Goal: Information Seeking & Learning: Learn about a topic

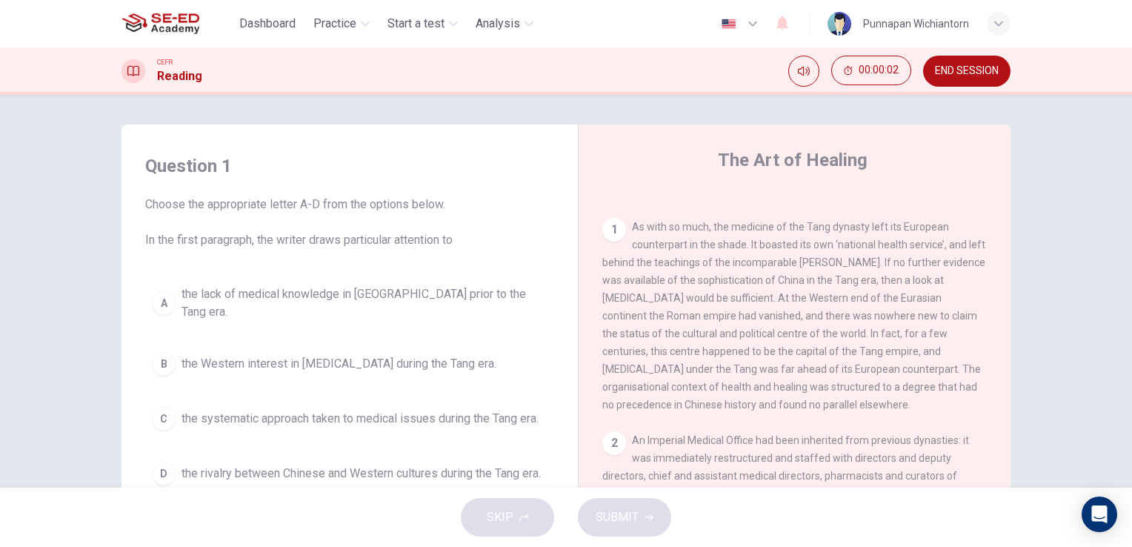
scroll to position [296, 0]
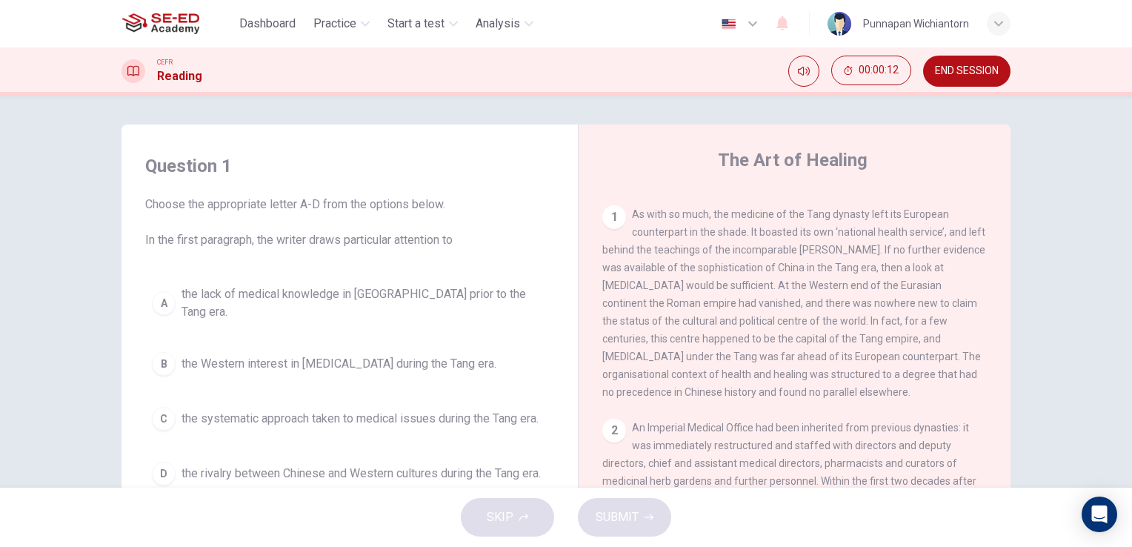
drag, startPoint x: 205, startPoint y: 203, endPoint x: 269, endPoint y: 202, distance: 63.7
click at [268, 202] on span "Choose the appropriate letter A-D from the options below. In the first paragrap…" at bounding box center [349, 222] width 409 height 53
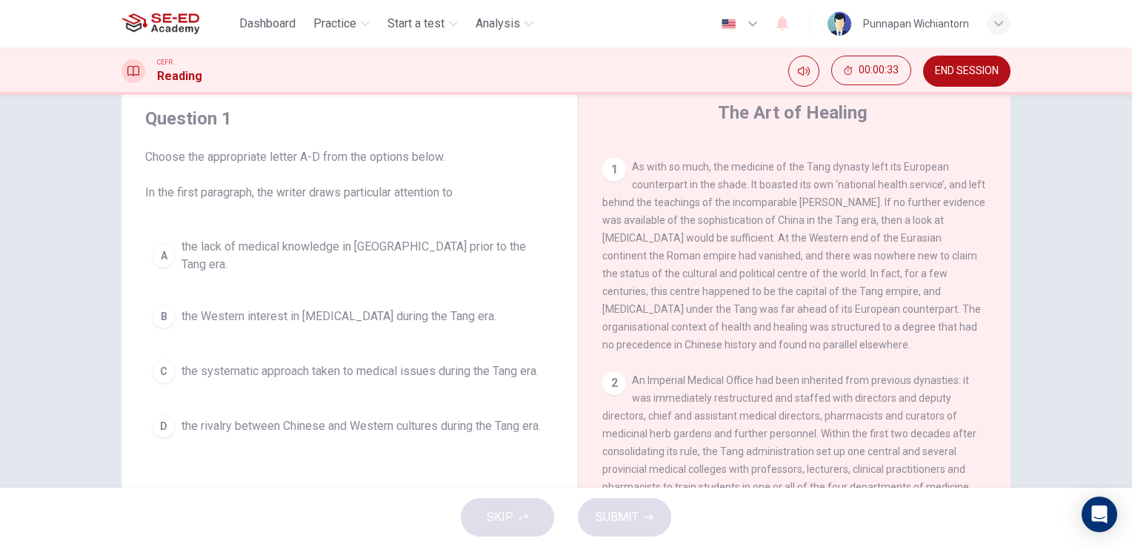
scroll to position [74, 0]
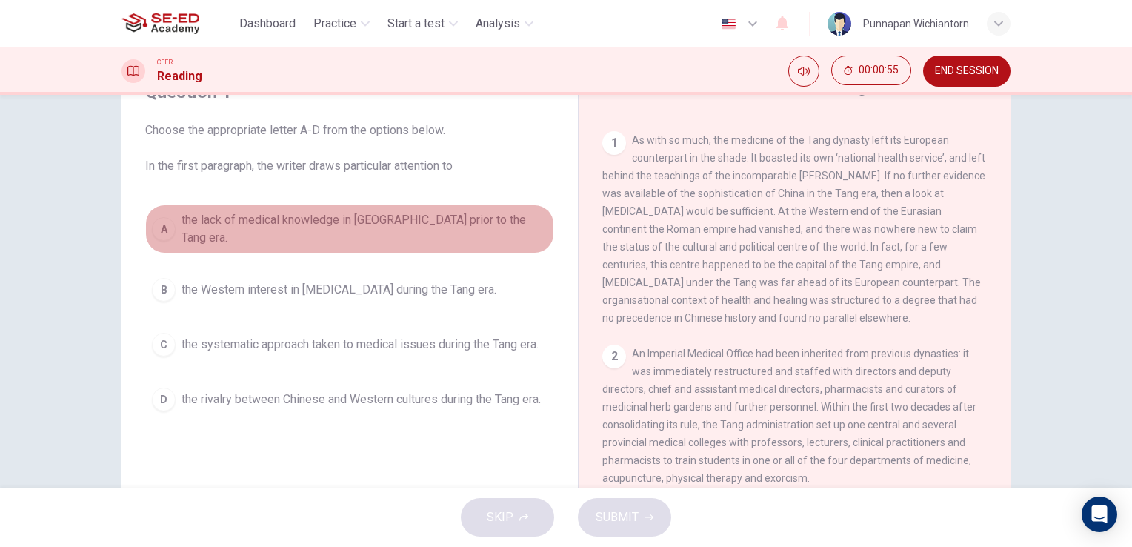
click at [394, 230] on span "the lack of medical knowledge in China prior to the Tang era." at bounding box center [365, 229] width 366 height 36
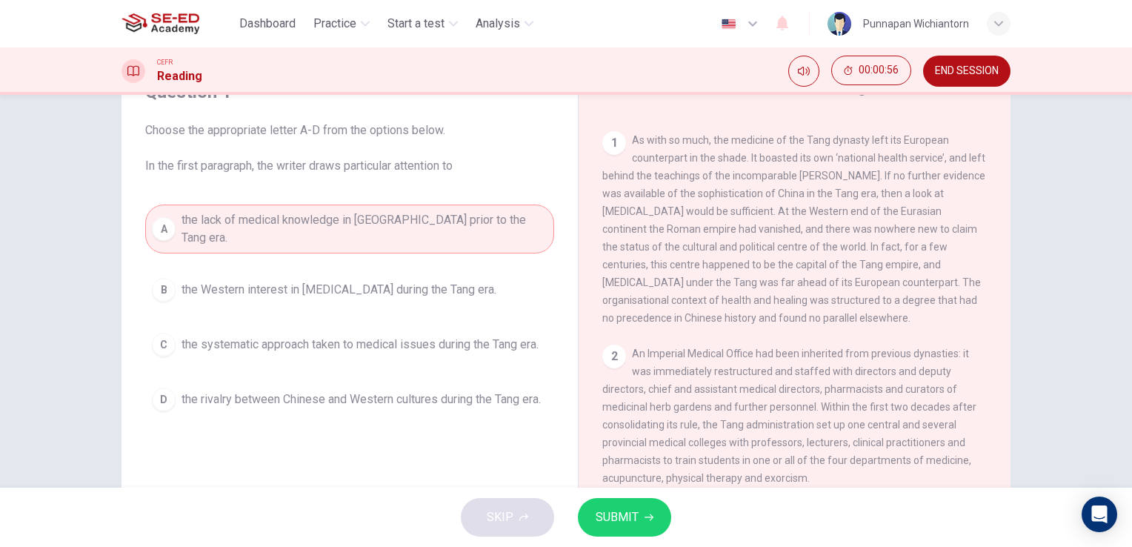
click at [622, 534] on button "SUBMIT" at bounding box center [624, 517] width 93 height 39
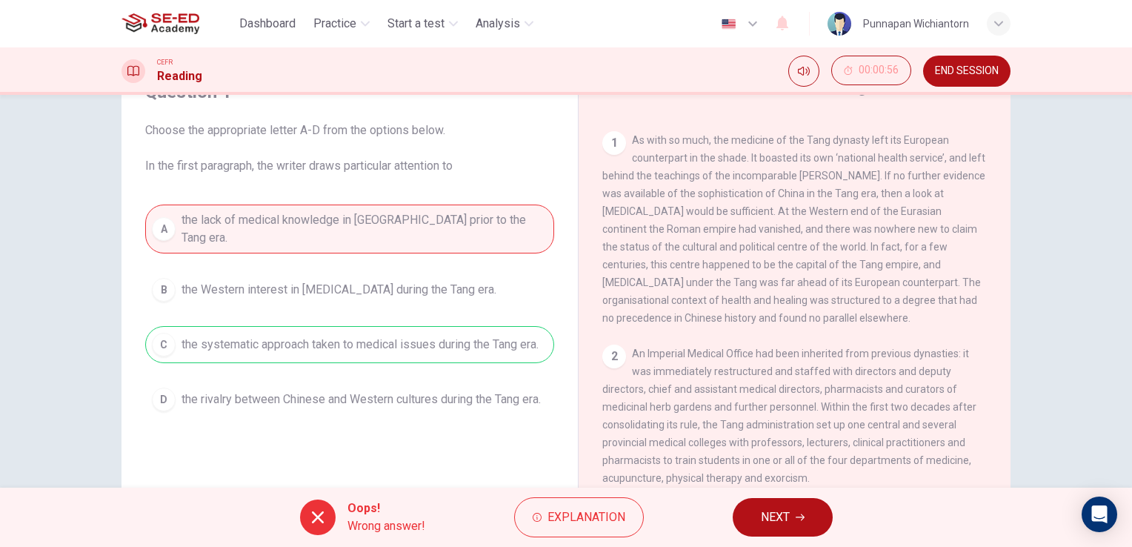
click at [792, 525] on button "NEXT" at bounding box center [783, 517] width 100 height 39
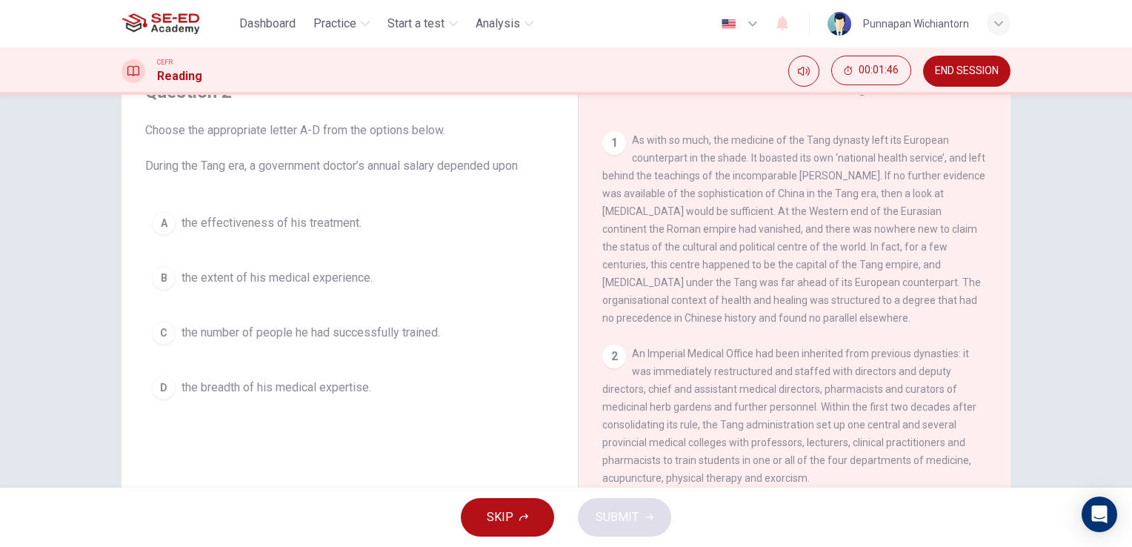
click at [521, 514] on icon "button" at bounding box center [524, 517] width 9 height 9
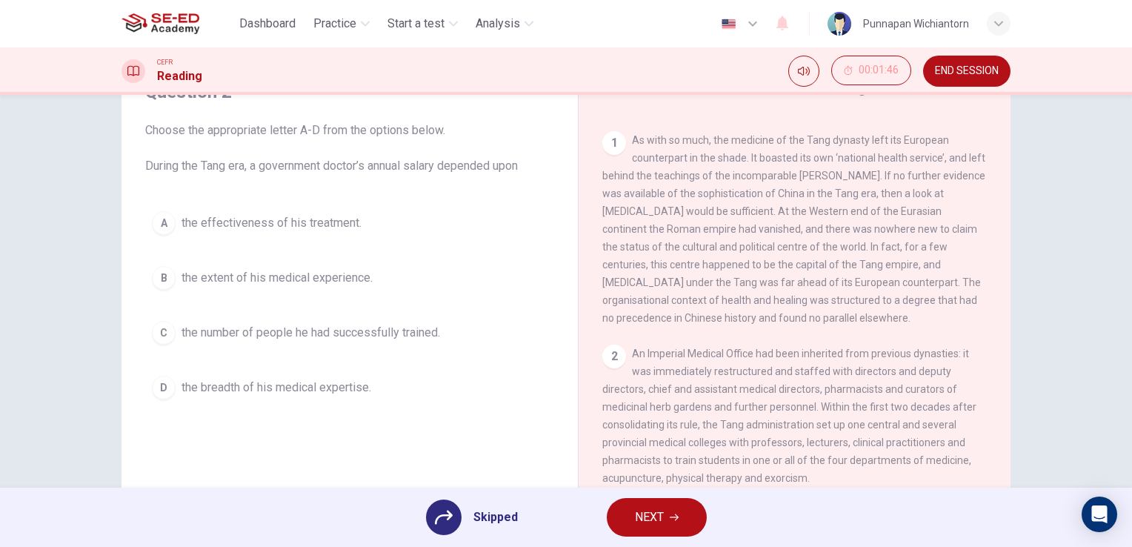
click at [474, 440] on div "Question 2 Choose the appropriate letter A-D from the options below. During the…" at bounding box center [349, 315] width 433 height 500
click at [456, 528] on div at bounding box center [444, 518] width 36 height 36
click at [449, 514] on icon at bounding box center [444, 518] width 18 height 14
click at [507, 508] on span "Skipped" at bounding box center [496, 517] width 44 height 18
click at [519, 520] on div "Skipped NEXT" at bounding box center [566, 517] width 1132 height 59
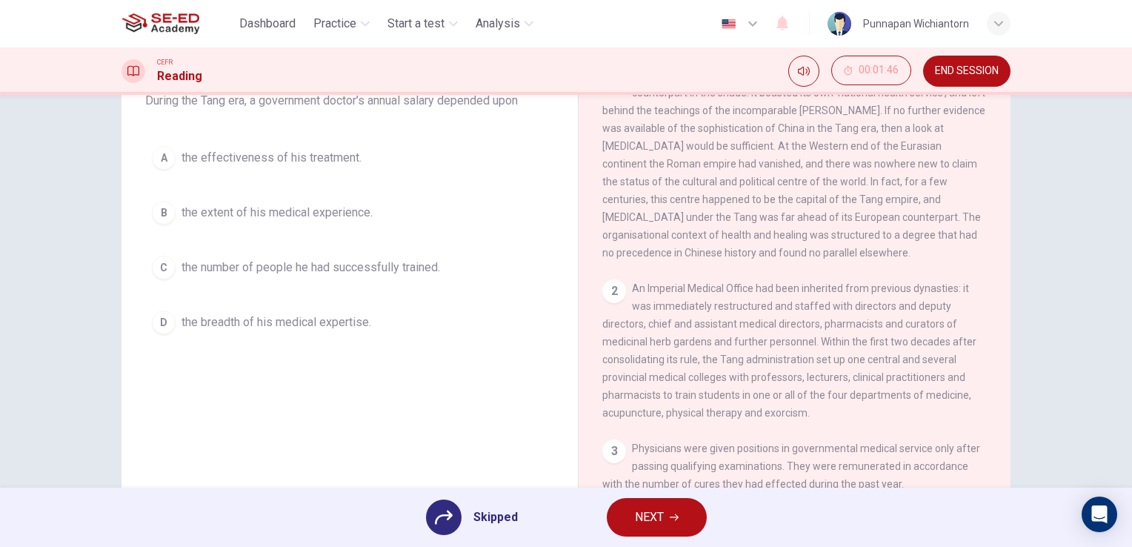
scroll to position [181, 0]
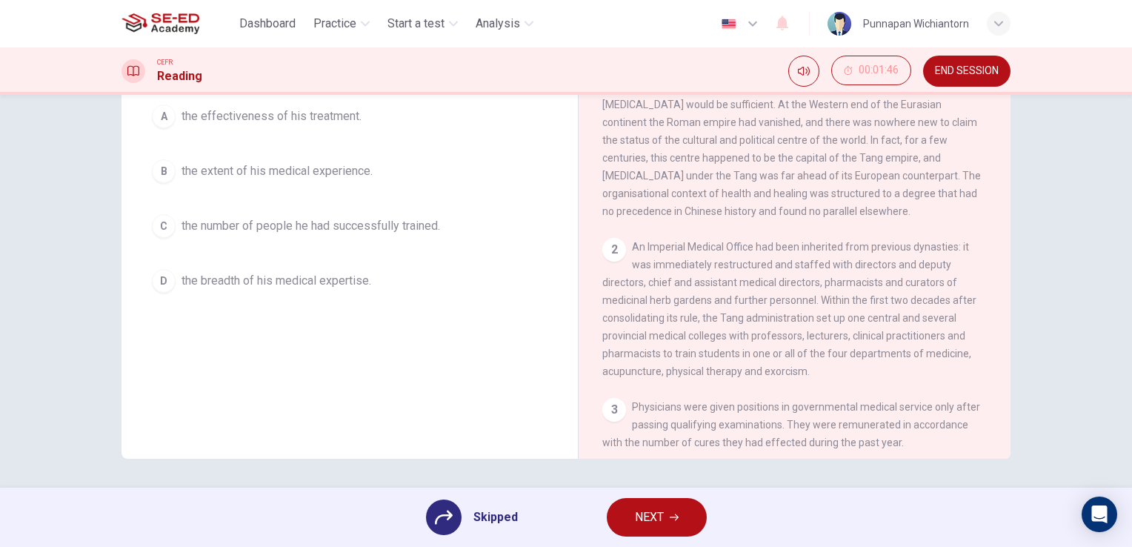
click at [264, 215] on div "A the effectiveness of his treatment. B the extent of his medical experience. C…" at bounding box center [349, 199] width 409 height 202
click at [258, 222] on div "A the effectiveness of his treatment. B the extent of his medical experience. C…" at bounding box center [349, 199] width 409 height 202
click at [157, 233] on div "A the effectiveness of his treatment. B the extent of his medical experience. C…" at bounding box center [349, 199] width 409 height 202
click at [159, 231] on div "A the effectiveness of his treatment. B the extent of his medical experience. C…" at bounding box center [349, 199] width 409 height 202
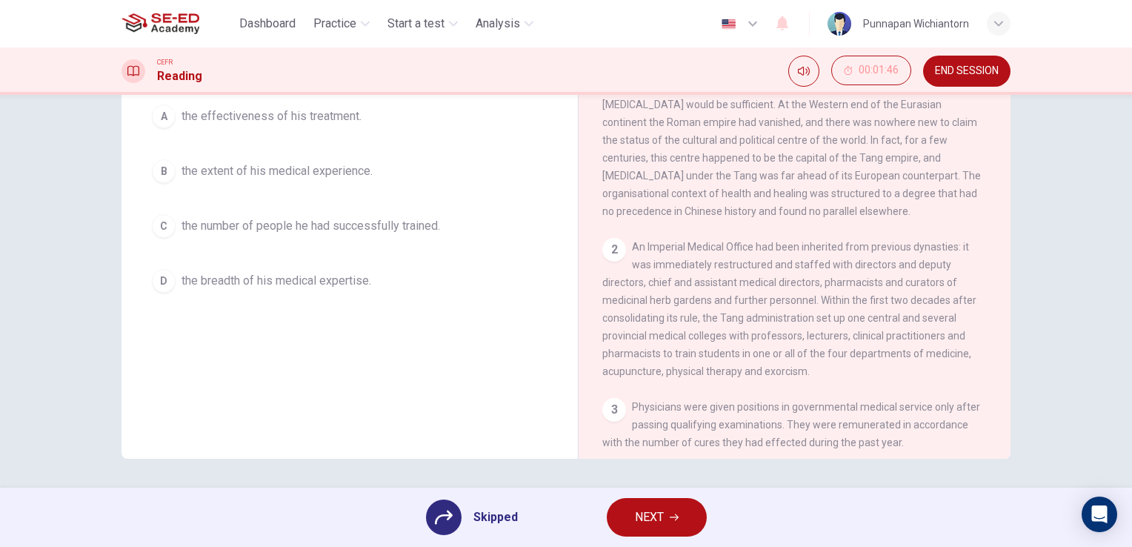
click at [159, 230] on div "A the effectiveness of his treatment. B the extent of his medical experience. C…" at bounding box center [349, 199] width 409 height 202
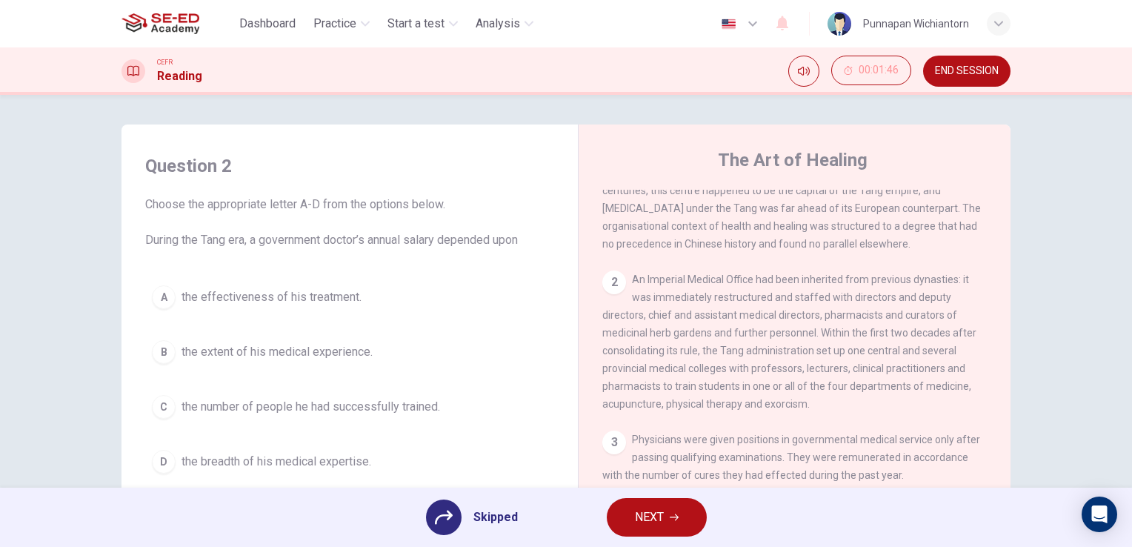
scroll to position [0, 0]
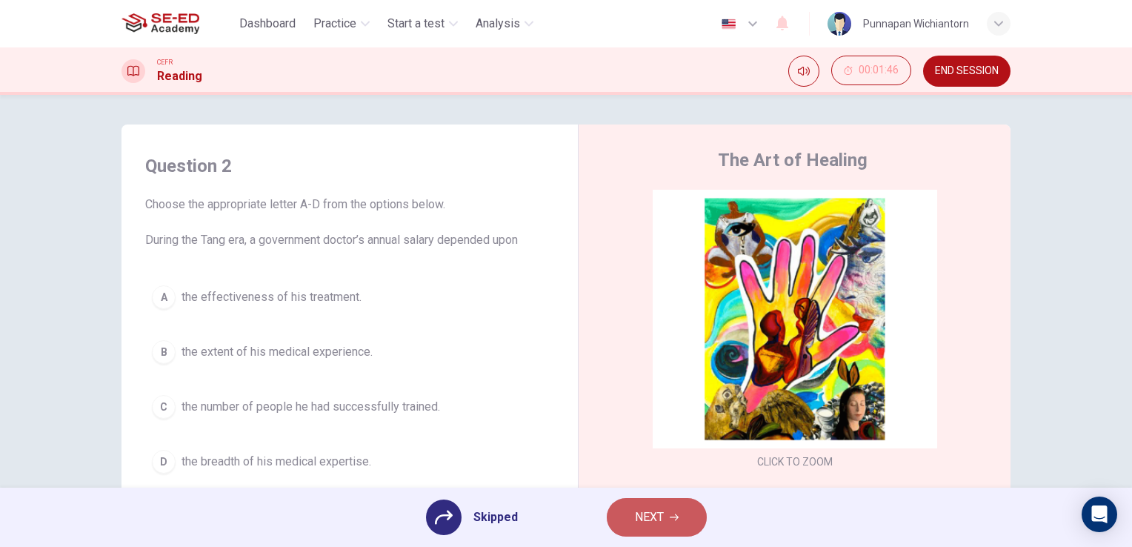
click at [678, 517] on button "NEXT" at bounding box center [657, 517] width 100 height 39
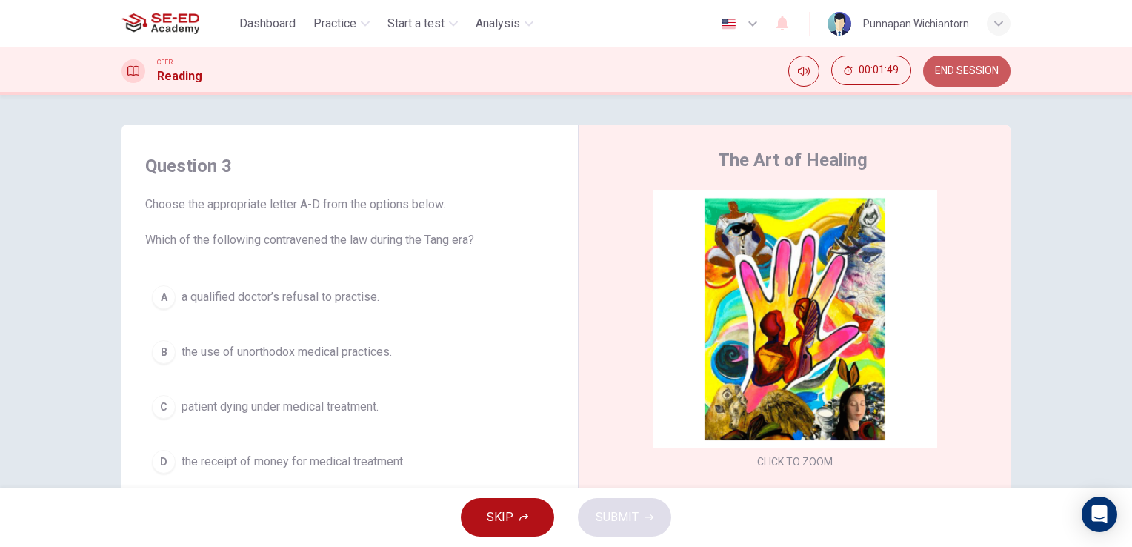
click at [963, 67] on span "END SESSION" at bounding box center [967, 71] width 64 height 12
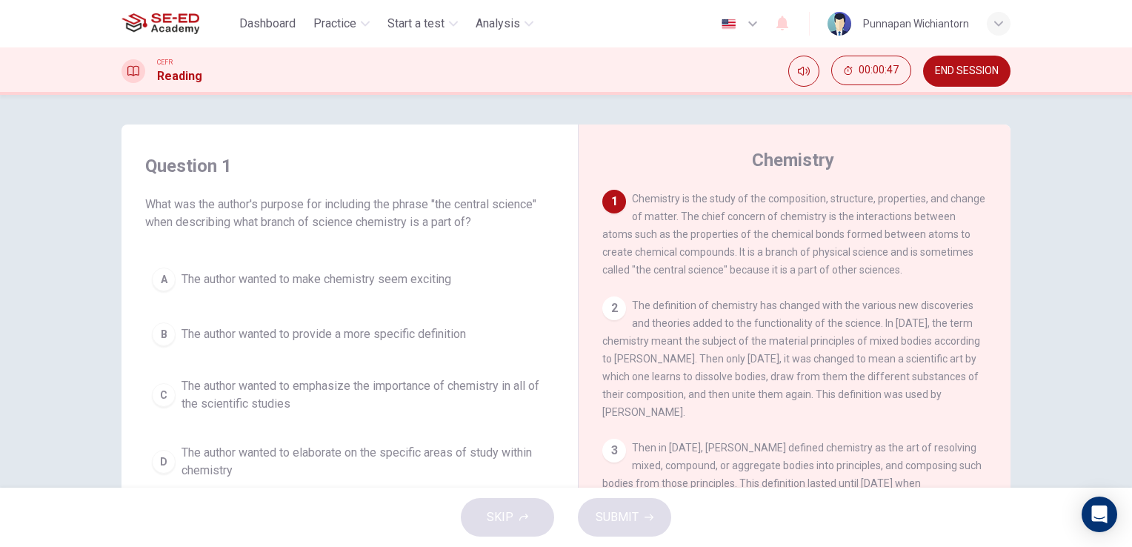
scroll to position [74, 0]
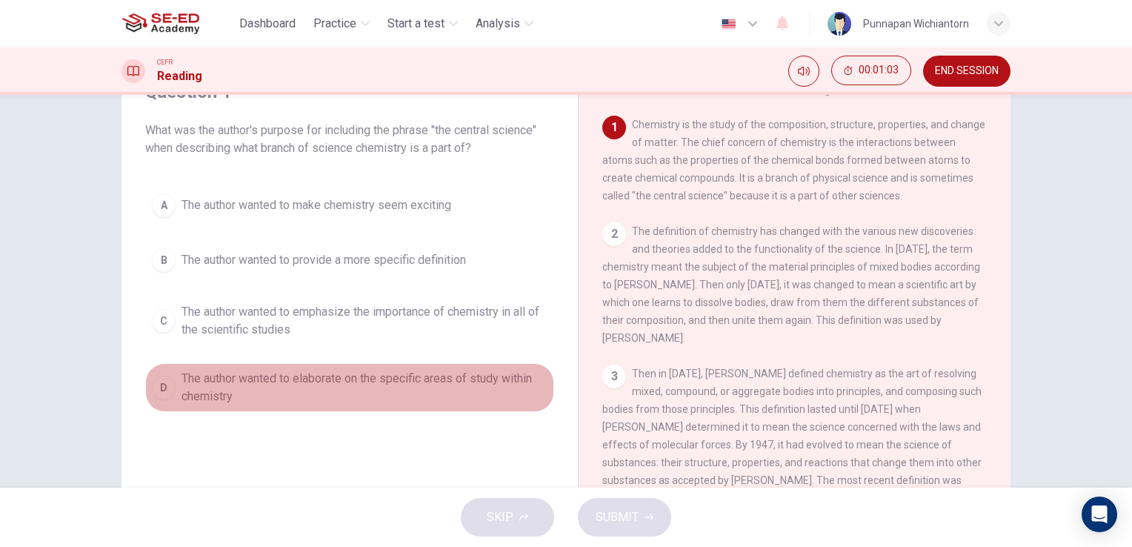
click at [397, 374] on span "The author wanted to elaborate on the specific areas of study within chemistry" at bounding box center [365, 388] width 366 height 36
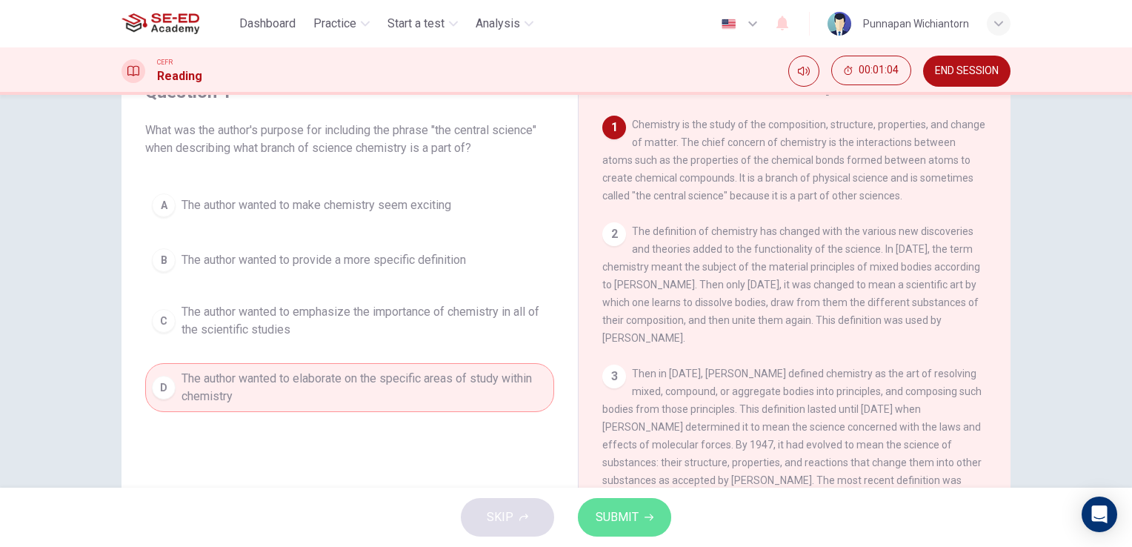
click at [608, 522] on span "SUBMIT" at bounding box center [617, 517] width 43 height 21
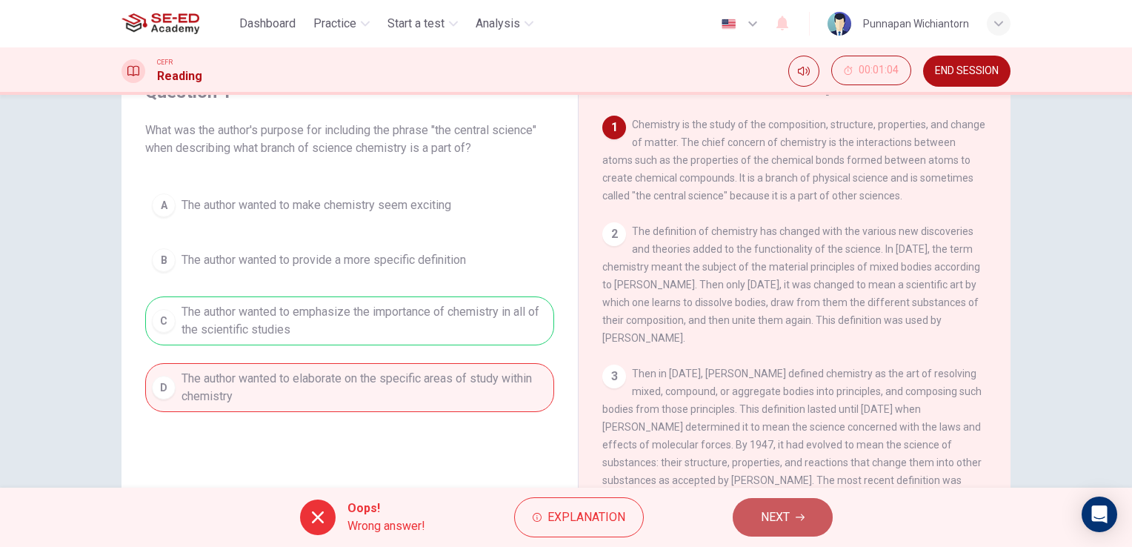
click at [806, 509] on button "NEXT" at bounding box center [783, 517] width 100 height 39
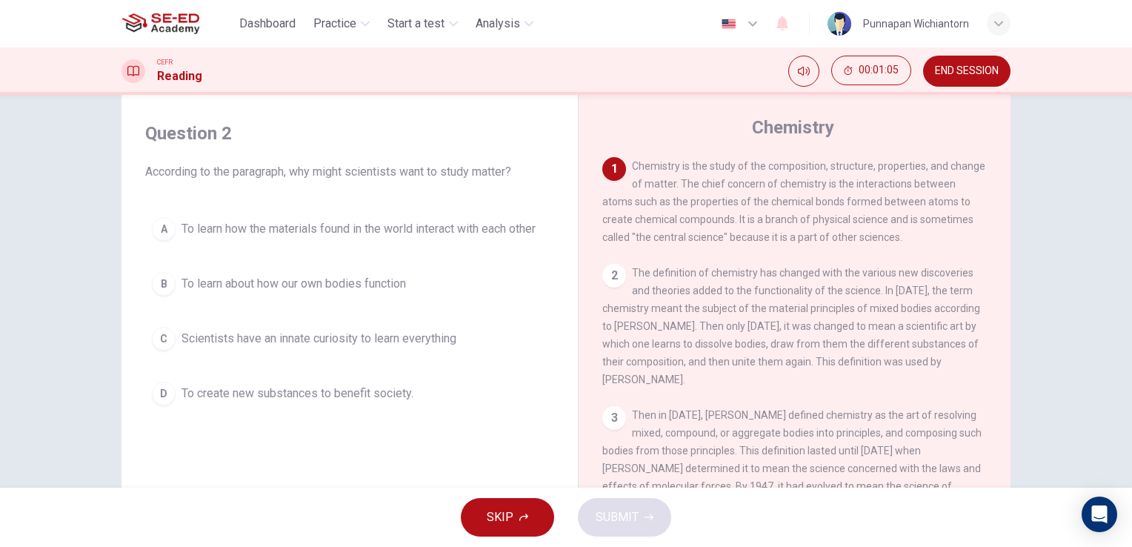
scroll to position [0, 0]
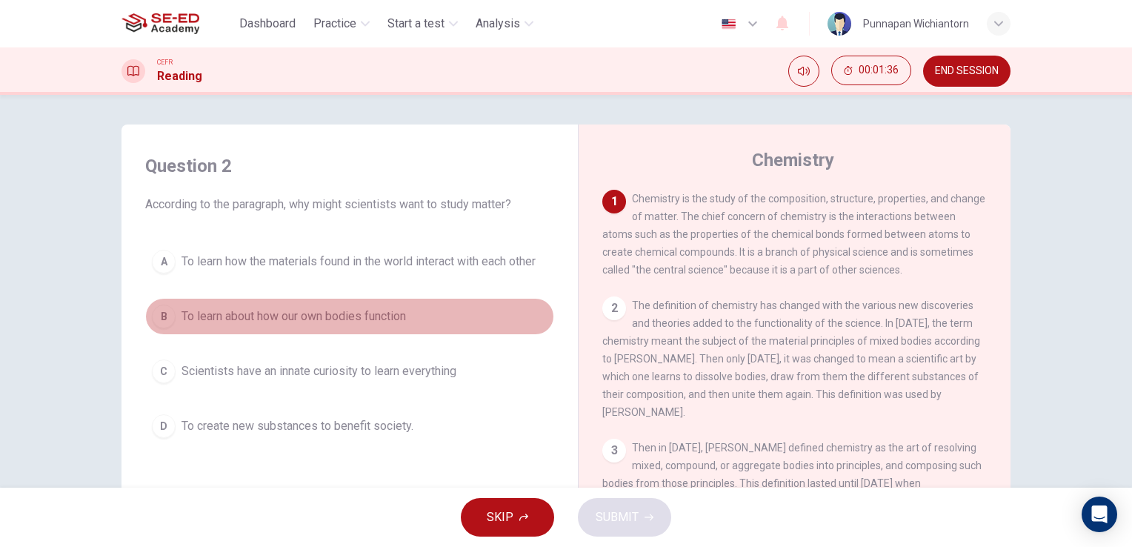
click at [411, 328] on button "B To learn about how our own bodies function" at bounding box center [349, 316] width 409 height 37
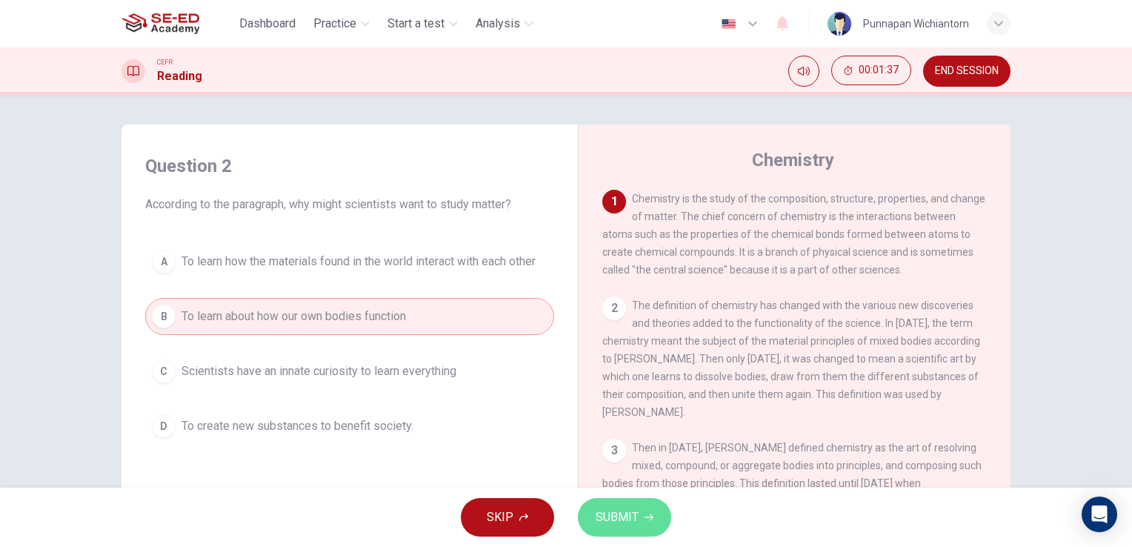
click at [643, 512] on button "SUBMIT" at bounding box center [624, 517] width 93 height 39
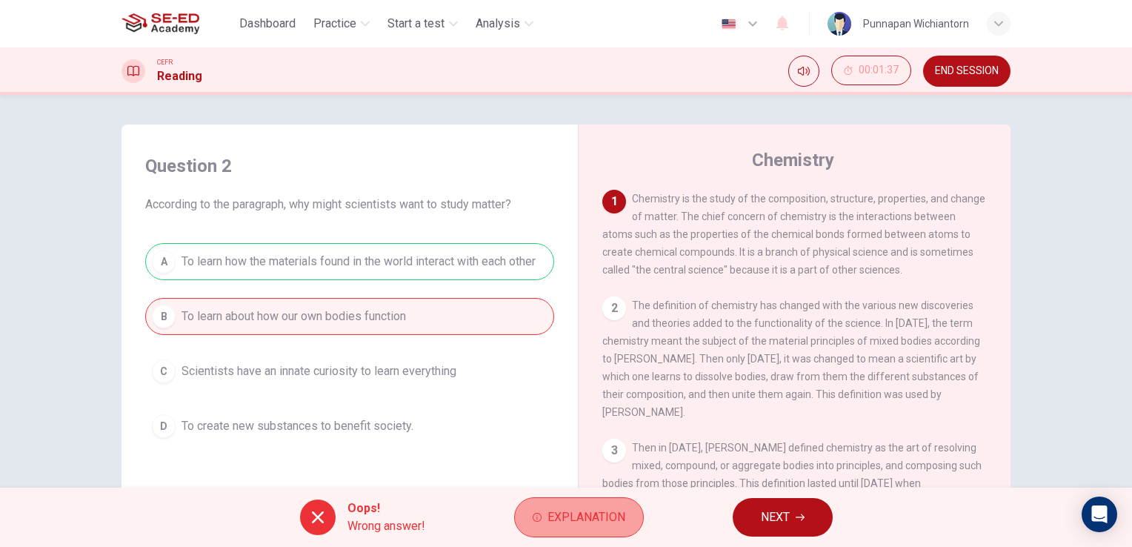
click at [623, 525] on span "Explanation" at bounding box center [587, 517] width 78 height 21
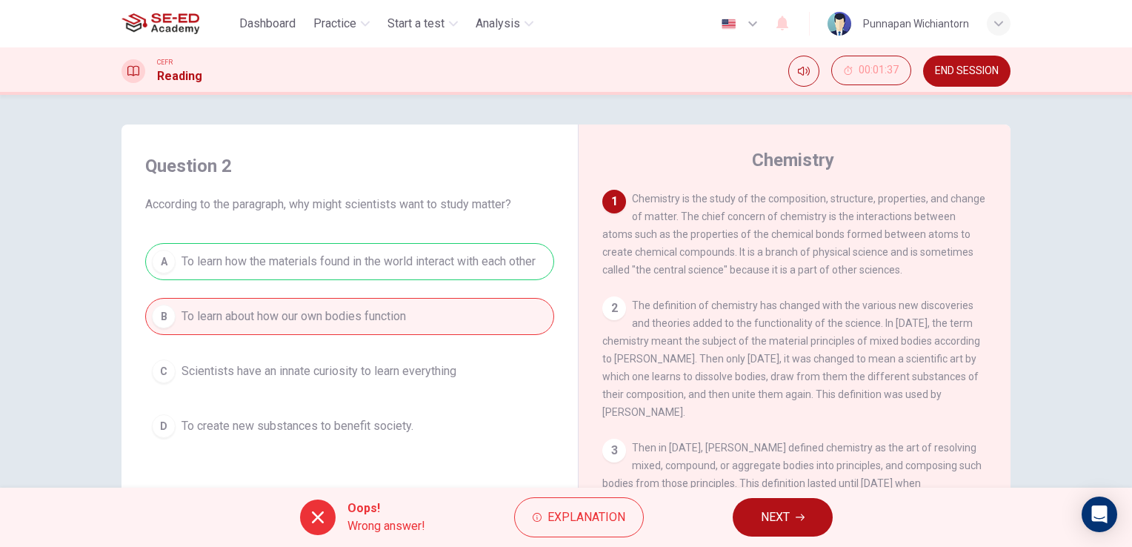
click at [780, 527] on span "NEXT" at bounding box center [775, 517] width 29 height 21
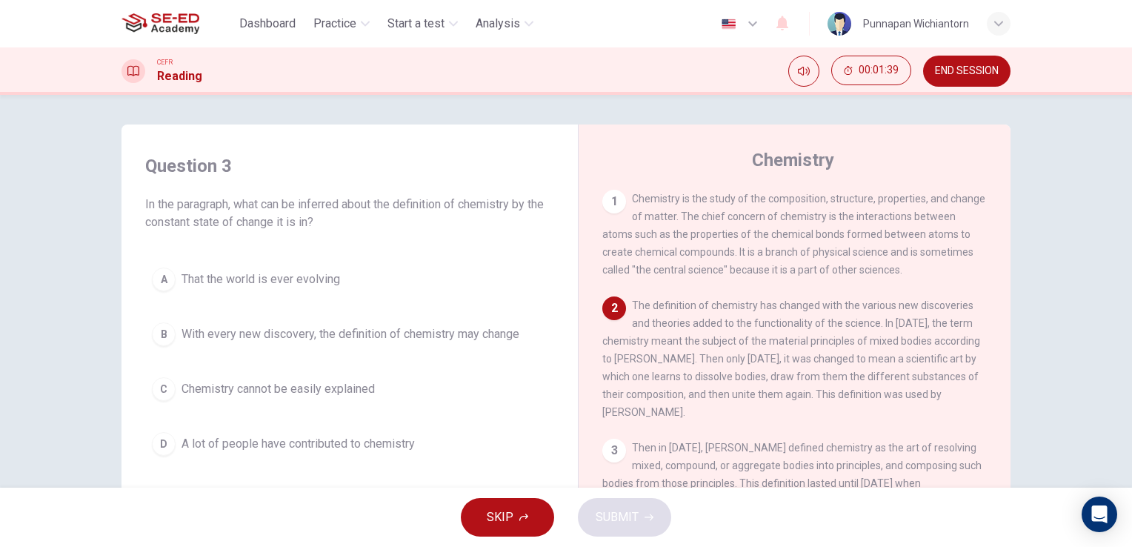
click at [991, 70] on span "END SESSION" at bounding box center [967, 71] width 64 height 12
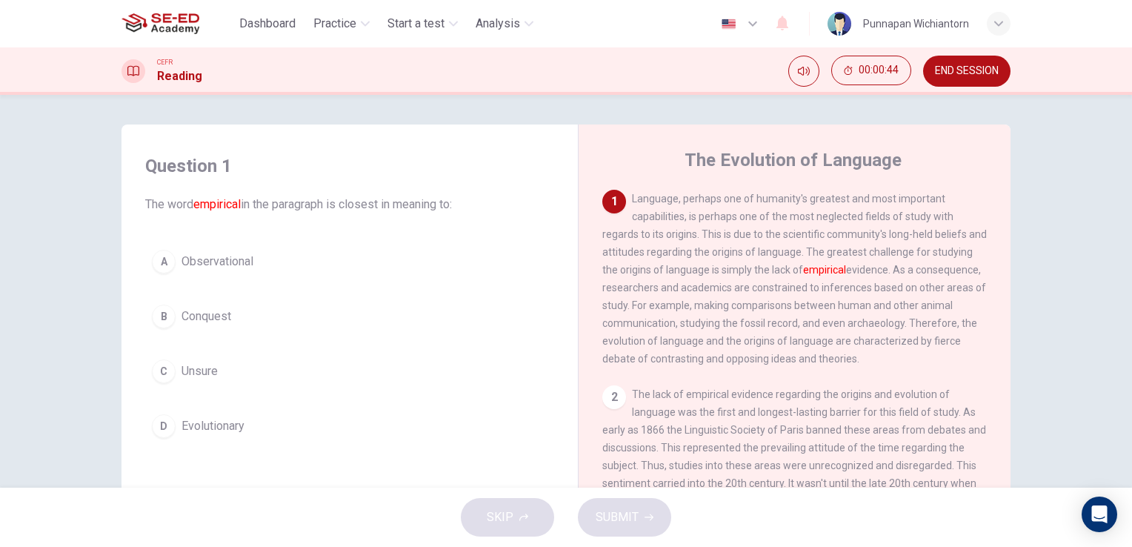
click at [318, 428] on button "D Evolutionary" at bounding box center [349, 426] width 409 height 37
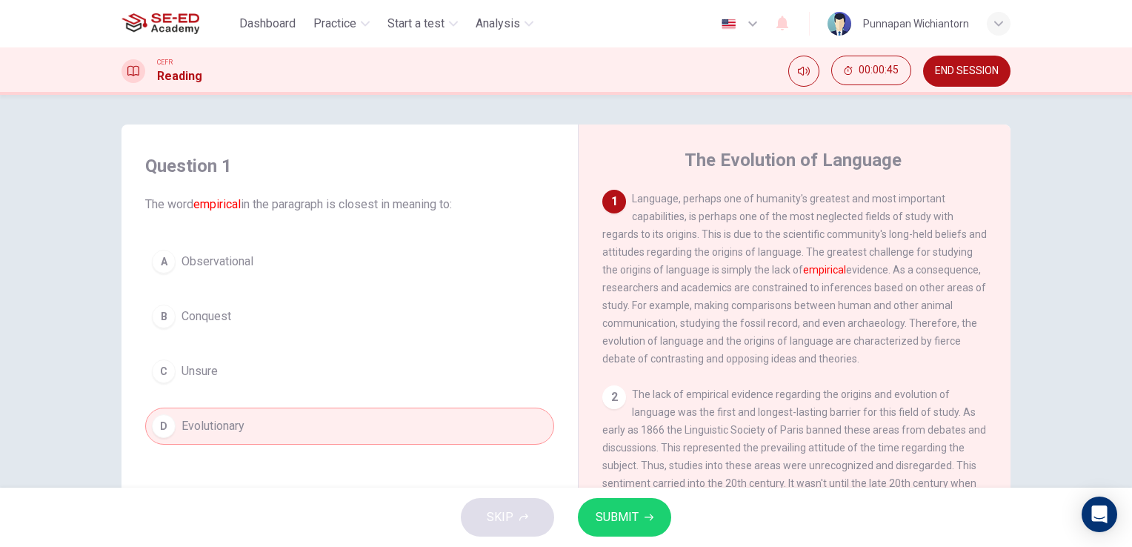
click at [645, 514] on icon "button" at bounding box center [649, 517] width 9 height 9
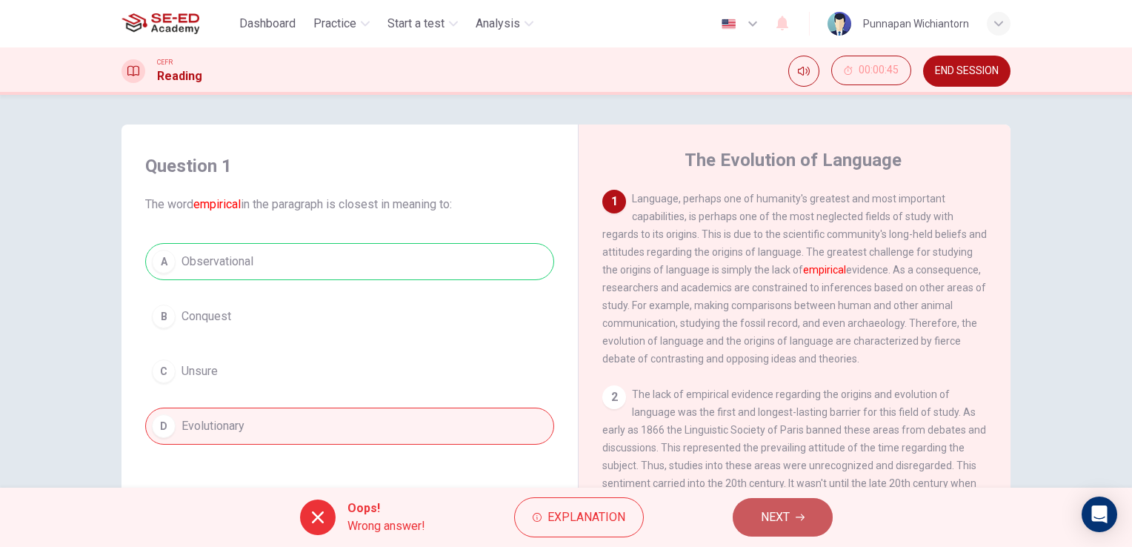
click at [797, 511] on button "NEXT" at bounding box center [783, 517] width 100 height 39
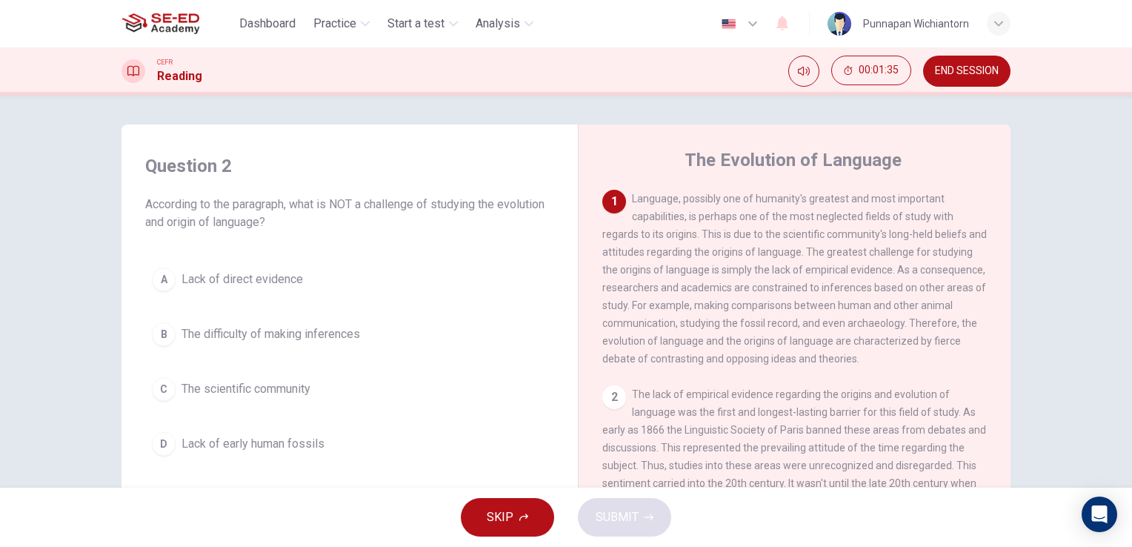
click at [410, 442] on button "D Lack of early human fossils" at bounding box center [349, 443] width 409 height 37
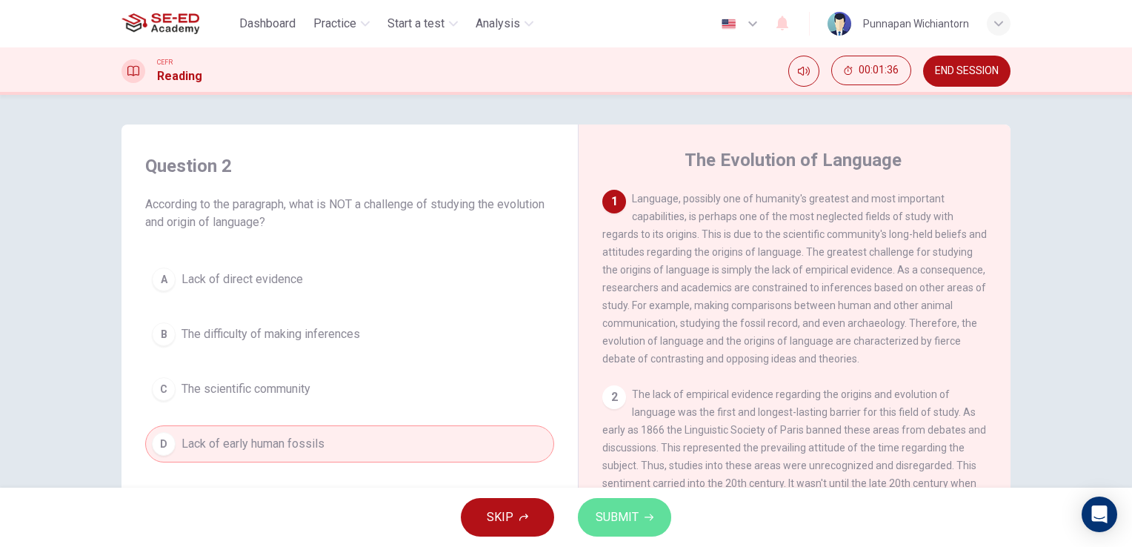
click at [622, 514] on span "SUBMIT" at bounding box center [617, 517] width 43 height 21
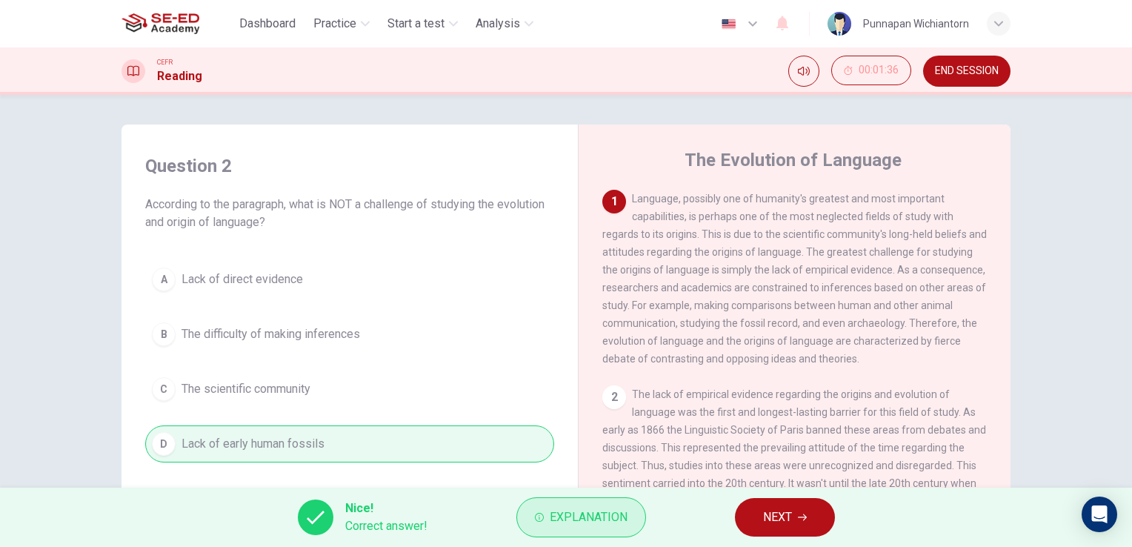
click at [635, 519] on button "Explanation" at bounding box center [582, 517] width 130 height 40
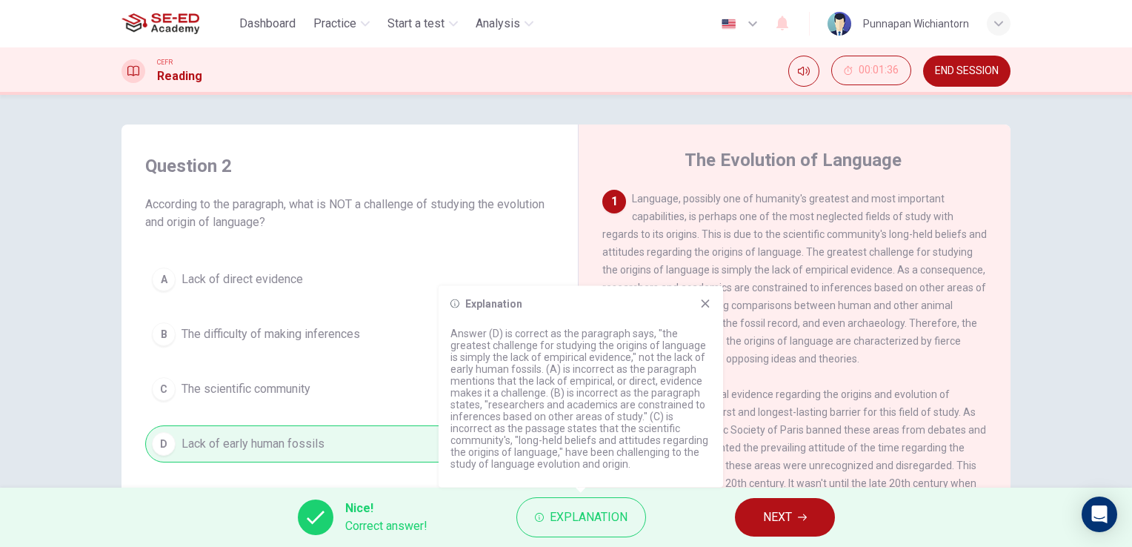
click at [706, 301] on icon at bounding box center [706, 304] width 12 height 12
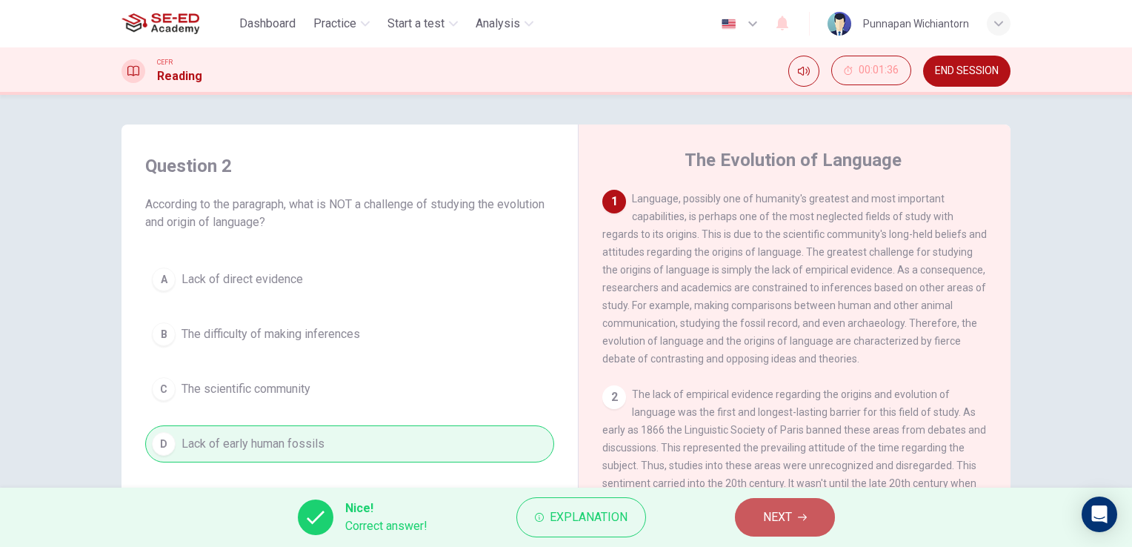
click at [774, 510] on span "NEXT" at bounding box center [777, 517] width 29 height 21
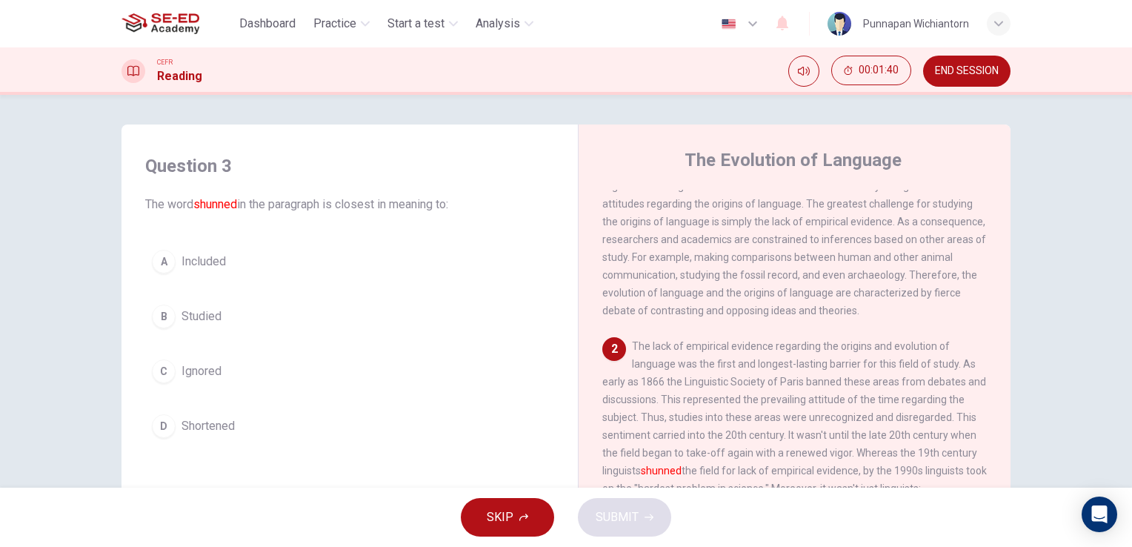
scroll to position [148, 0]
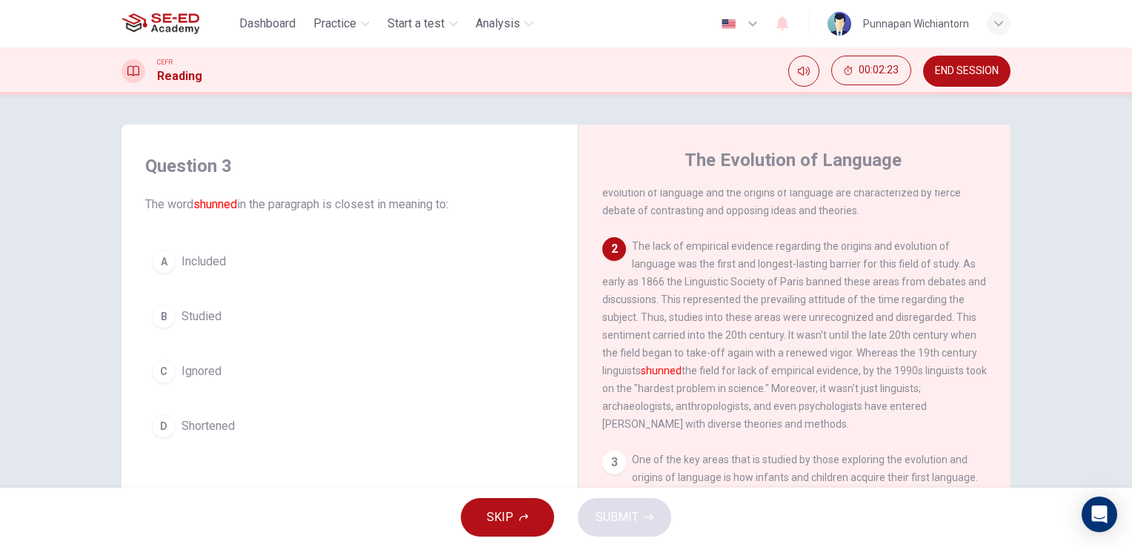
click at [415, 447] on div "Question 3 The word shunned in the paragraph is closest in meaning to: A Includ…" at bounding box center [349, 299] width 433 height 320
click at [325, 457] on div "Question 3 The word shunned in the paragraph is closest in meaning to: A Includ…" at bounding box center [349, 299] width 433 height 320
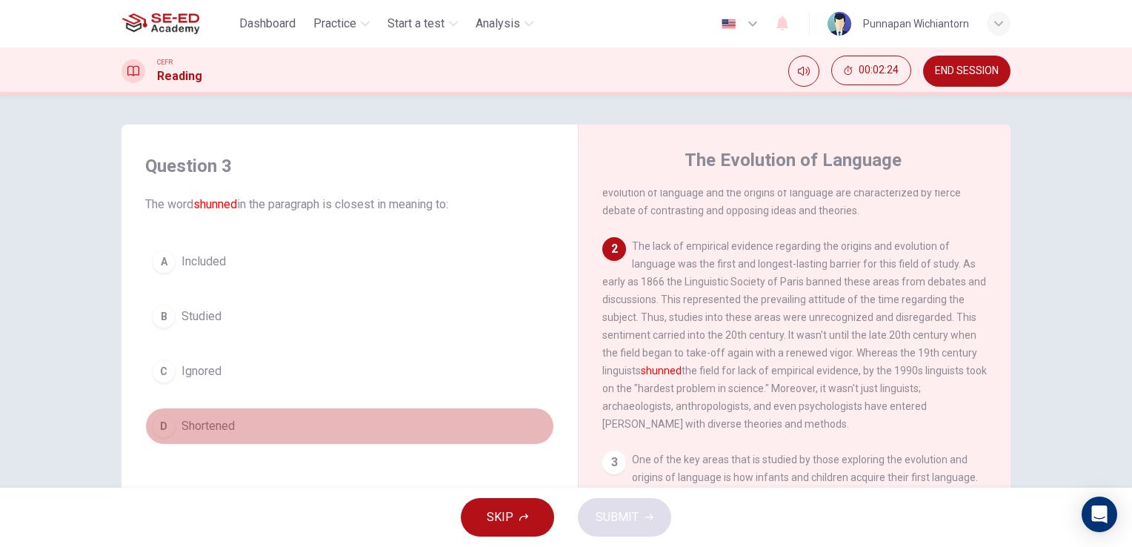
click at [208, 425] on span "Shortened" at bounding box center [208, 426] width 53 height 18
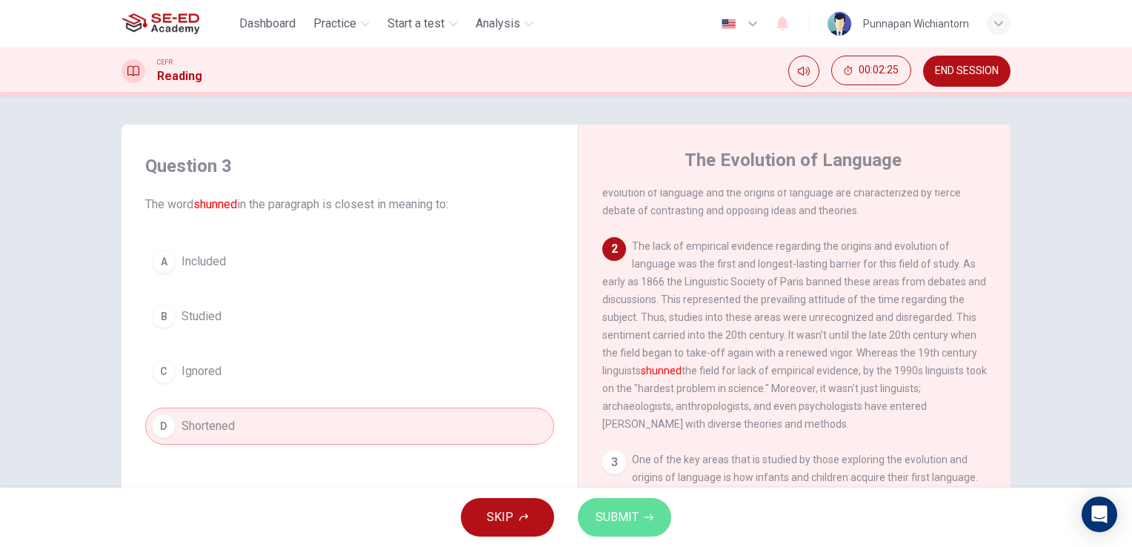
click at [612, 522] on span "SUBMIT" at bounding box center [617, 517] width 43 height 21
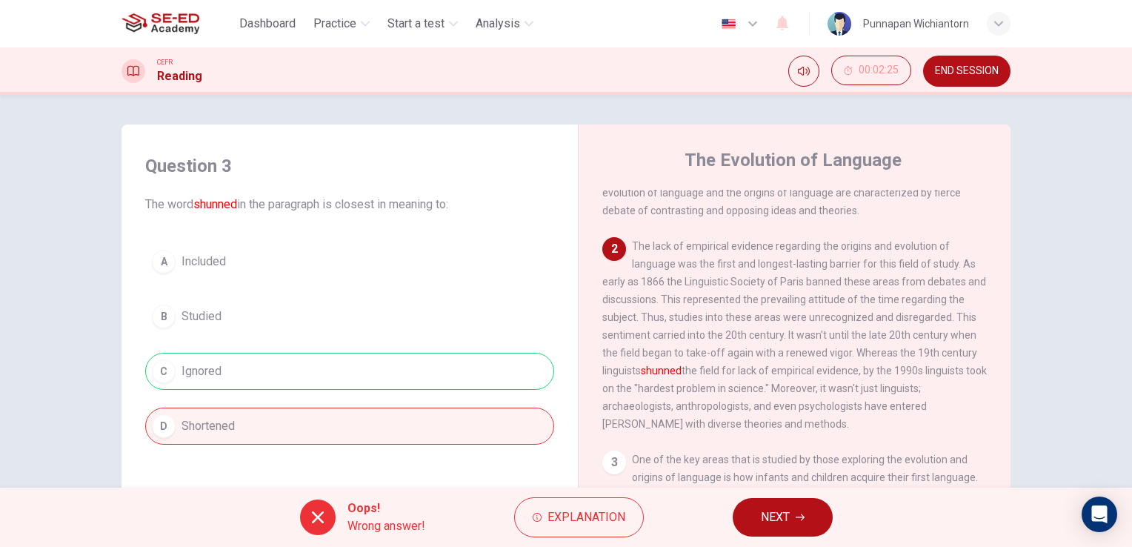
click at [761, 528] on button "NEXT" at bounding box center [783, 517] width 100 height 39
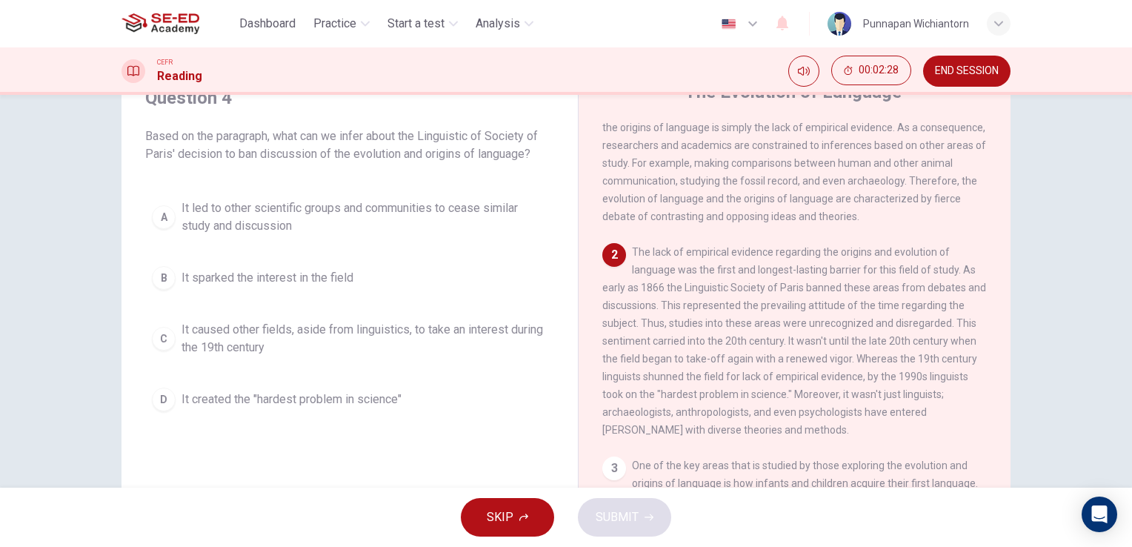
scroll to position [33, 0]
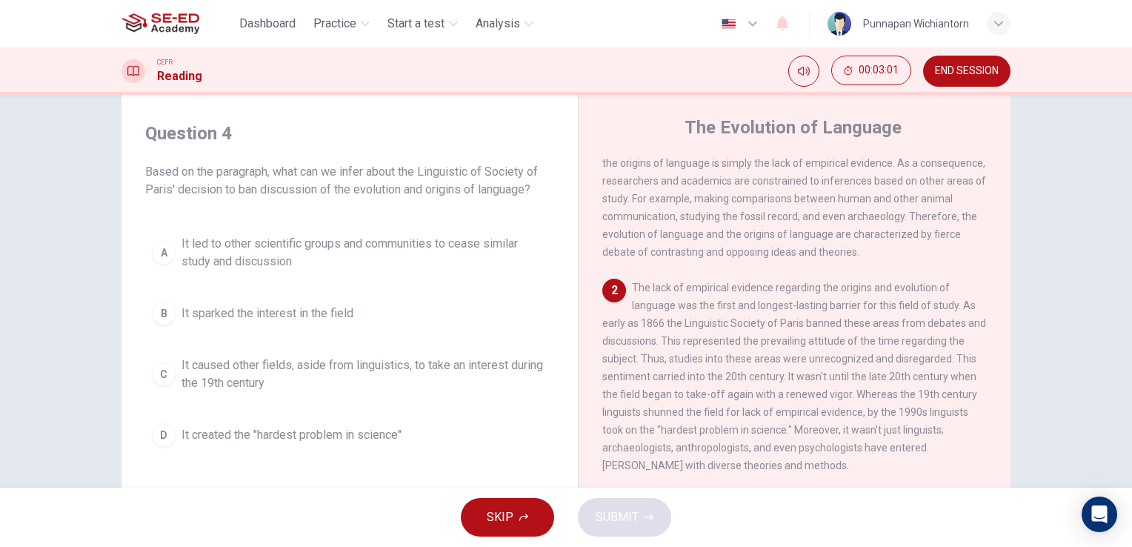
click at [417, 372] on span "It caused other fields, aside from linguistics, to take an interest during the …" at bounding box center [365, 374] width 366 height 36
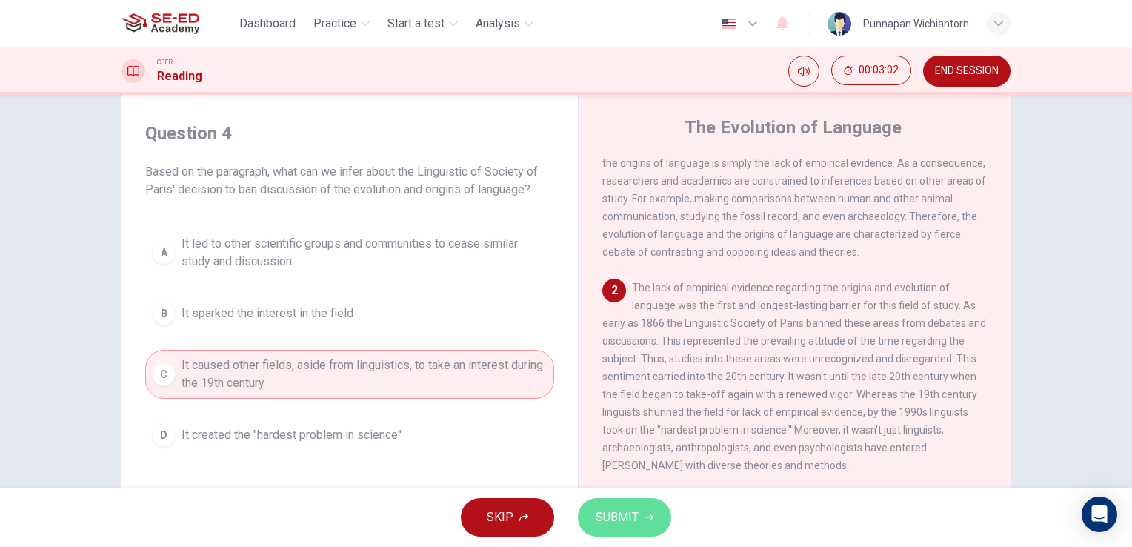
click at [634, 511] on span "SUBMIT" at bounding box center [617, 517] width 43 height 21
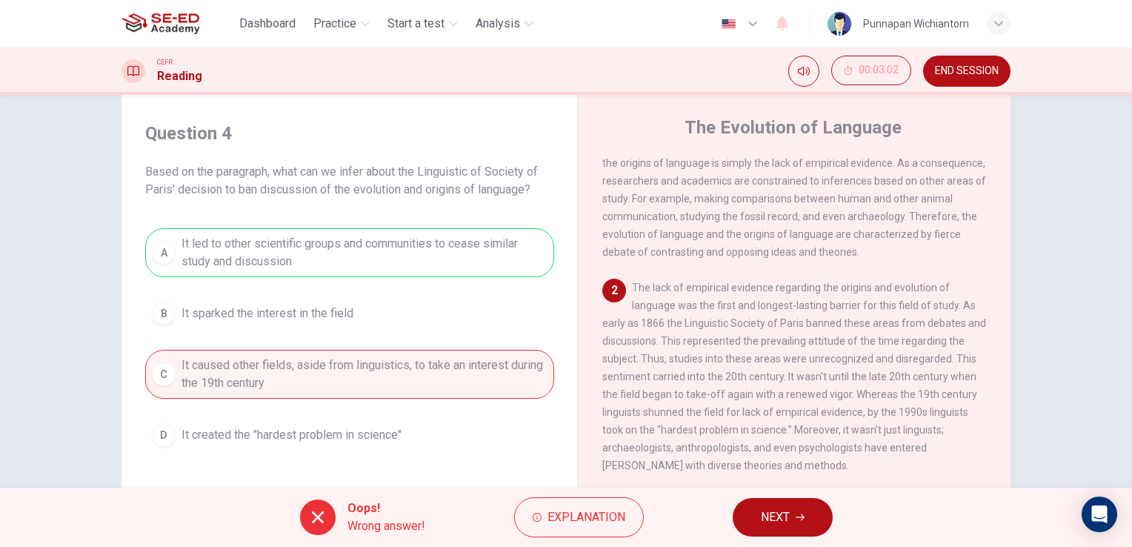
drag, startPoint x: 966, startPoint y: 70, endPoint x: 648, endPoint y: 84, distance: 319.0
click at [966, 70] on span "END SESSION" at bounding box center [967, 71] width 64 height 12
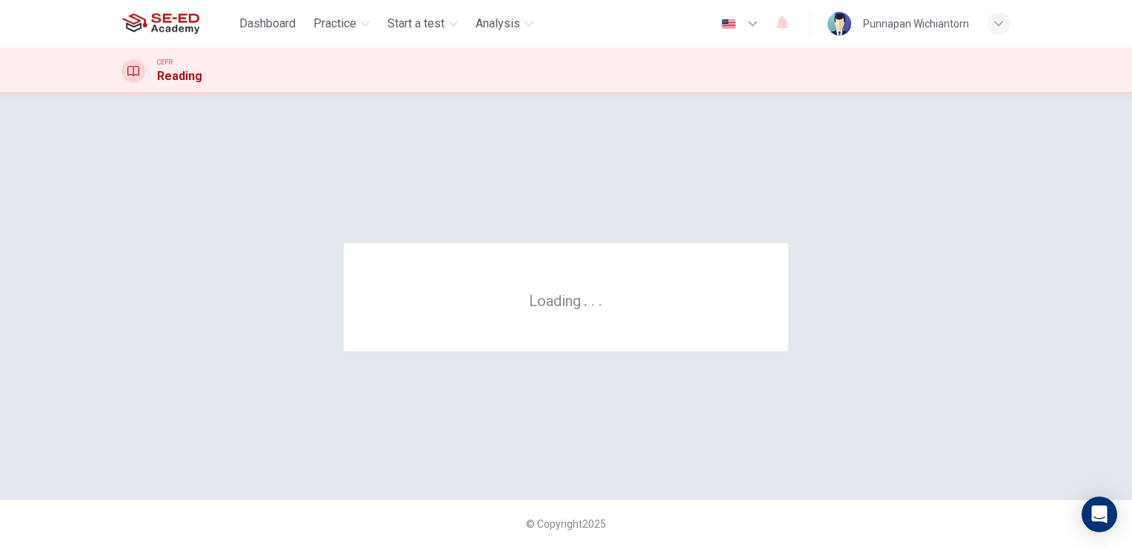
scroll to position [0, 0]
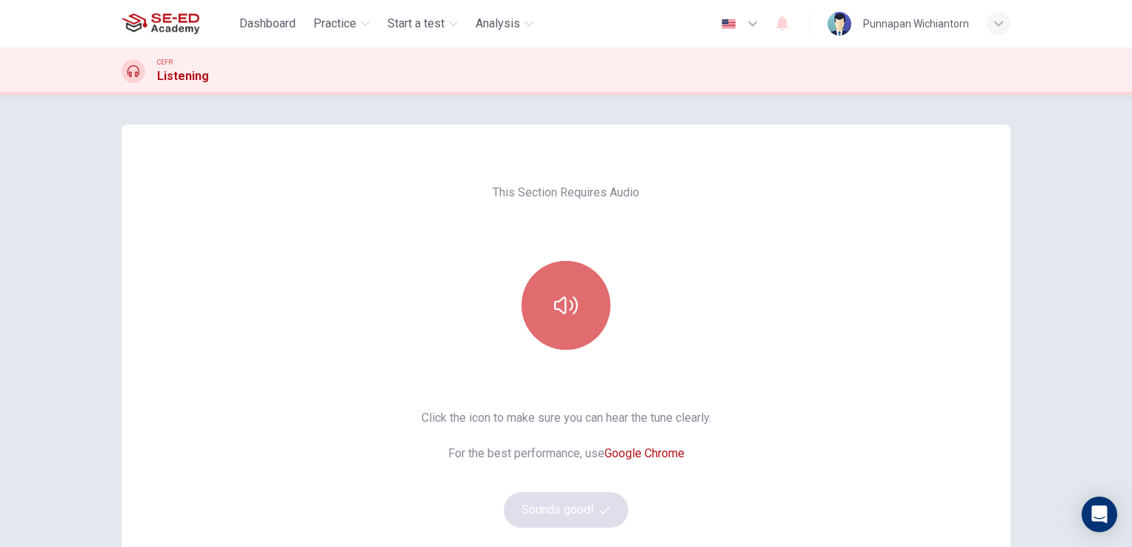
click at [560, 319] on button "button" at bounding box center [566, 305] width 89 height 89
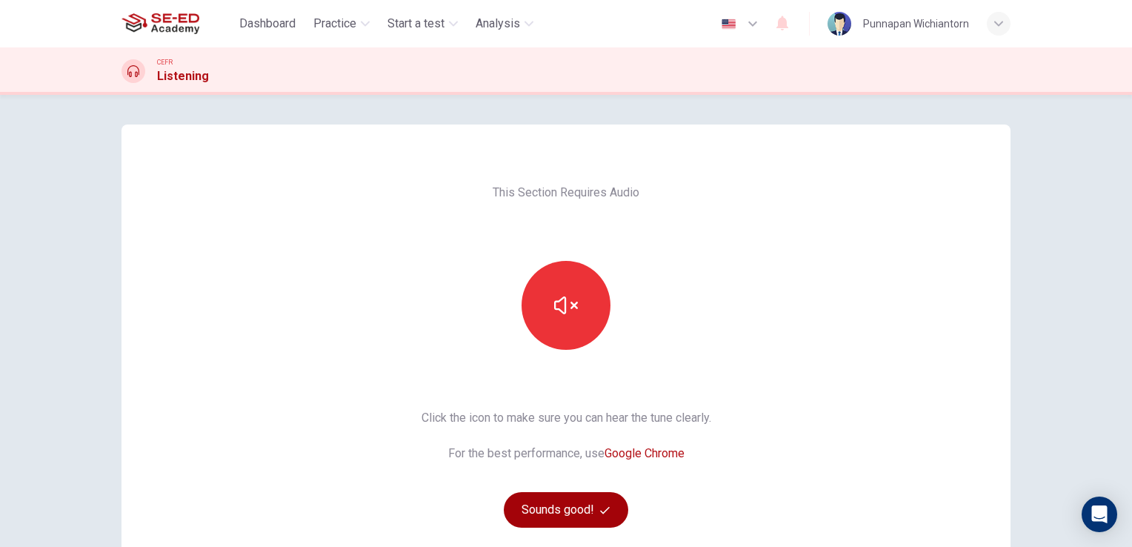
click at [570, 511] on button "Sounds good!" at bounding box center [566, 510] width 125 height 36
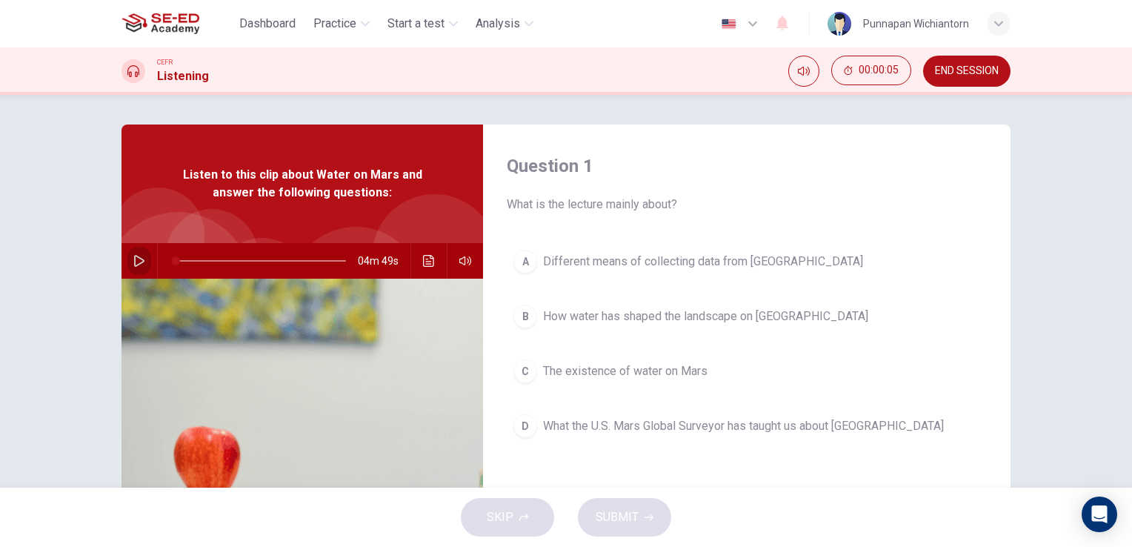
click at [133, 259] on icon "button" at bounding box center [139, 261] width 12 height 12
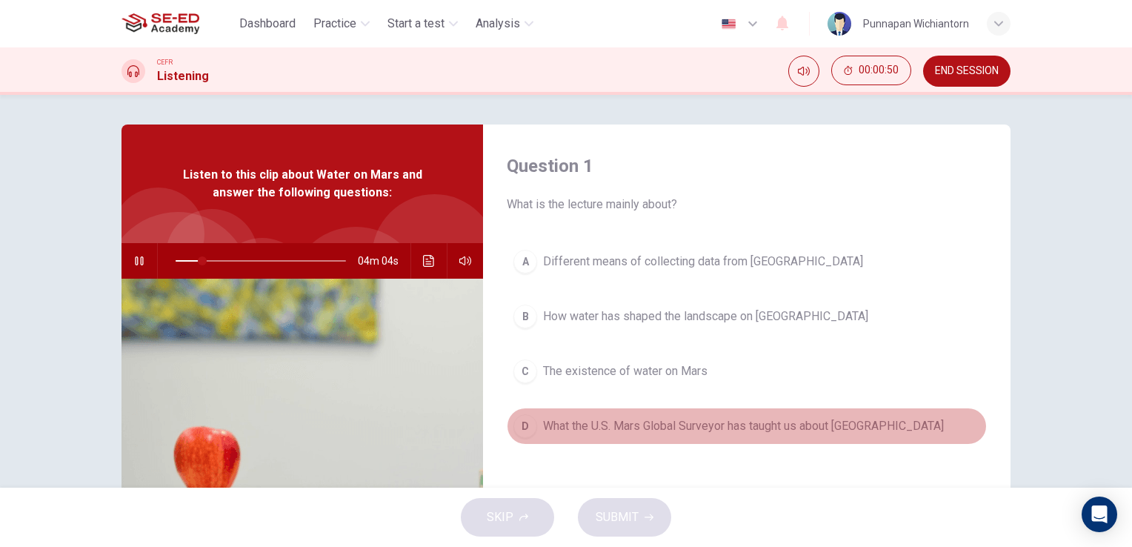
click at [590, 415] on button "D What the U.S. Mars Global Surveyor has taught us about Mars" at bounding box center [747, 426] width 480 height 37
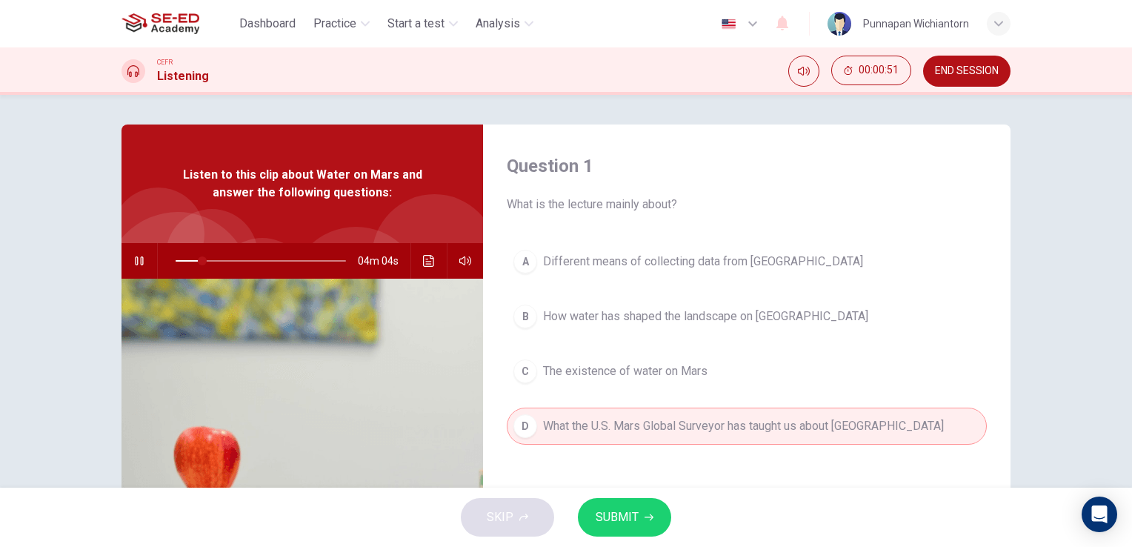
click at [634, 502] on button "SUBMIT" at bounding box center [624, 517] width 93 height 39
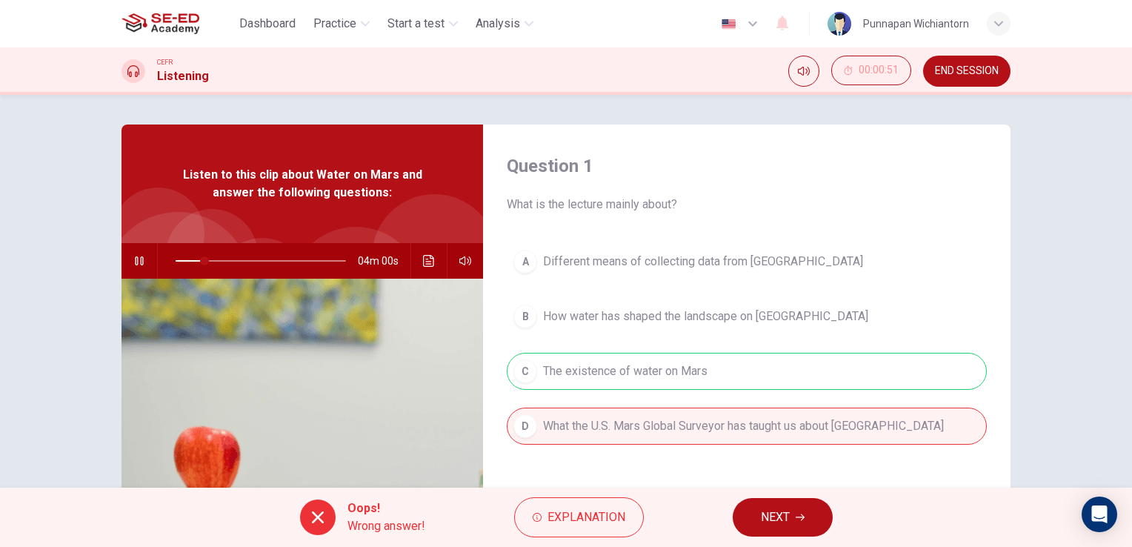
click at [763, 532] on button "NEXT" at bounding box center [783, 517] width 100 height 39
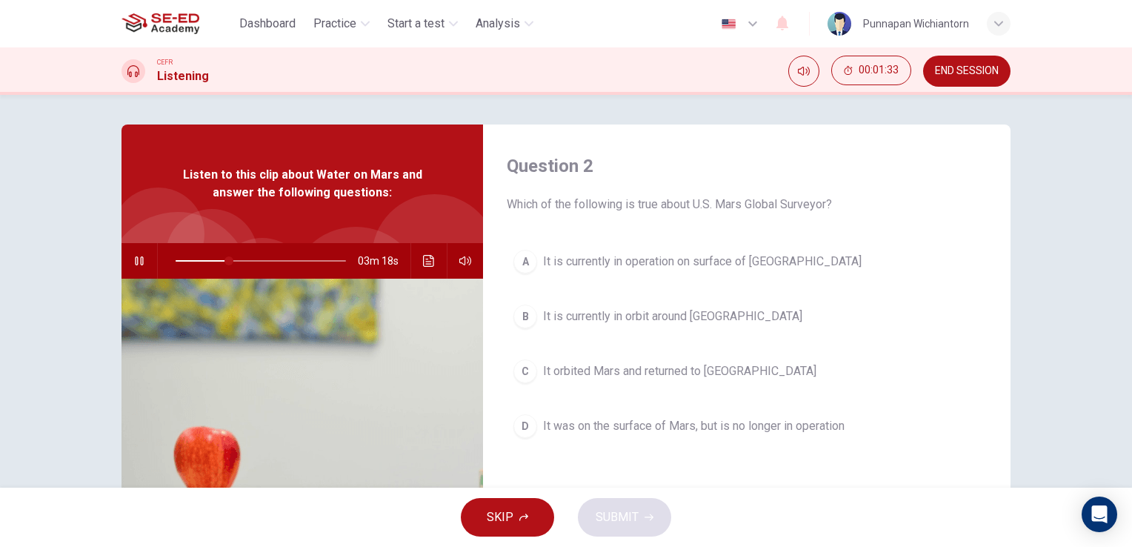
click at [601, 381] on button "C It orbited Mars and returned to Earth" at bounding box center [747, 371] width 480 height 37
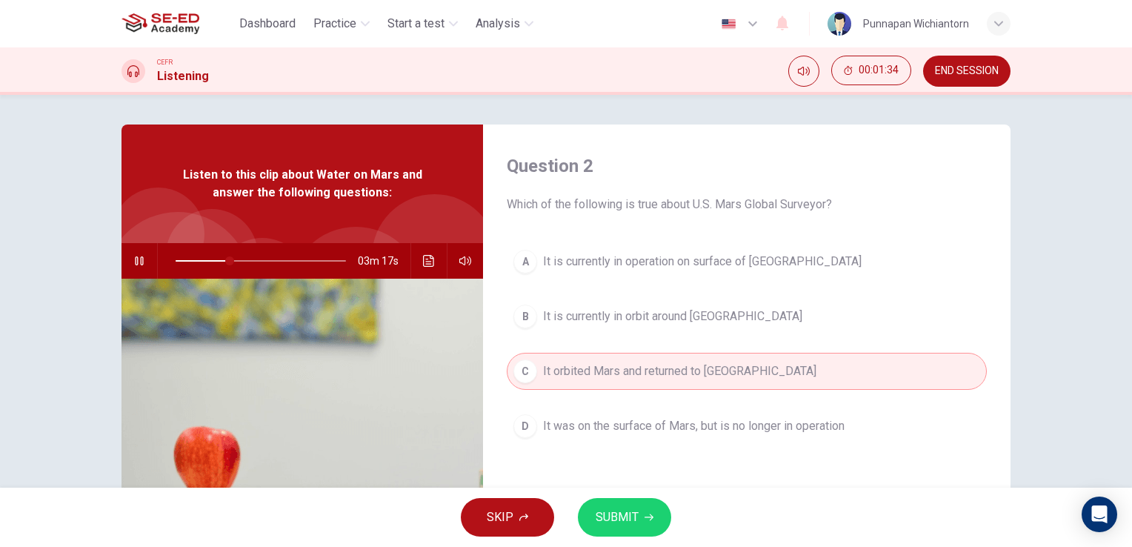
click at [637, 511] on span "SUBMIT" at bounding box center [617, 517] width 43 height 21
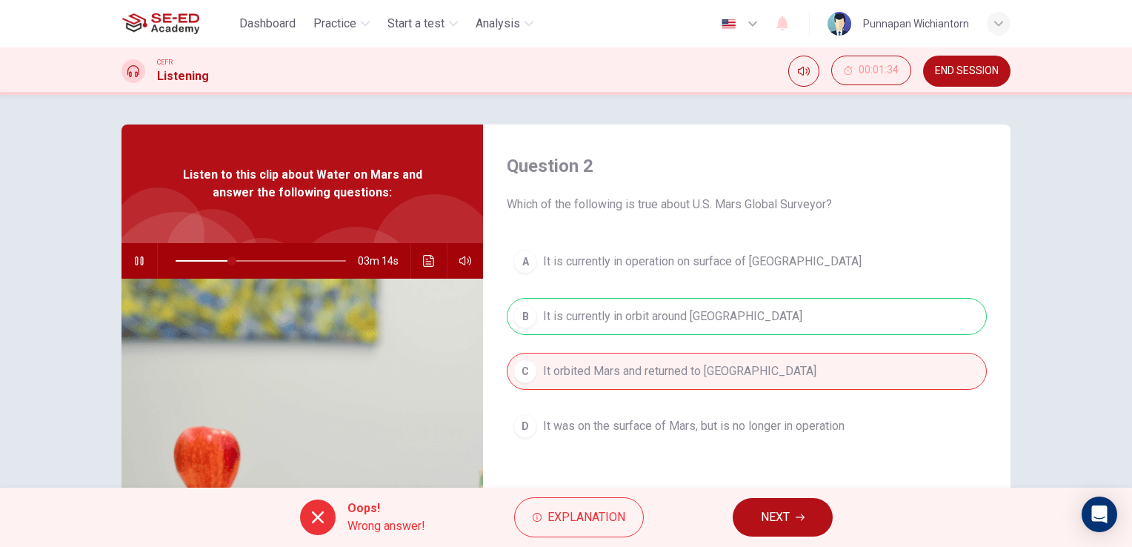
click at [744, 514] on button "NEXT" at bounding box center [783, 517] width 100 height 39
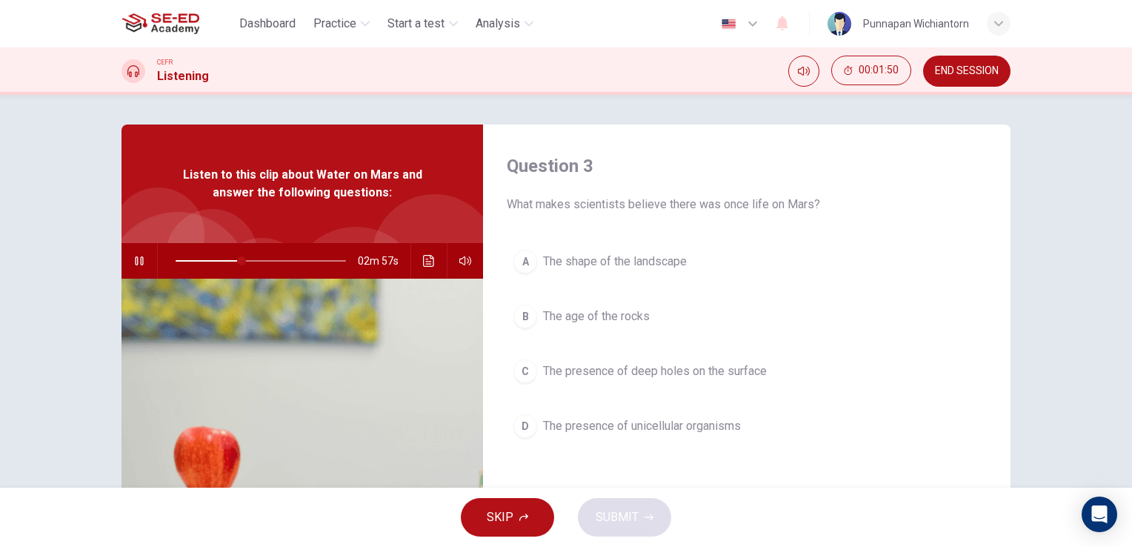
click at [713, 378] on span "The presence of deep holes on the surface" at bounding box center [655, 371] width 224 height 18
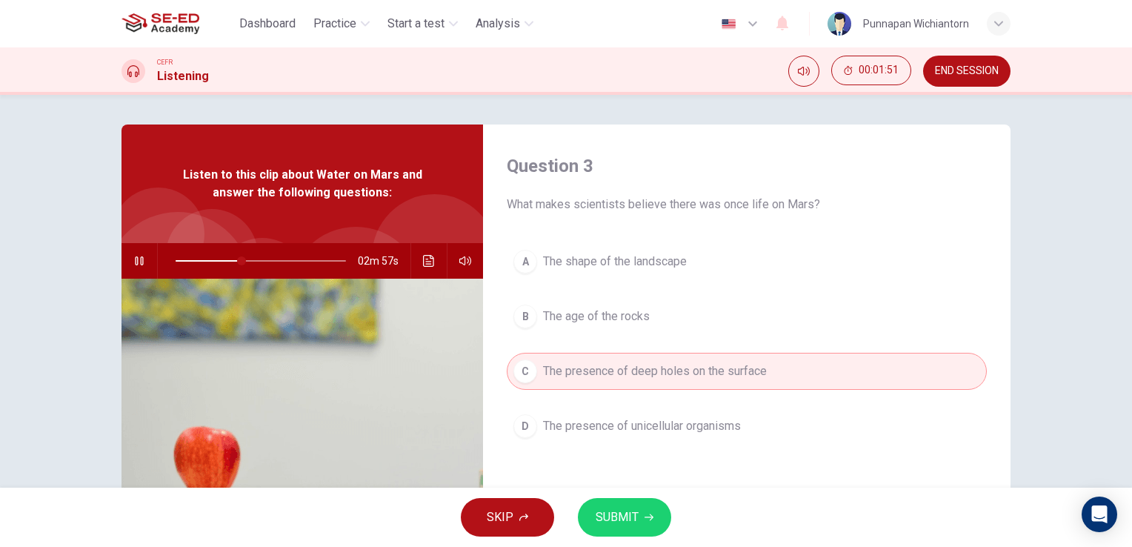
click at [632, 536] on button "SUBMIT" at bounding box center [624, 517] width 93 height 39
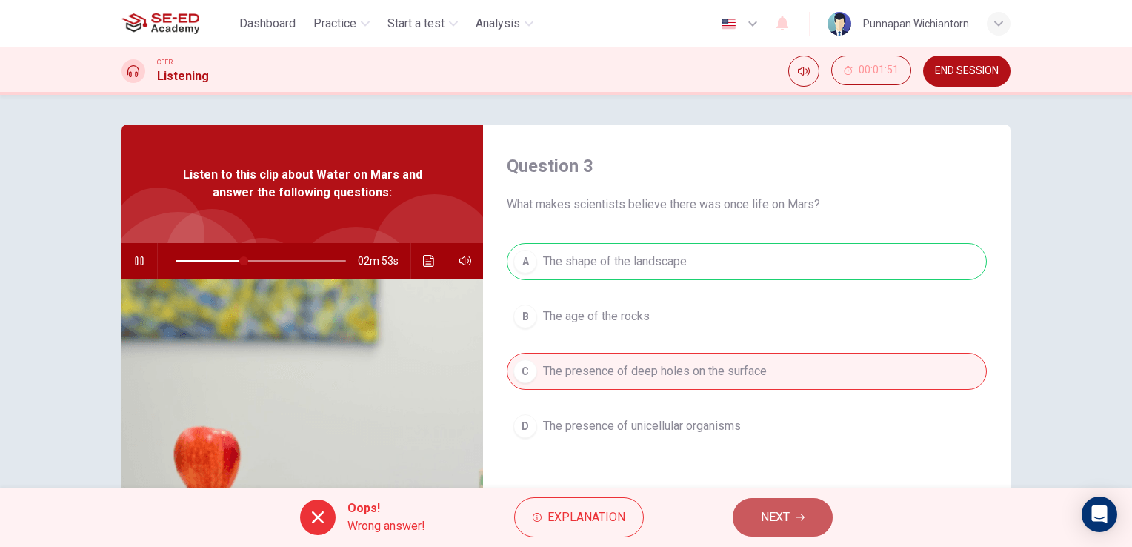
click at [743, 503] on button "NEXT" at bounding box center [783, 517] width 100 height 39
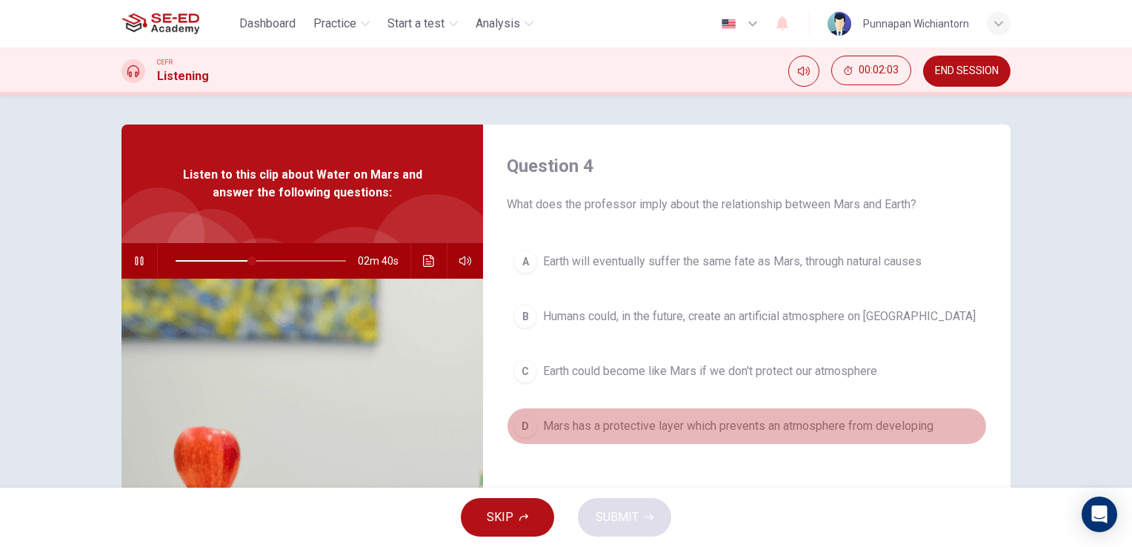
click at [652, 431] on span "Mars has a protective layer which prevents an atmosphere from developing" at bounding box center [738, 426] width 391 height 18
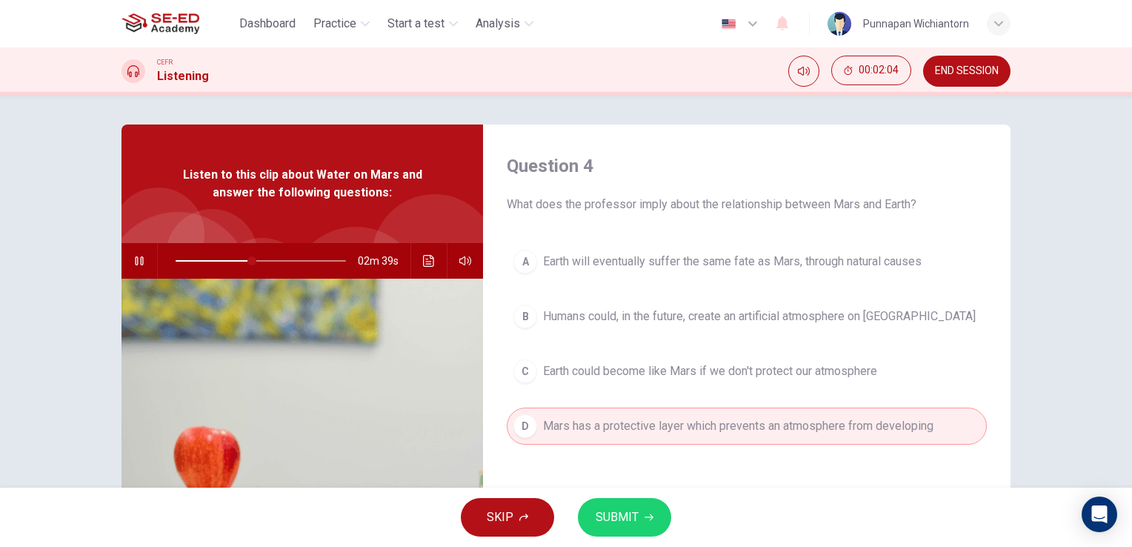
click at [609, 508] on span "SUBMIT" at bounding box center [617, 517] width 43 height 21
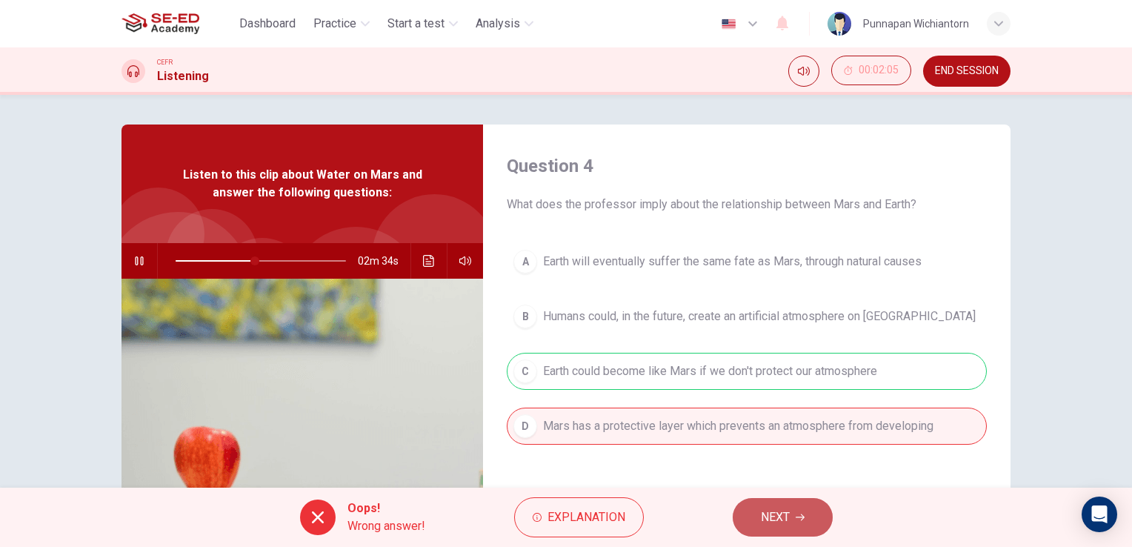
click at [769, 522] on span "NEXT" at bounding box center [775, 517] width 29 height 21
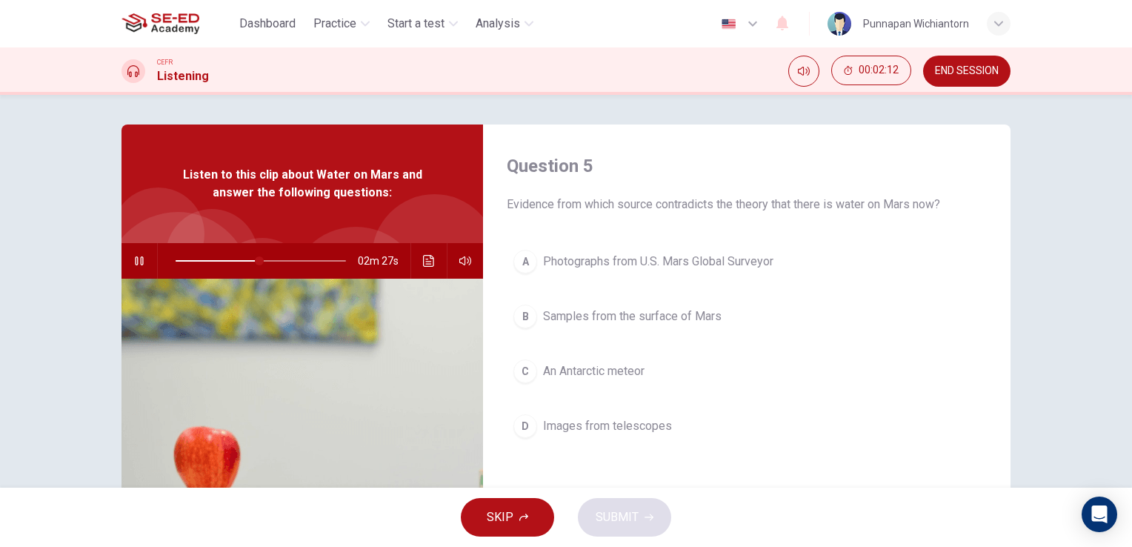
type input "49"
click at [983, 82] on button "END SESSION" at bounding box center [966, 71] width 87 height 31
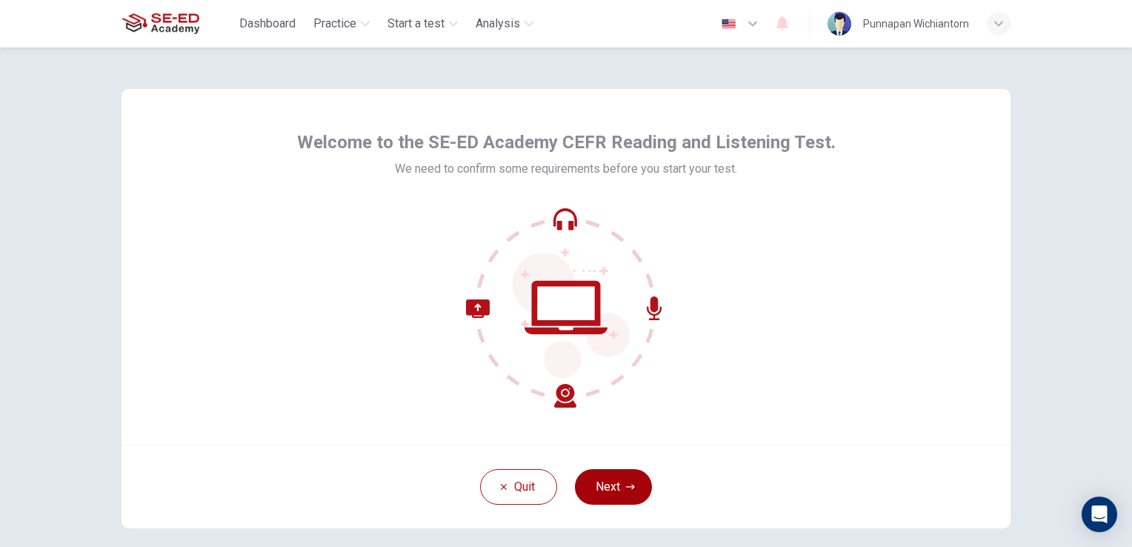
click at [608, 489] on button "Next" at bounding box center [613, 487] width 77 height 36
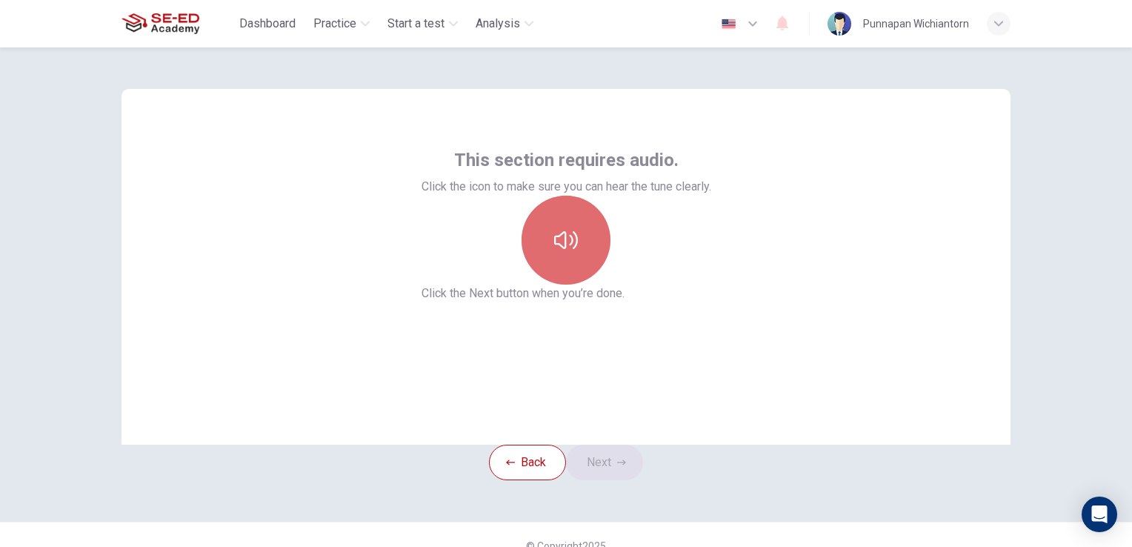
click at [580, 285] on button "button" at bounding box center [566, 240] width 89 height 89
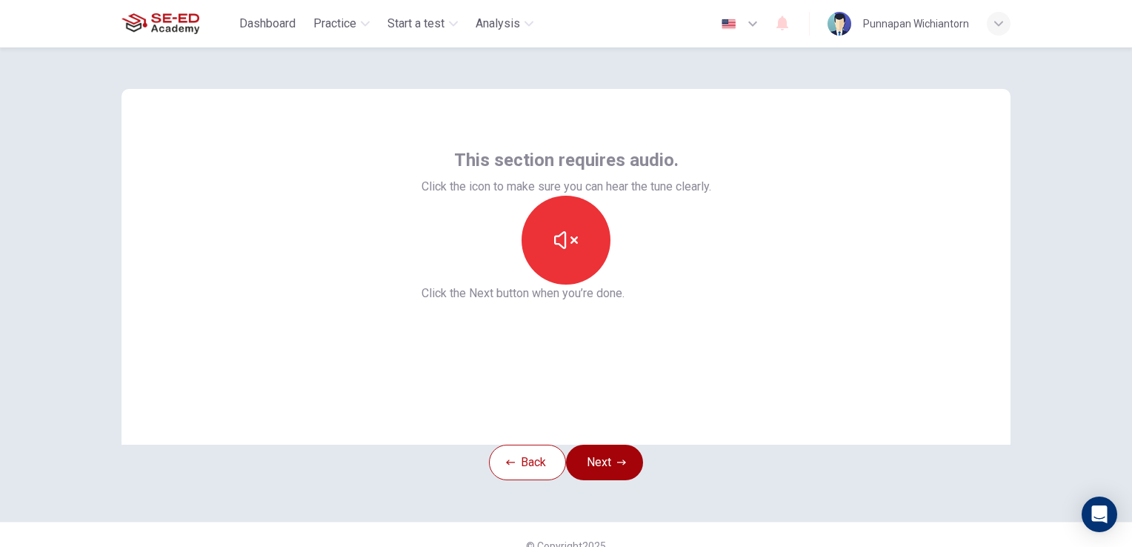
click at [623, 478] on button "Next" at bounding box center [604, 463] width 77 height 36
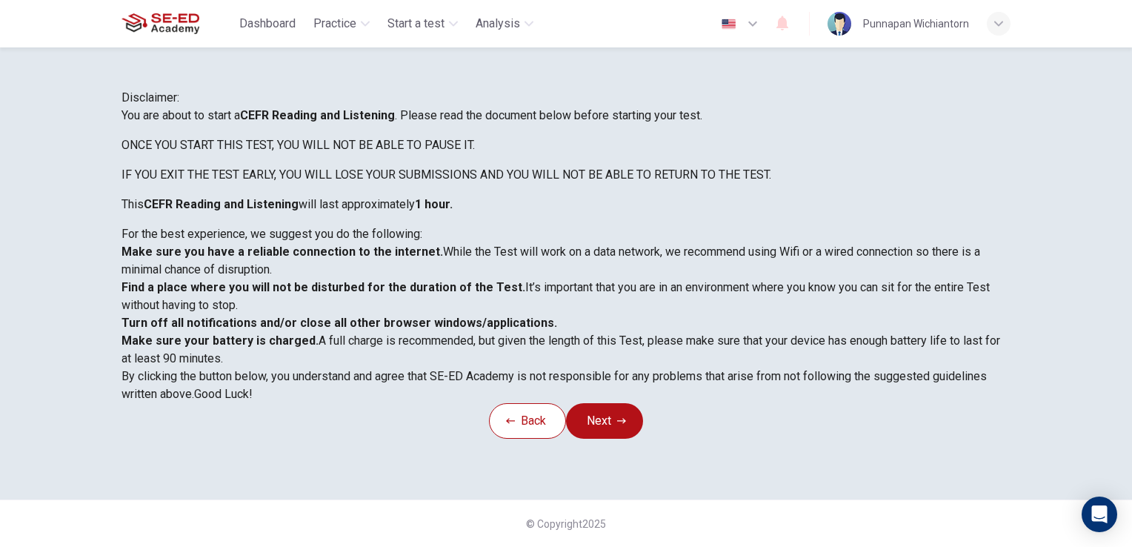
scroll to position [276, 0]
click at [623, 418] on icon "button" at bounding box center [621, 421] width 9 height 9
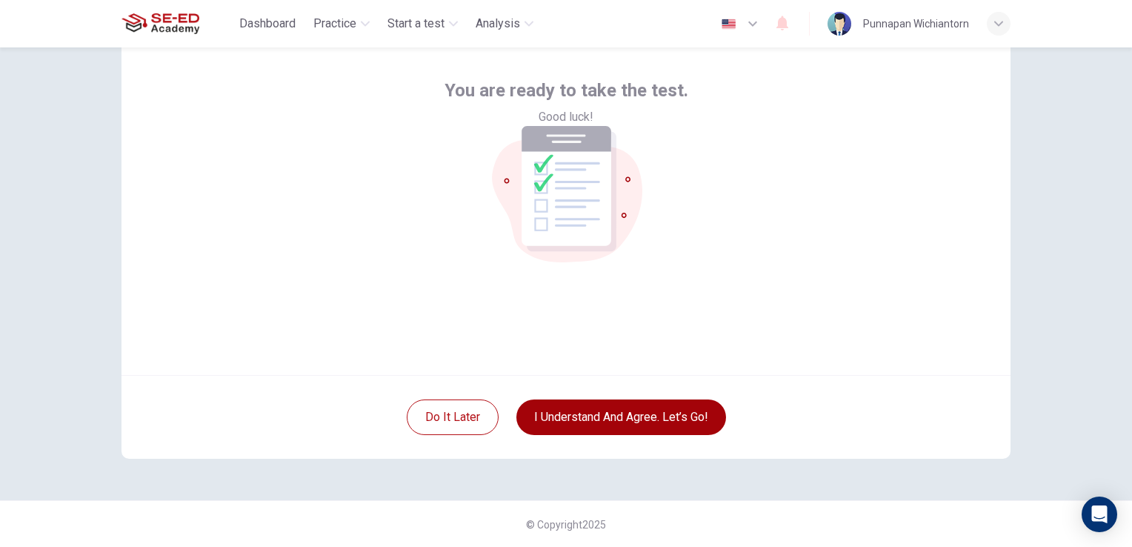
scroll to position [0, 0]
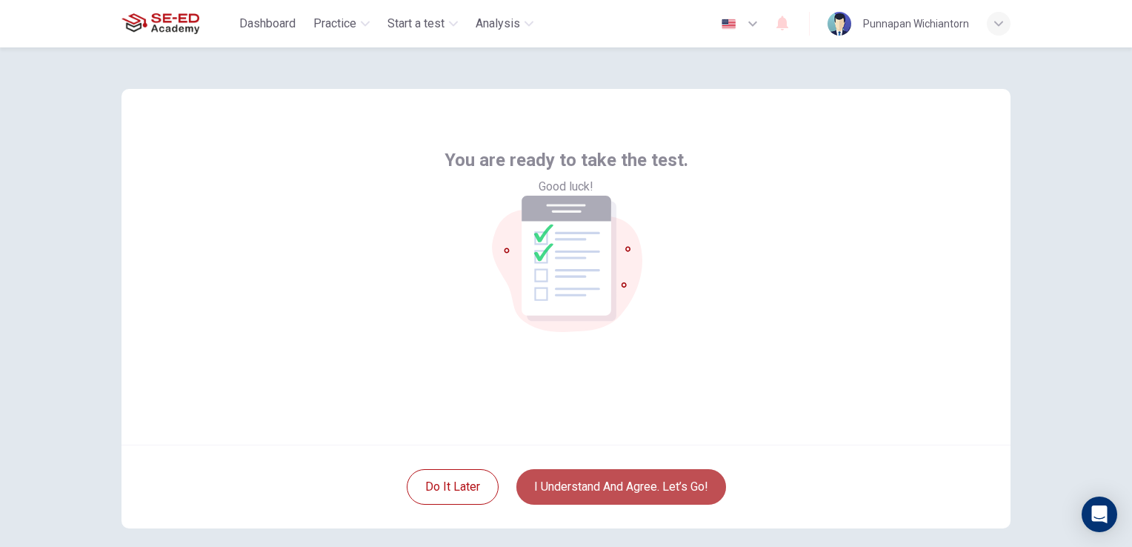
click at [631, 488] on button "I understand and agree. Let’s go!" at bounding box center [622, 487] width 210 height 36
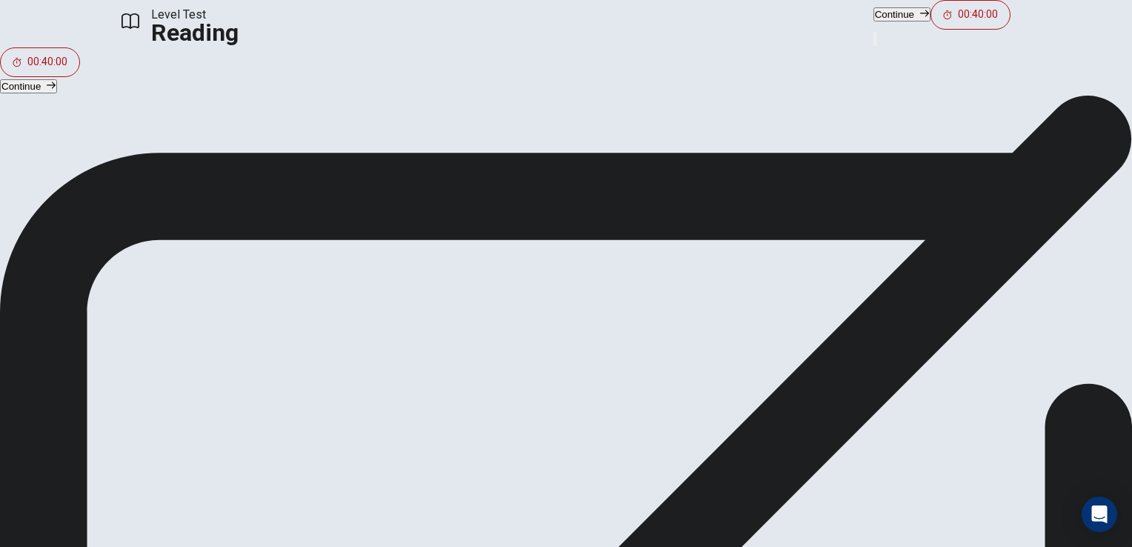
click at [874, 21] on button "Continue" at bounding box center [902, 14] width 57 height 14
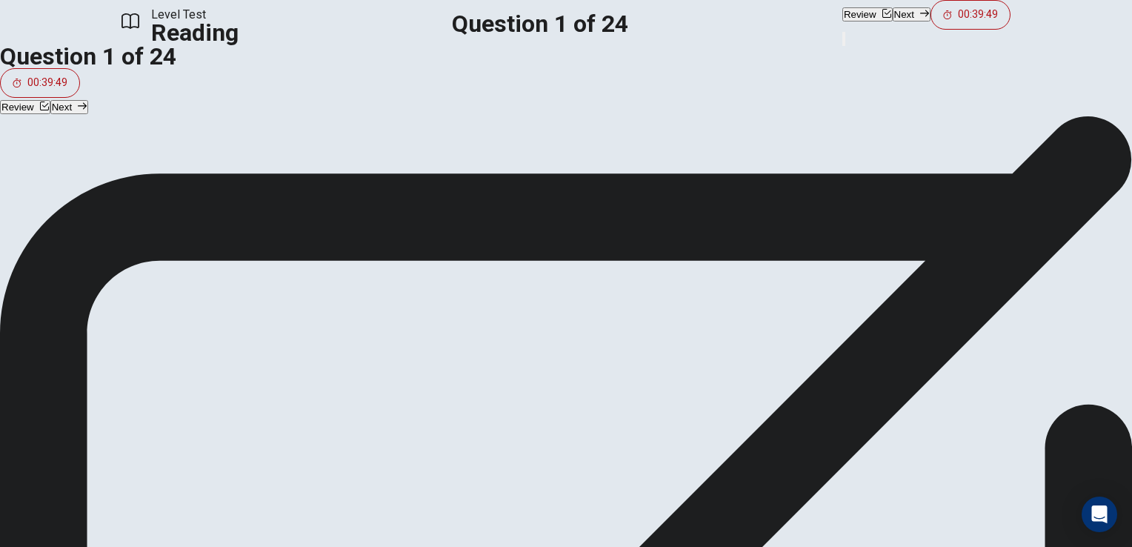
click at [282, 301] on button "C Wing" at bounding box center [566, 309] width 1132 height 37
click at [893, 21] on button "Next" at bounding box center [912, 14] width 38 height 14
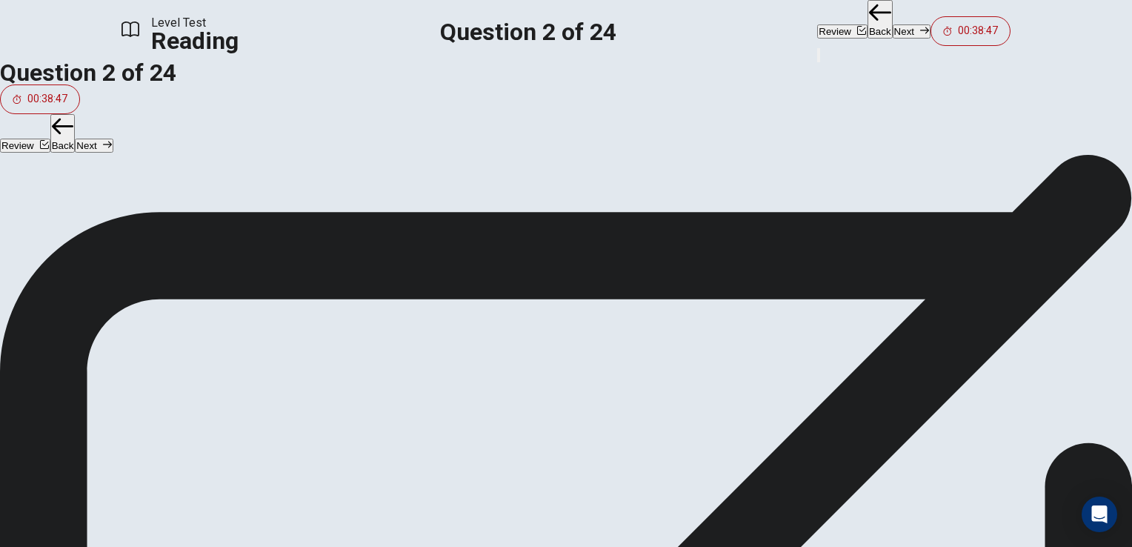
click at [281, 292] on button "B The harness" at bounding box center [566, 310] width 1132 height 37
click at [893, 27] on button "Next" at bounding box center [912, 31] width 38 height 14
click at [332, 255] on button "A Falling from the harness" at bounding box center [566, 273] width 1132 height 37
click at [893, 31] on button "Next" at bounding box center [912, 31] width 38 height 14
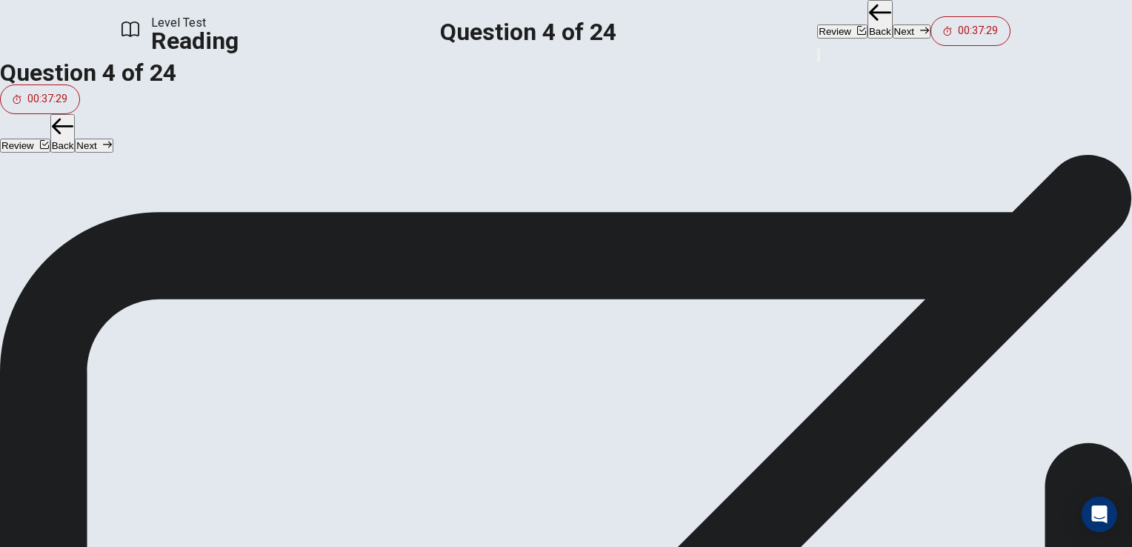
click at [320, 292] on button "B Driving" at bounding box center [566, 310] width 1132 height 37
click at [920, 26] on icon "button" at bounding box center [924, 30] width 9 height 9
drag, startPoint x: 703, startPoint y: 185, endPoint x: 749, endPoint y: 187, distance: 46.0
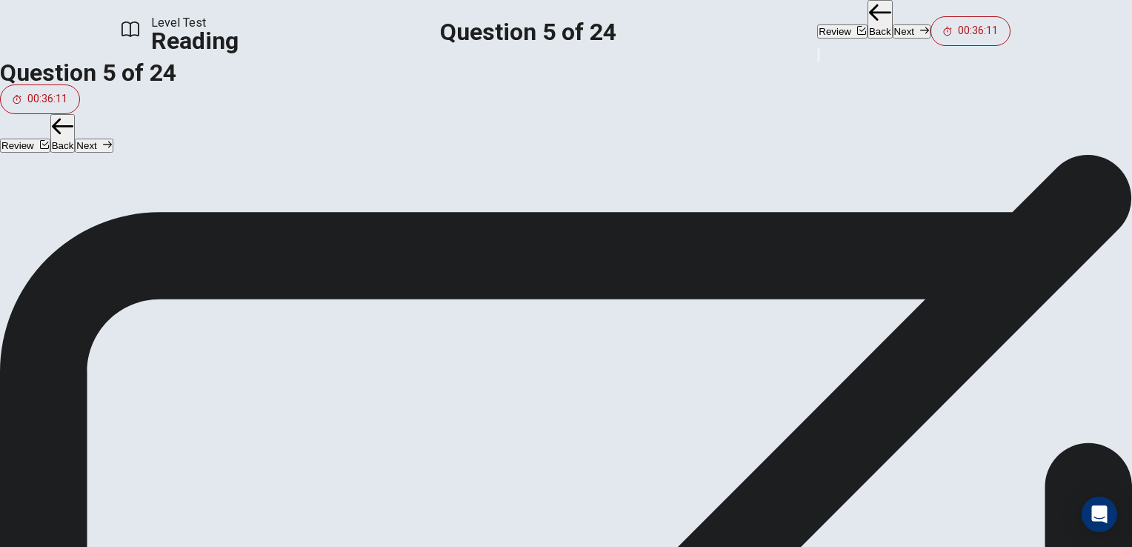
click at [356, 329] on button "C Improve" at bounding box center [566, 347] width 1132 height 37
click at [893, 24] on button "Next" at bounding box center [912, 31] width 38 height 14
click at [228, 302] on span "In the [PERSON_NAME] by the ocean" at bounding box center [132, 311] width 192 height 18
click at [893, 29] on button "Next" at bounding box center [912, 31] width 38 height 14
click at [343, 329] on button "C Schools" at bounding box center [566, 347] width 1132 height 37
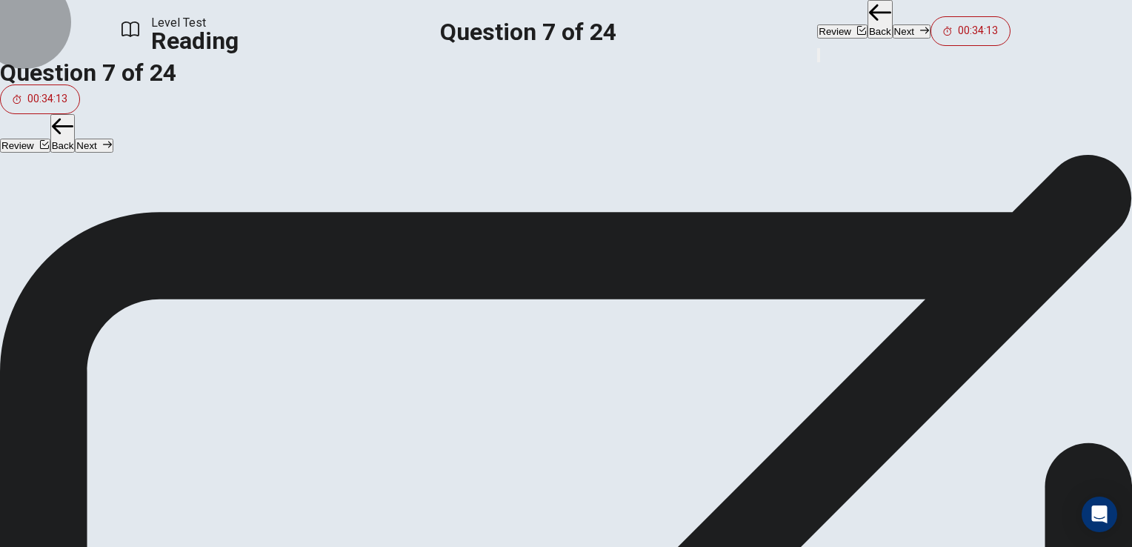
click at [893, 33] on button "Next" at bounding box center [912, 31] width 38 height 14
click at [185, 302] on span "To recommend wearing a hat" at bounding box center [110, 311] width 148 height 18
click at [893, 32] on button "Next" at bounding box center [912, 31] width 38 height 14
click at [293, 255] on button "A Fluster" at bounding box center [566, 273] width 1132 height 37
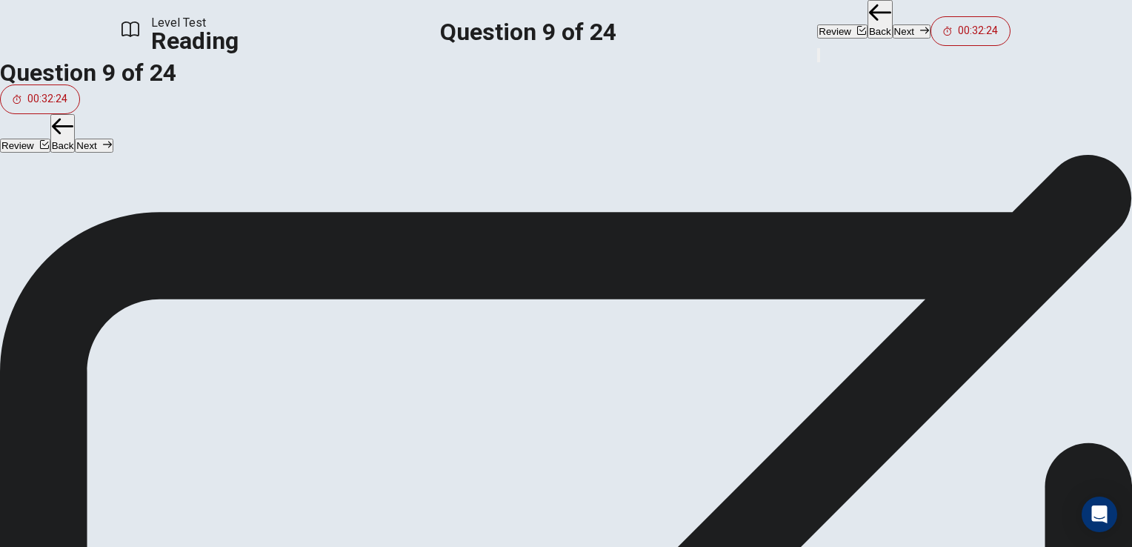
click at [920, 26] on icon "button" at bounding box center [924, 30] width 9 height 9
click at [234, 339] on span "Anybody with good vision and balance" at bounding box center [135, 348] width 198 height 18
click at [893, 31] on button "Next" at bounding box center [912, 31] width 38 height 14
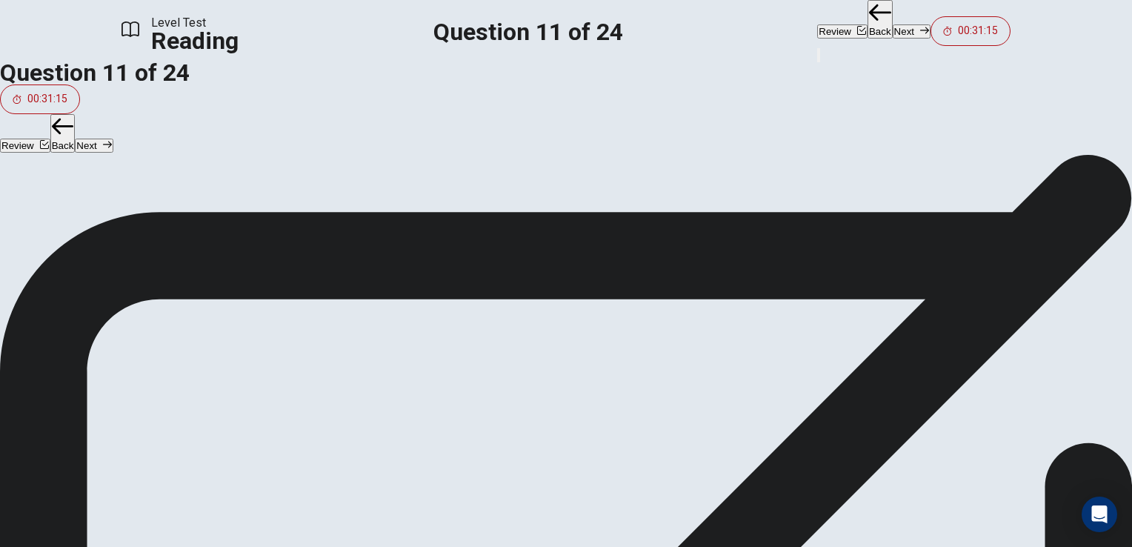
scroll to position [122, 0]
click at [357, 151] on div "We hope to see you in the air with us this season." at bounding box center [194, 160] width 388 height 18
click at [893, 24] on button "Next" at bounding box center [912, 31] width 38 height 14
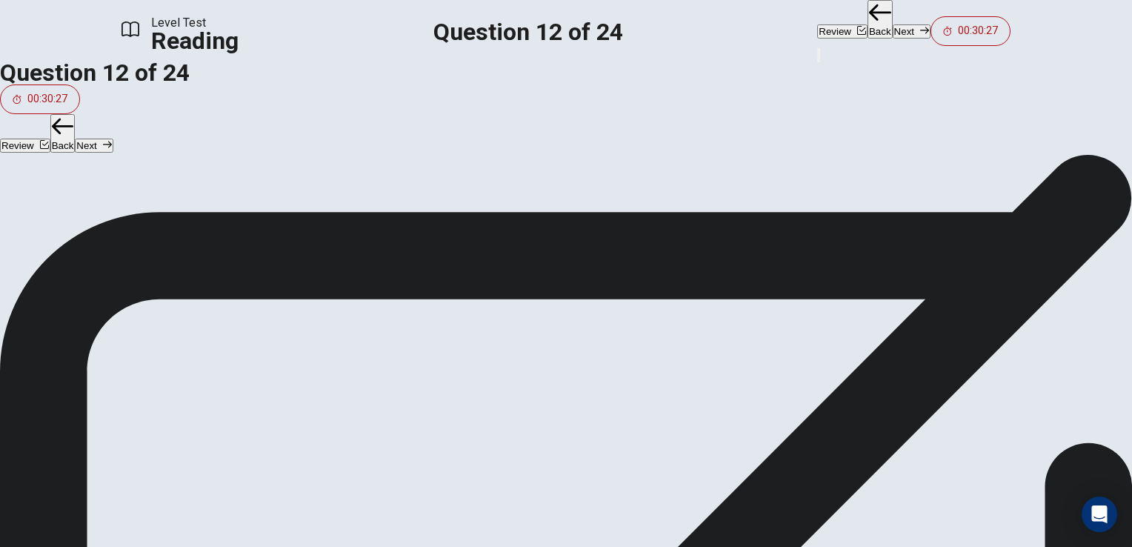
click at [7, 223] on icon "button" at bounding box center [3, 227] width 9 height 9
click at [76, 222] on button "View question" at bounding box center [38, 229] width 76 height 14
click at [53, 223] on span "View text" at bounding box center [33, 228] width 40 height 11
click at [75, 223] on span "View question" at bounding box center [44, 228] width 62 height 11
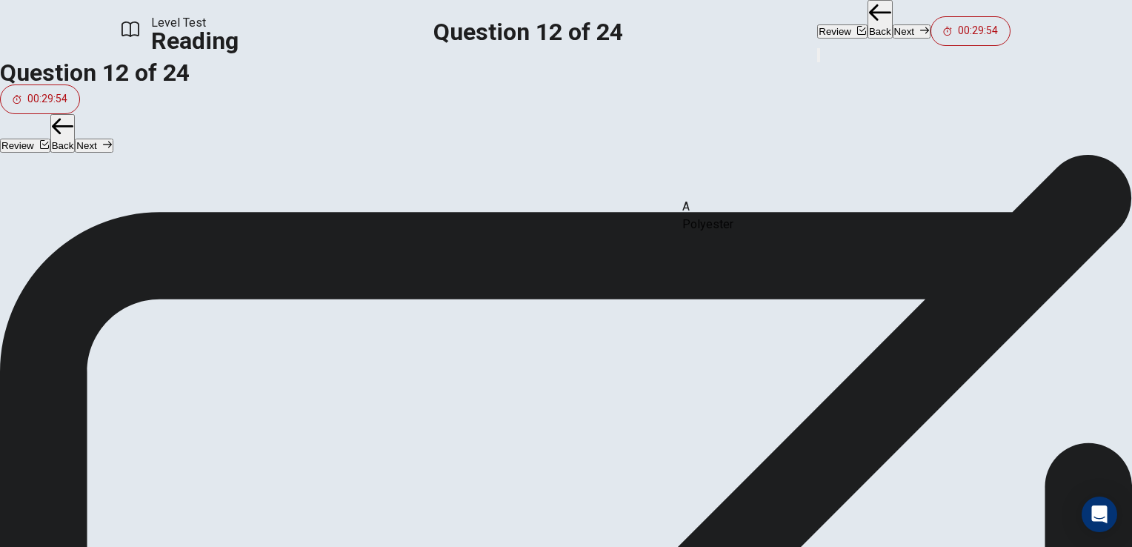
drag, startPoint x: 230, startPoint y: 212, endPoint x: 777, endPoint y: 212, distance: 547.7
drag, startPoint x: 234, startPoint y: 390, endPoint x: 794, endPoint y: 286, distance: 569.1
drag, startPoint x: 249, startPoint y: 374, endPoint x: 507, endPoint y: 228, distance: 296.0
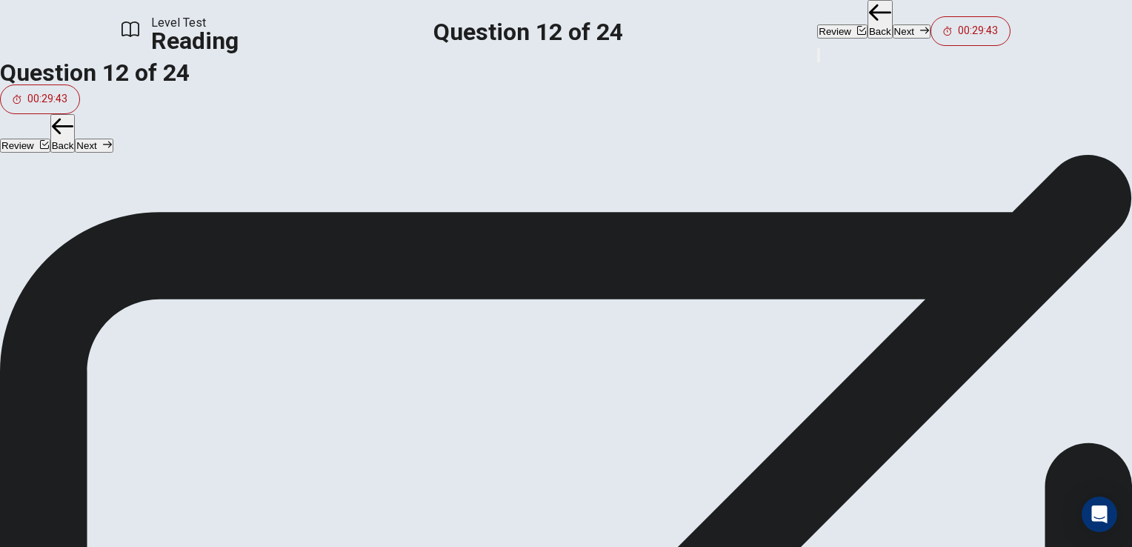
scroll to position [0, 0]
drag, startPoint x: 216, startPoint y: 340, endPoint x: 489, endPoint y: 282, distance: 279.7
click at [55, 222] on button "View text" at bounding box center [27, 229] width 55 height 14
click at [75, 223] on span "View question" at bounding box center [44, 228] width 62 height 11
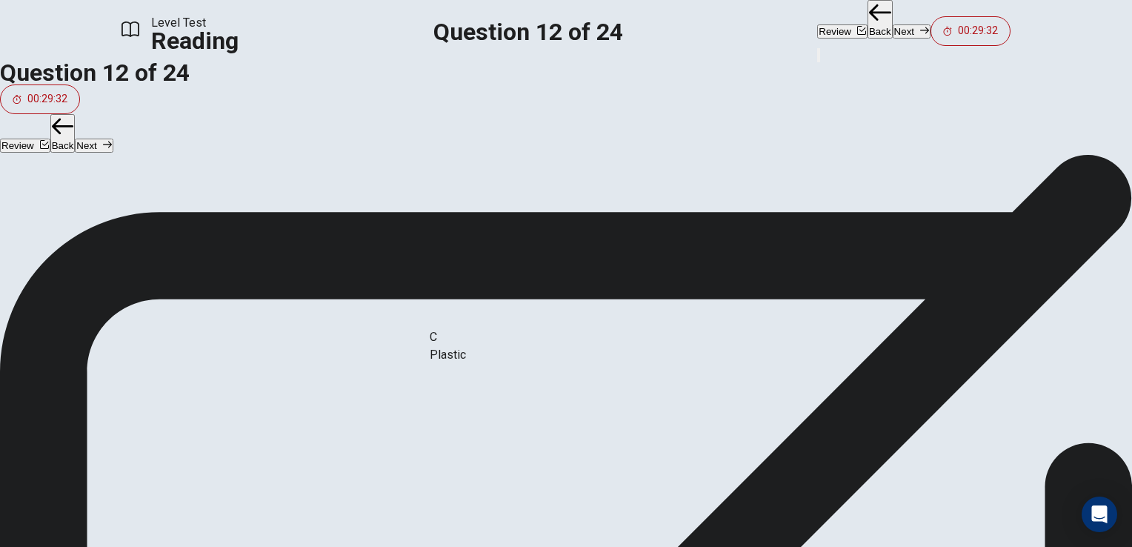
drag, startPoint x: 245, startPoint y: 271, endPoint x: 528, endPoint y: 350, distance: 293.1
click at [893, 24] on button "Next" at bounding box center [912, 31] width 38 height 14
click at [182, 255] on button "A Introductory Computer Skills" at bounding box center [566, 273] width 1132 height 37
click at [893, 25] on button "Next" at bounding box center [912, 31] width 38 height 14
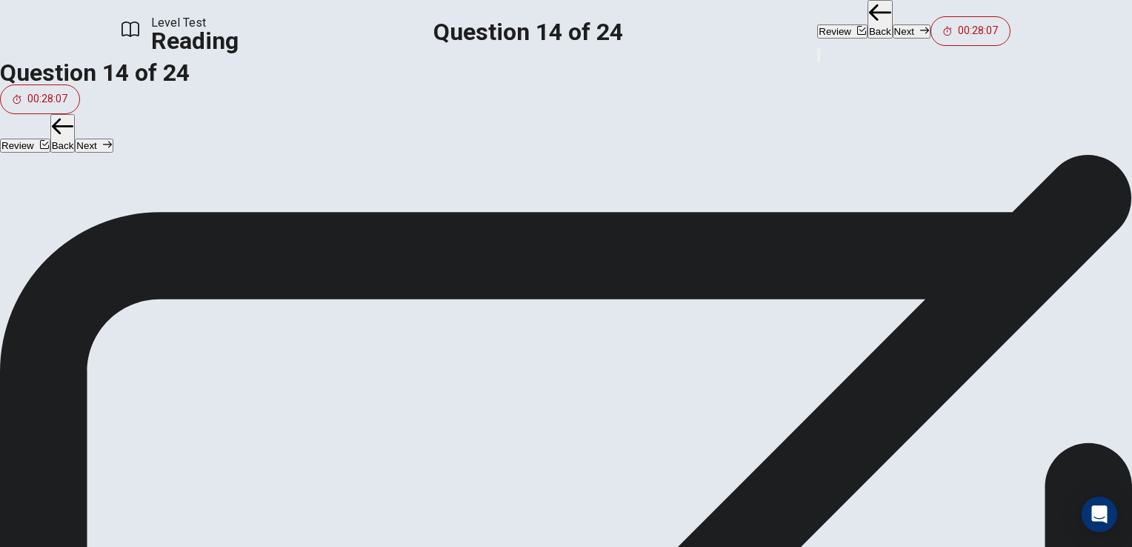
click at [219, 265] on span "Lack of certain information or skills" at bounding box center [127, 274] width 182 height 18
click at [920, 27] on icon "button" at bounding box center [924, 30] width 9 height 7
click at [204, 265] on span "Practicing directly on computers" at bounding box center [119, 274] width 167 height 18
click at [893, 29] on button "Next" at bounding box center [912, 31] width 38 height 14
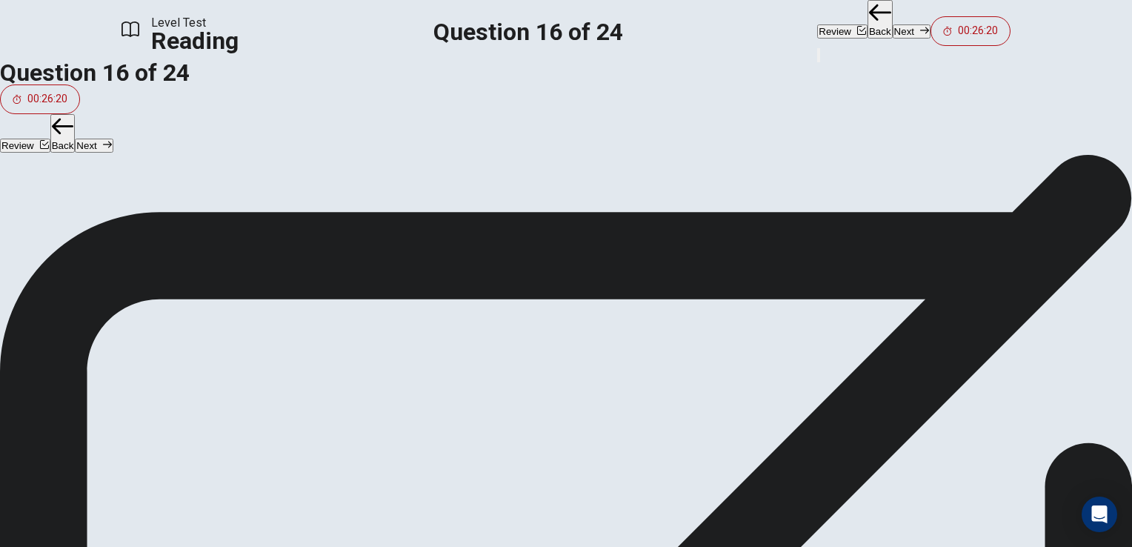
click at [242, 265] on span "You will focus on how to use computers" at bounding box center [139, 274] width 206 height 18
click at [893, 25] on button "Next" at bounding box center [912, 31] width 38 height 14
click at [30, 336] on div "C" at bounding box center [19, 348] width 24 height 24
click at [920, 26] on icon "button" at bounding box center [924, 30] width 9 height 9
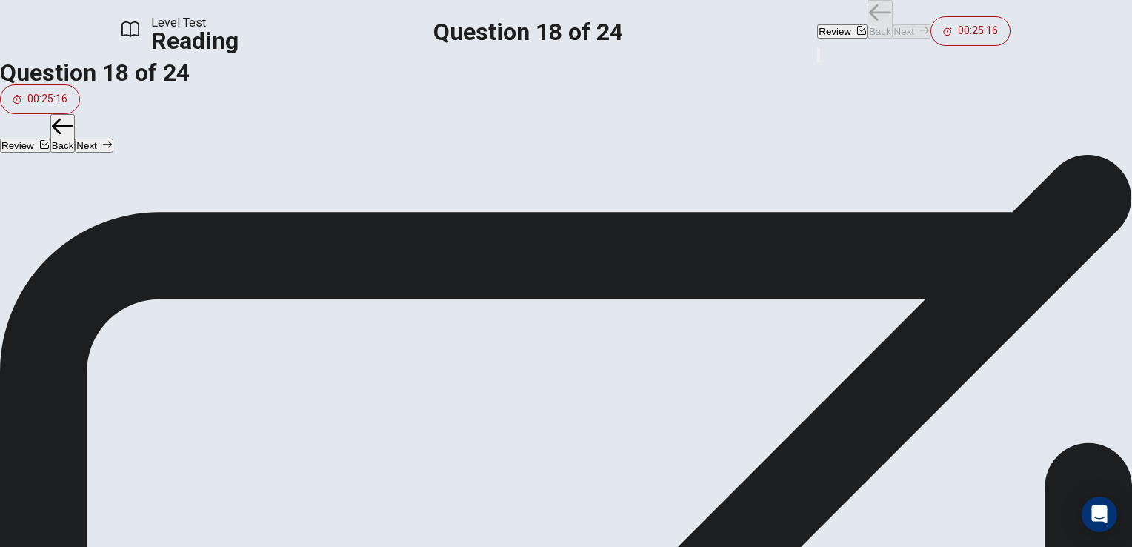
scroll to position [199, 0]
click at [452, 385] on input at bounding box center [388, 392] width 128 height 14
click at [689, 402] on input at bounding box center [704, 409] width 128 height 14
click at [893, 24] on button "Next" at bounding box center [912, 31] width 38 height 14
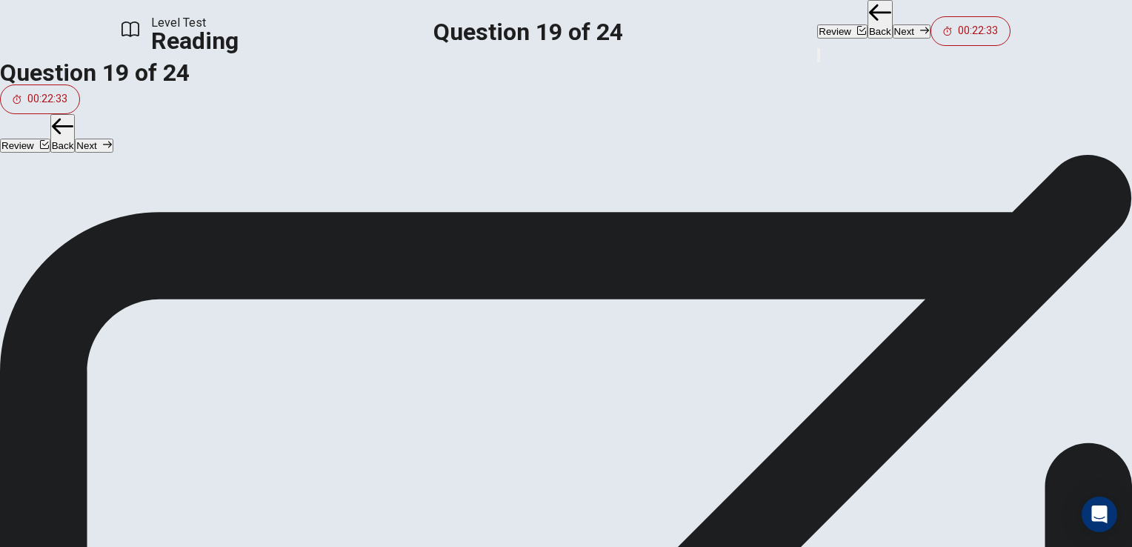
click at [225, 255] on button "A Computer skills are paramount to your success in this course" at bounding box center [566, 273] width 1132 height 37
click at [893, 24] on button "Next" at bounding box center [912, 31] width 38 height 14
click at [294, 366] on button "D How to make powerpoint presentations and spreadsheets" at bounding box center [566, 384] width 1132 height 37
click at [893, 33] on button "Next" at bounding box center [912, 31] width 38 height 14
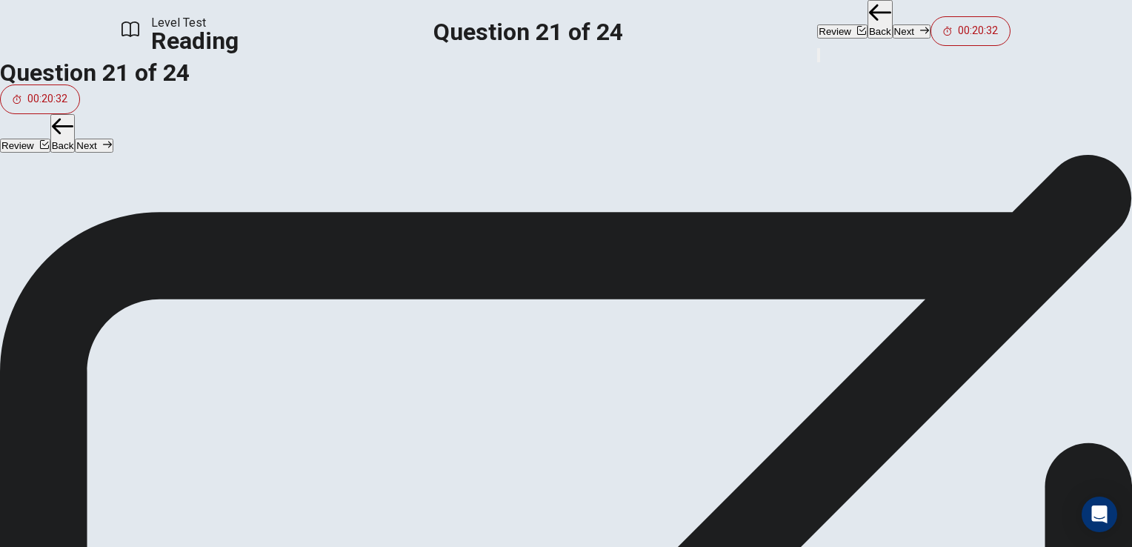
scroll to position [733, 0]
click at [215, 302] on span "Passing all of the mandatory tests" at bounding box center [125, 311] width 179 height 18
click at [920, 28] on icon "button" at bounding box center [924, 30] width 9 height 9
click at [341, 181] on button "A Women" at bounding box center [566, 199] width 1132 height 37
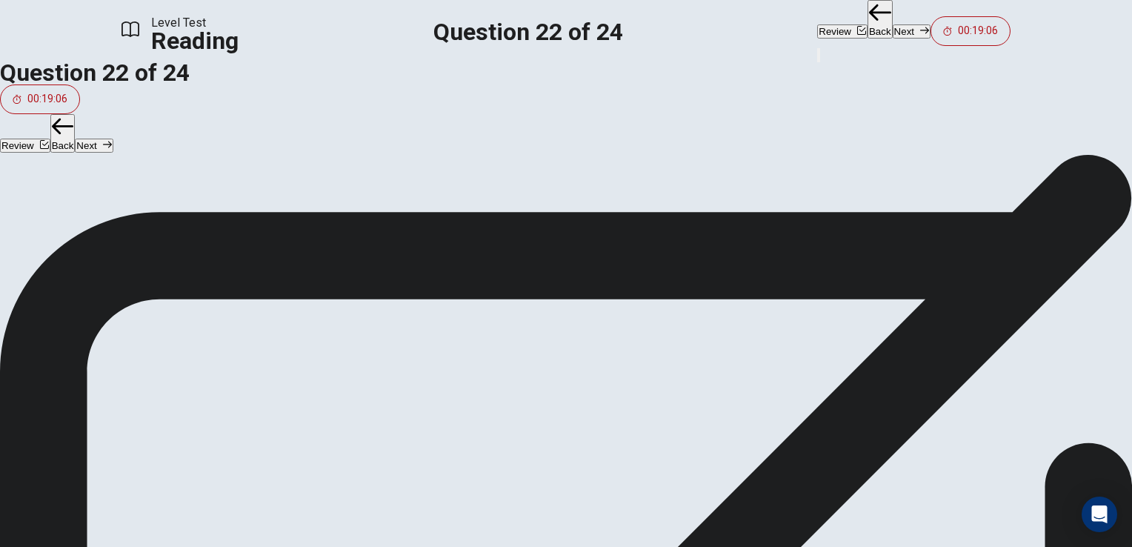
click at [893, 24] on button "Next" at bounding box center [912, 31] width 38 height 14
click at [197, 265] on span "Professional skills/knowledge" at bounding box center [116, 274] width 161 height 18
click at [893, 24] on button "Next" at bounding box center [912, 31] width 38 height 14
click at [53, 223] on span "View text" at bounding box center [33, 228] width 40 height 11
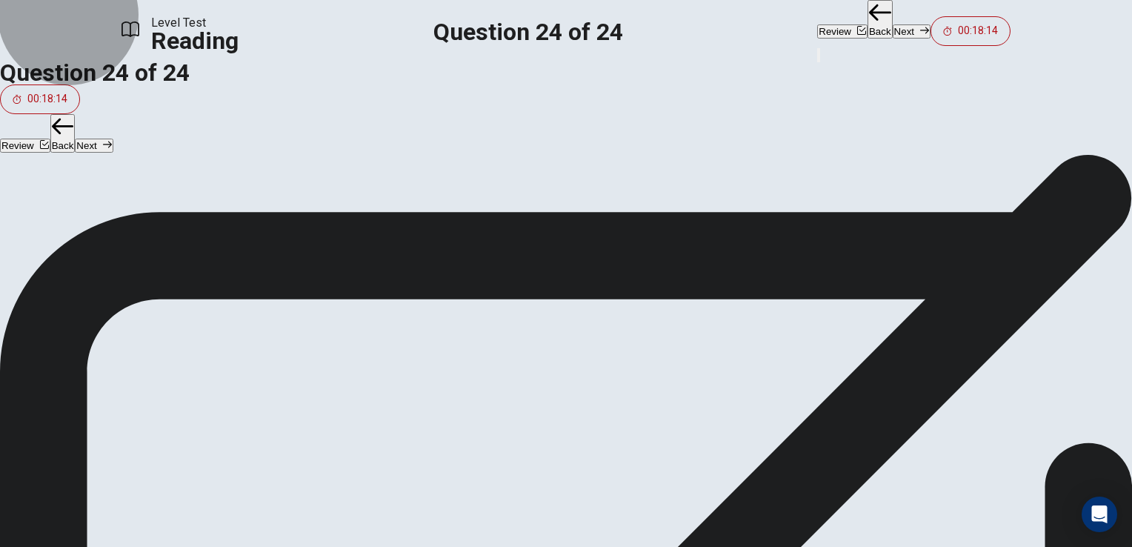
click at [75, 223] on span "View question" at bounding box center [44, 228] width 62 height 11
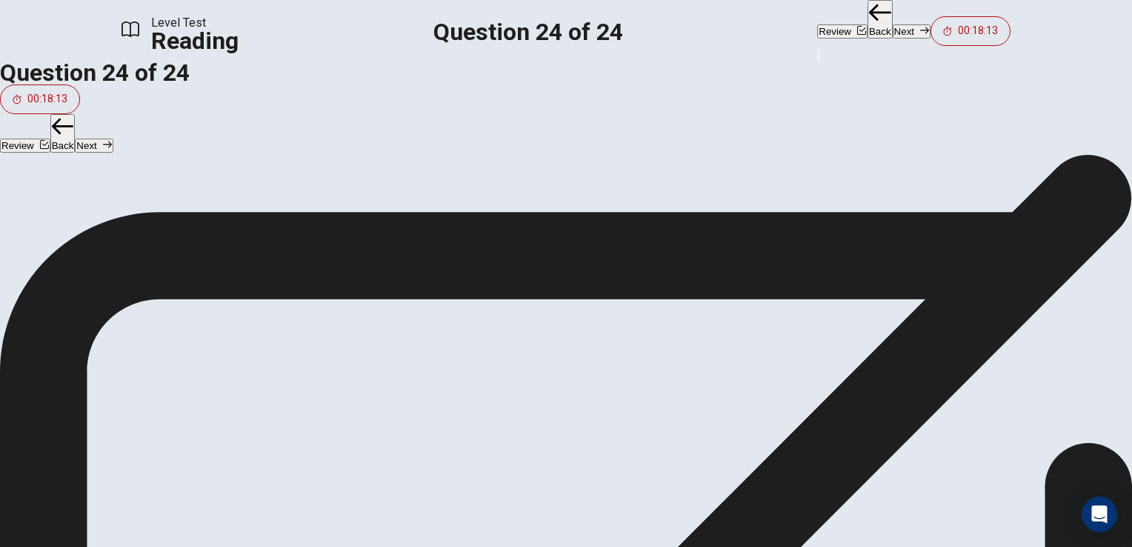
scroll to position [122, 0]
drag, startPoint x: 271, startPoint y: 278, endPoint x: 817, endPoint y: 215, distance: 549.8
drag, startPoint x: 266, startPoint y: 331, endPoint x: 506, endPoint y: 230, distance: 260.4
drag, startPoint x: 286, startPoint y: 394, endPoint x: 842, endPoint y: 291, distance: 565.5
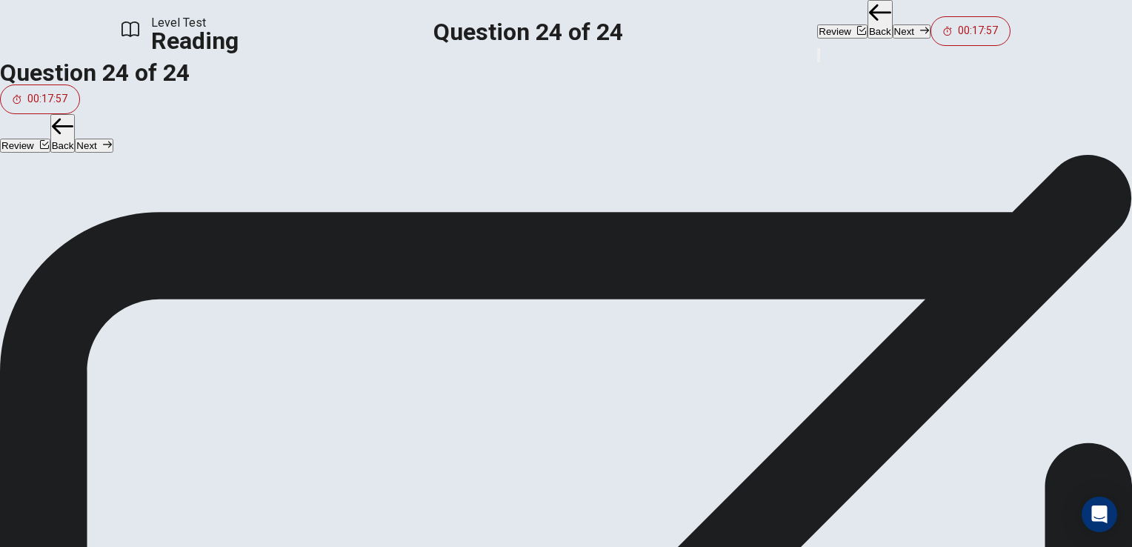
scroll to position [0, 0]
drag, startPoint x: 273, startPoint y: 336, endPoint x: 817, endPoint y: 351, distance: 544.9
click at [53, 223] on span "View text" at bounding box center [33, 228] width 40 height 11
click at [75, 223] on span "View question" at bounding box center [44, 228] width 62 height 11
drag, startPoint x: 258, startPoint y: 403, endPoint x: 529, endPoint y: 419, distance: 271.7
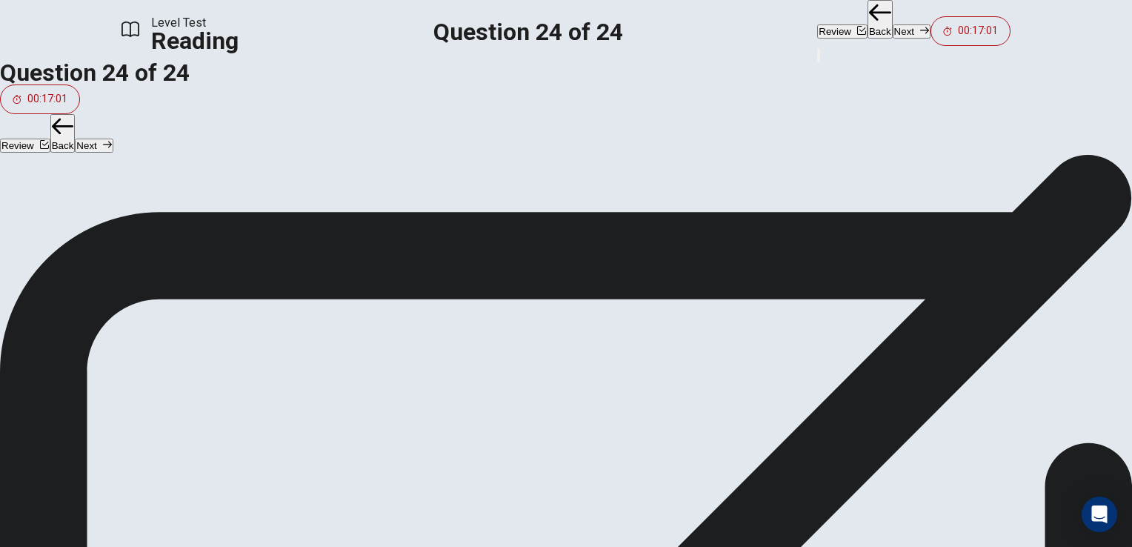
click at [893, 24] on button "Next" at bounding box center [912, 31] width 38 height 14
click at [868, 26] on button "Back" at bounding box center [880, 19] width 25 height 39
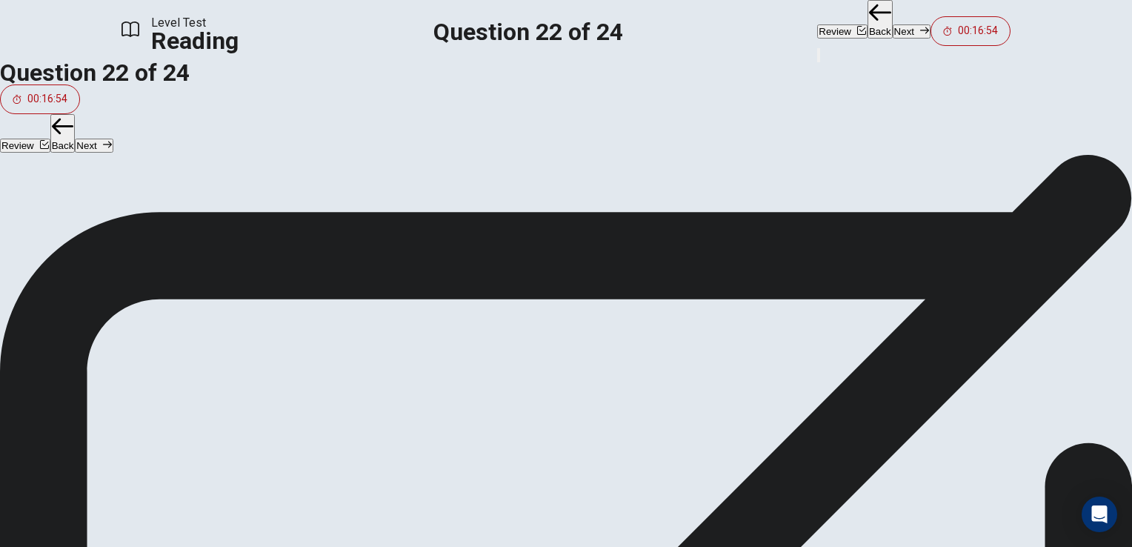
click at [868, 26] on button "Back" at bounding box center [880, 19] width 25 height 39
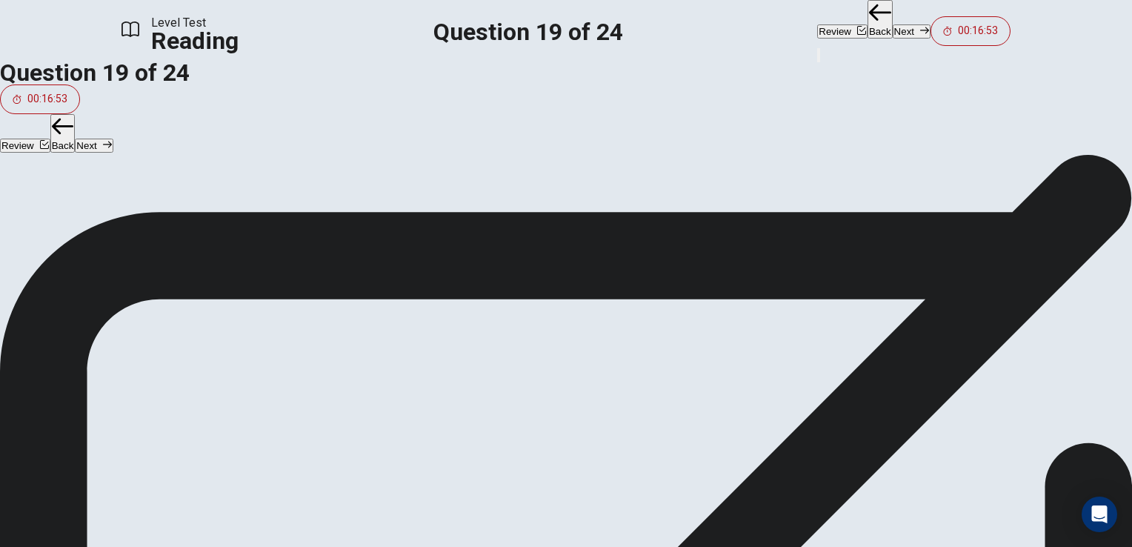
scroll to position [0, 0]
click at [868, 26] on button "Back" at bounding box center [880, 19] width 25 height 39
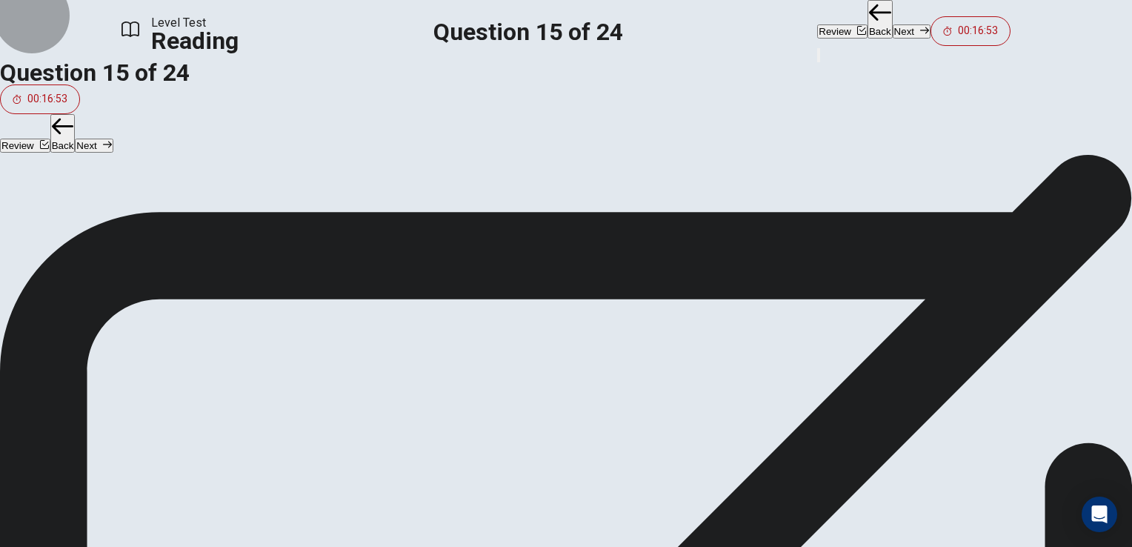
click at [868, 26] on button "Back" at bounding box center [880, 19] width 25 height 39
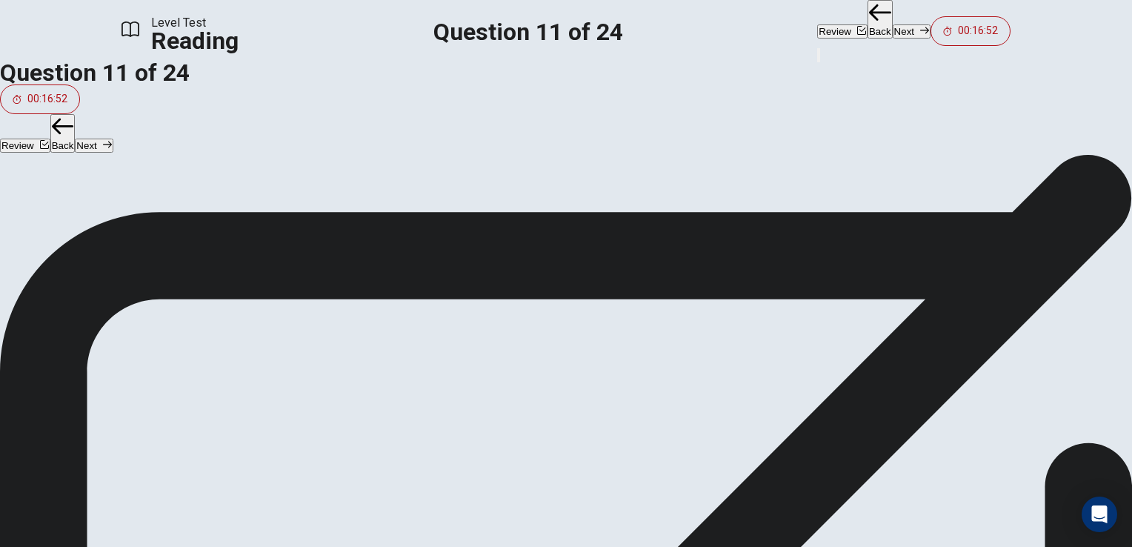
click at [868, 26] on button "Back" at bounding box center [880, 19] width 25 height 39
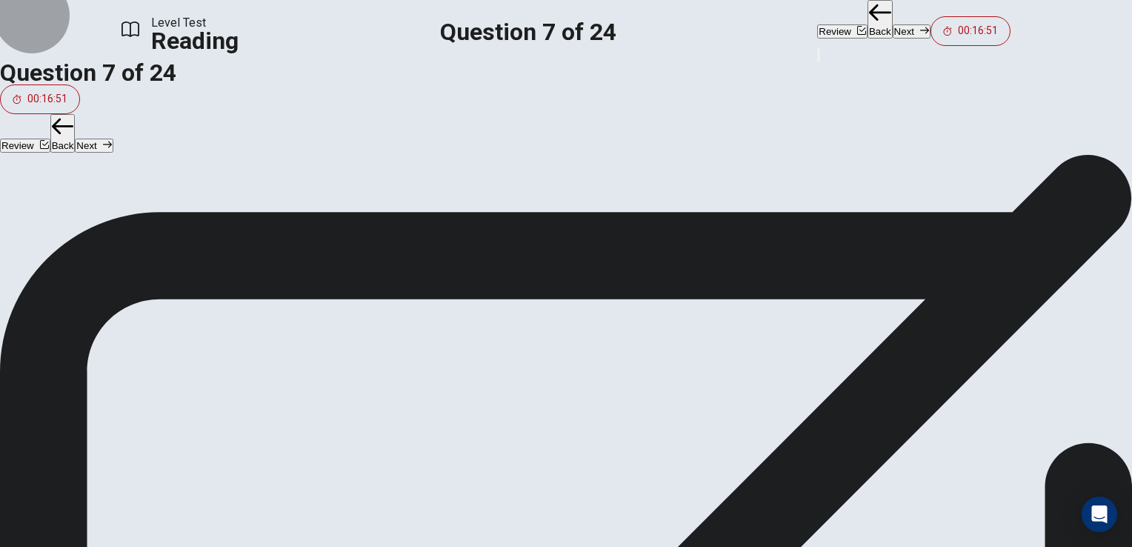
click at [868, 26] on button "Back" at bounding box center [880, 19] width 25 height 39
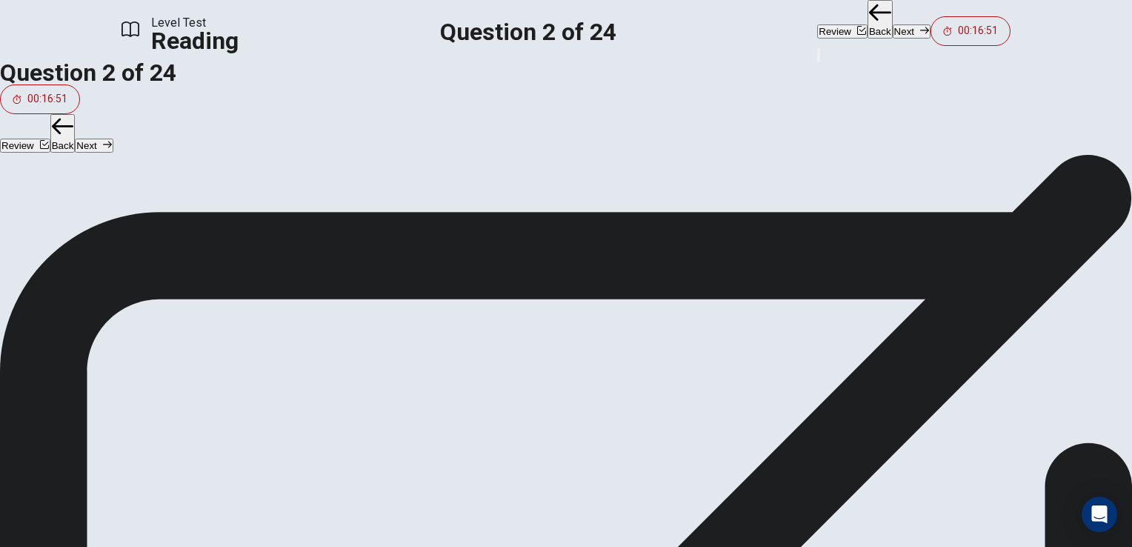
scroll to position [69, 0]
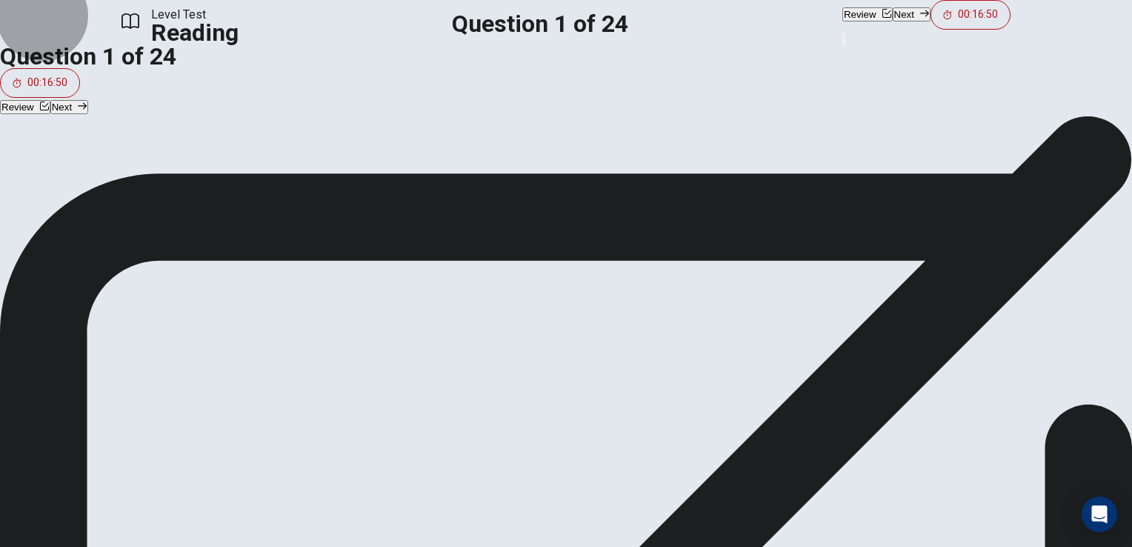
click at [843, 21] on button "Review" at bounding box center [868, 14] width 50 height 14
click at [920, 18] on icon "button" at bounding box center [924, 13] width 9 height 9
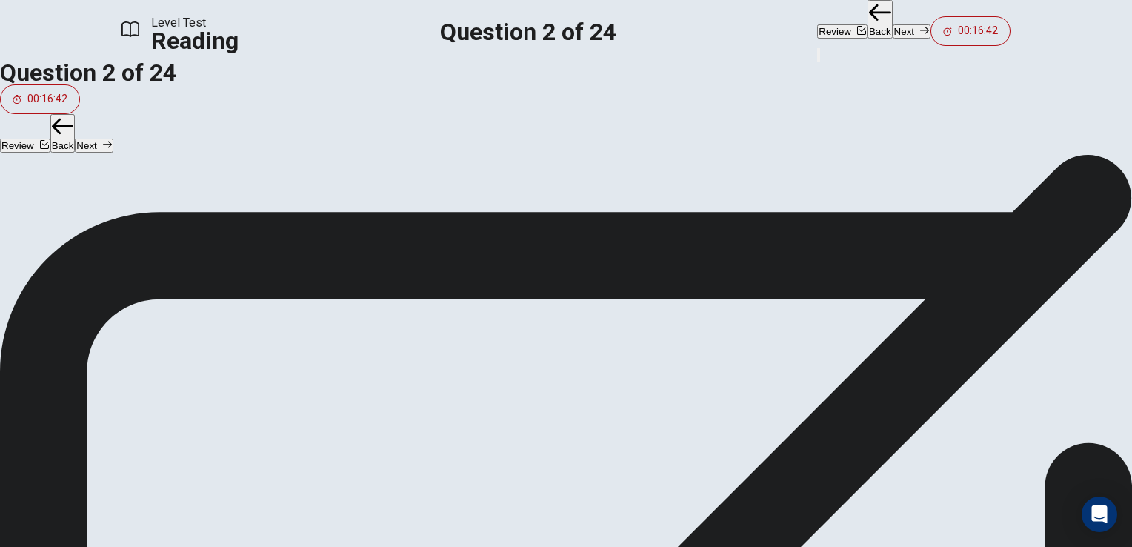
click at [893, 31] on button "Next" at bounding box center [912, 31] width 38 height 14
click at [868, 23] on button "Back" at bounding box center [880, 19] width 25 height 39
click at [920, 26] on icon "button" at bounding box center [924, 30] width 9 height 9
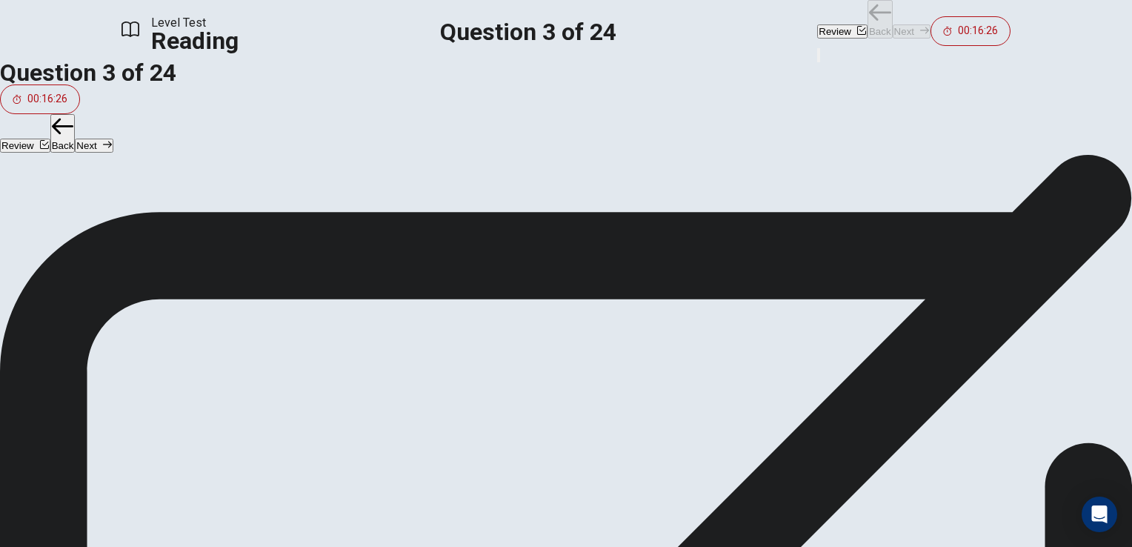
scroll to position [127, 0]
click at [920, 26] on icon "button" at bounding box center [924, 30] width 9 height 9
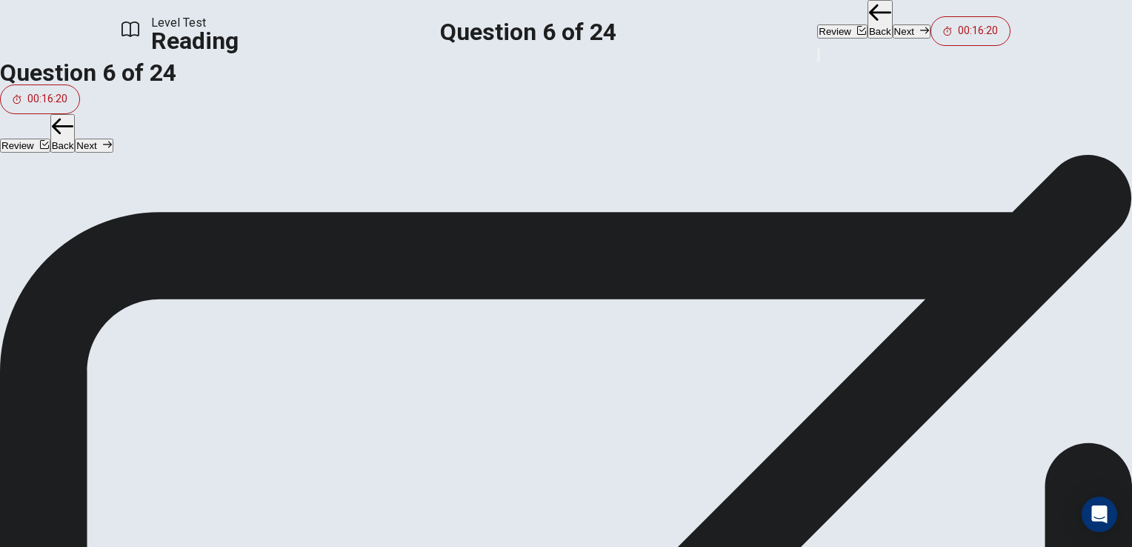
click at [920, 26] on icon "button" at bounding box center [924, 30] width 9 height 9
click at [829, 24] on div "Review Back Next 00:16:19" at bounding box center [913, 23] width 193 height 46
click at [920, 26] on icon "button" at bounding box center [924, 30] width 9 height 9
click at [829, 24] on div "Review Back Next 00:16:17" at bounding box center [913, 23] width 193 height 46
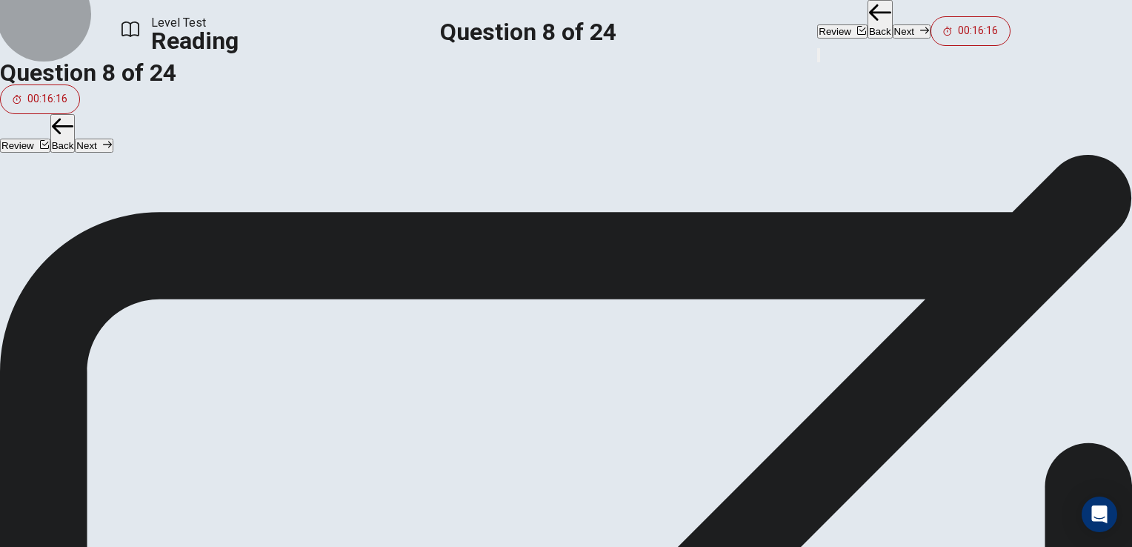
click at [920, 26] on icon "button" at bounding box center [924, 30] width 9 height 9
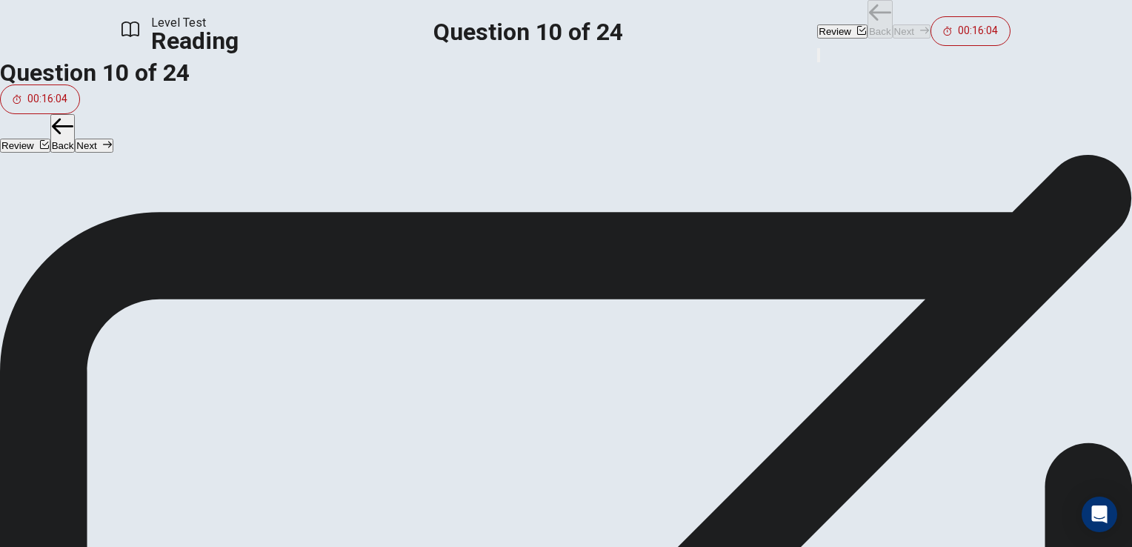
scroll to position [0, 0]
click at [920, 26] on icon "button" at bounding box center [924, 30] width 9 height 9
click at [829, 24] on div "Review Back Next 00:16:01" at bounding box center [913, 23] width 193 height 46
click at [829, 24] on div "Review Back Next 00:16:00" at bounding box center [913, 23] width 193 height 46
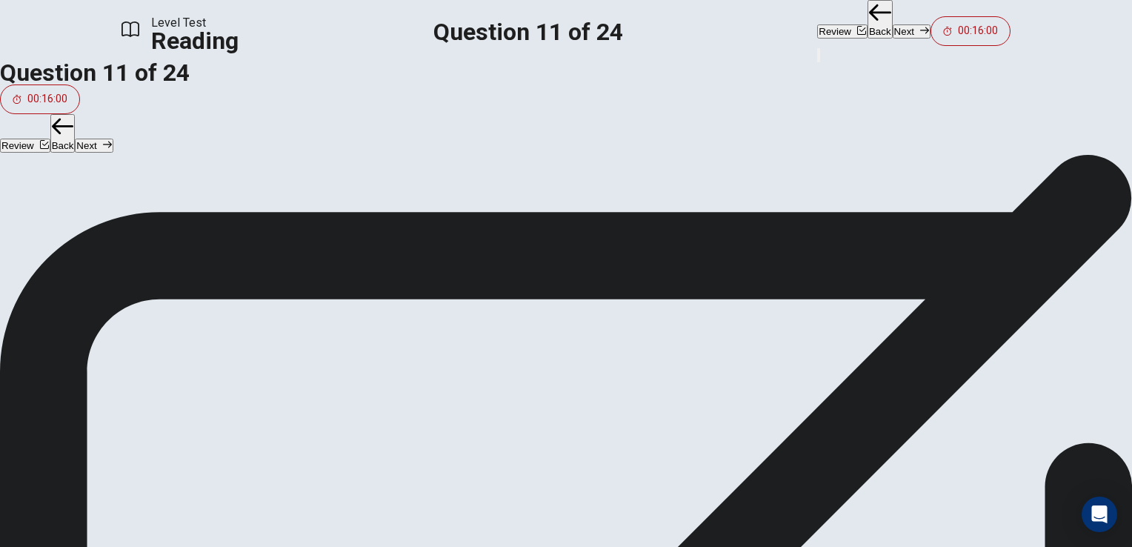
click at [920, 26] on icon "button" at bounding box center [924, 30] width 9 height 9
click at [868, 28] on button "Back" at bounding box center [880, 19] width 25 height 39
click at [893, 29] on button "Next" at bounding box center [912, 31] width 38 height 14
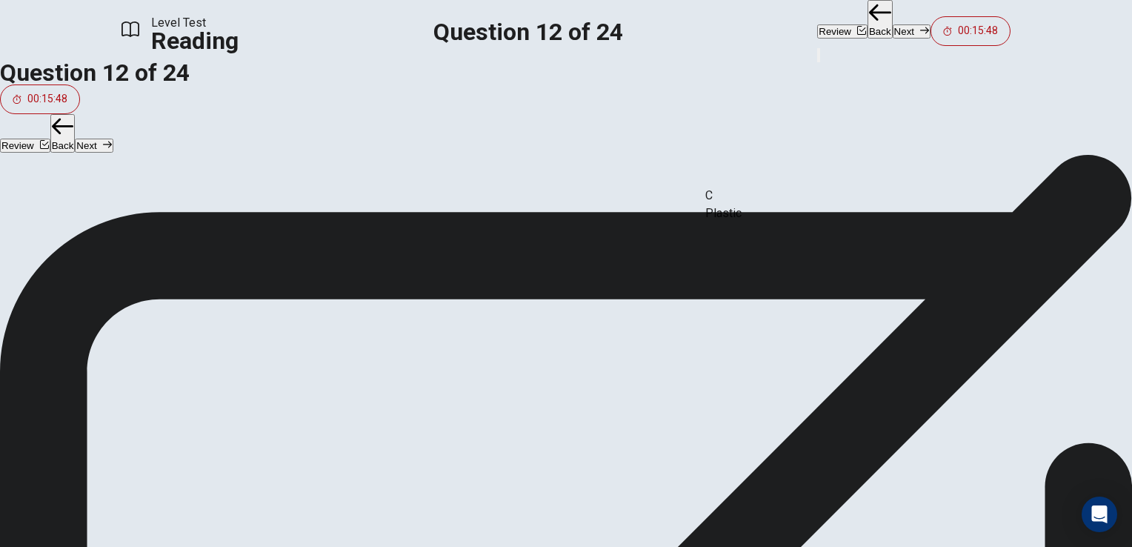
drag, startPoint x: 254, startPoint y: 338, endPoint x: 830, endPoint y: 218, distance: 588.2
drag, startPoint x: 240, startPoint y: 327, endPoint x: 563, endPoint y: 239, distance: 334.2
drag, startPoint x: 787, startPoint y: 233, endPoint x: 498, endPoint y: 293, distance: 295.4
drag, startPoint x: 230, startPoint y: 336, endPoint x: 818, endPoint y: 222, distance: 598.7
drag, startPoint x: 238, startPoint y: 213, endPoint x: 797, endPoint y: 289, distance: 564.7
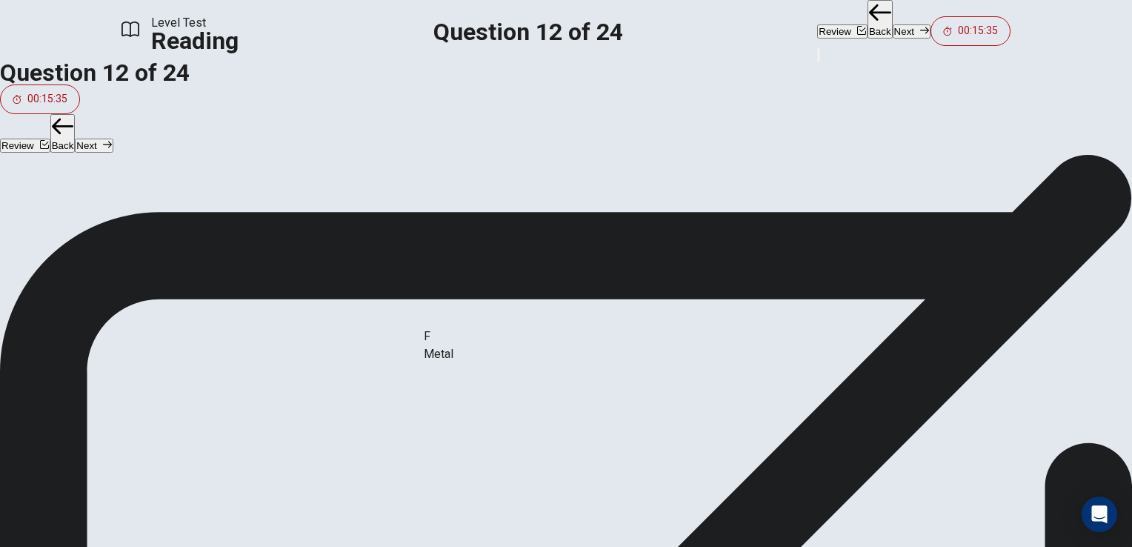
drag, startPoint x: 242, startPoint y: 271, endPoint x: 528, endPoint y: 356, distance: 299.2
click at [893, 24] on button "Next" at bounding box center [912, 31] width 38 height 14
click at [868, 32] on button "Back" at bounding box center [880, 19] width 25 height 39
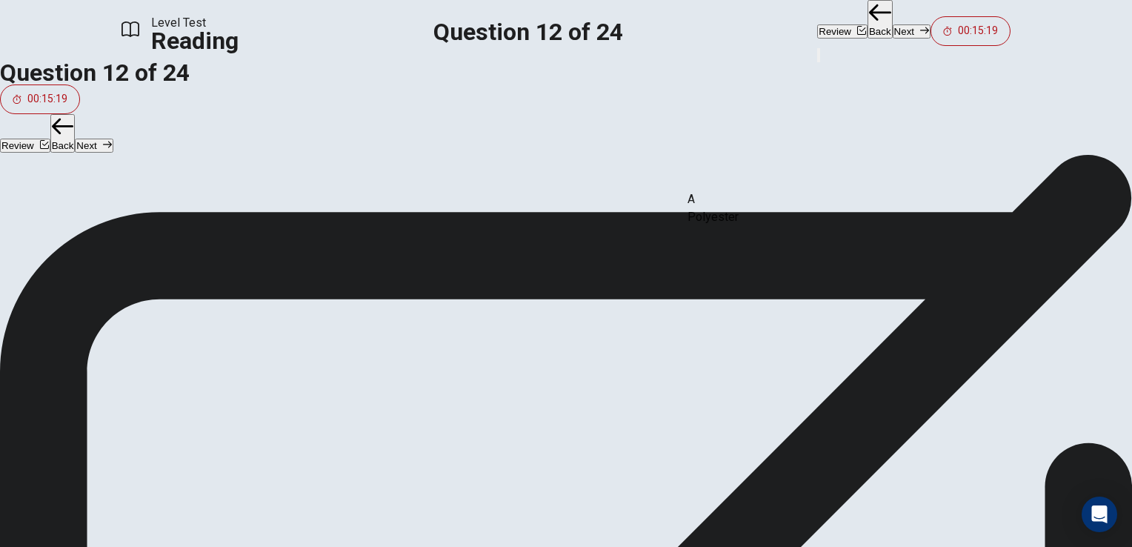
drag, startPoint x: 233, startPoint y: 216, endPoint x: 777, endPoint y: 221, distance: 544.0
drag, startPoint x: 206, startPoint y: 390, endPoint x: 766, endPoint y: 284, distance: 570.2
drag, startPoint x: 228, startPoint y: 327, endPoint x: 503, endPoint y: 233, distance: 290.6
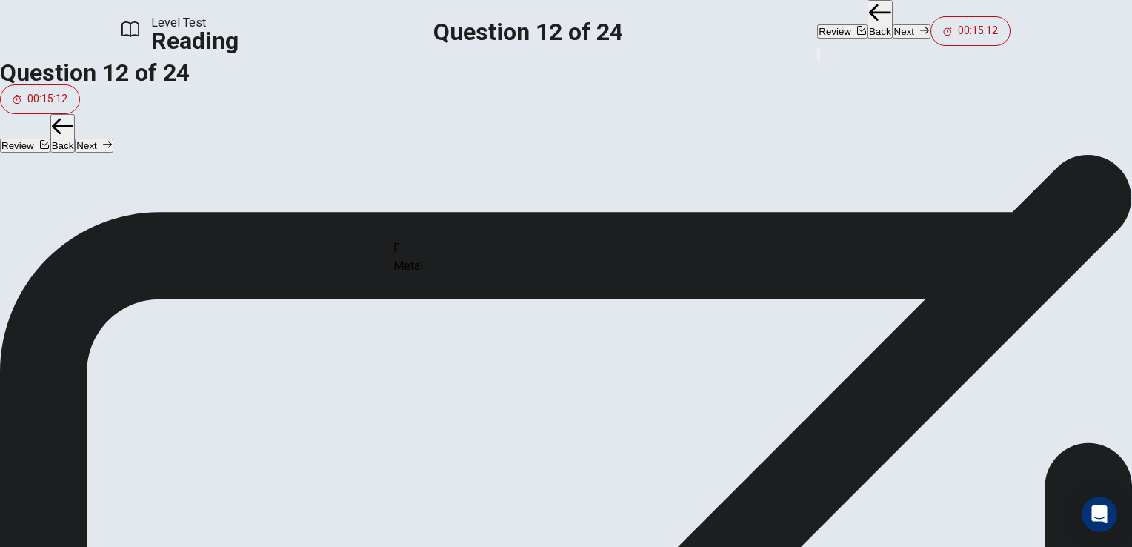
drag, startPoint x: 235, startPoint y: 339, endPoint x: 486, endPoint y: 283, distance: 257.5
drag, startPoint x: 254, startPoint y: 288, endPoint x: 493, endPoint y: 356, distance: 248.2
click at [414, 293] on div "C" at bounding box center [566, 302] width 1132 height 18
click at [249, 339] on div "B Parachute" at bounding box center [566, 326] width 1132 height 36
click at [36, 434] on span "Plastic" at bounding box center [18, 441] width 36 height 14
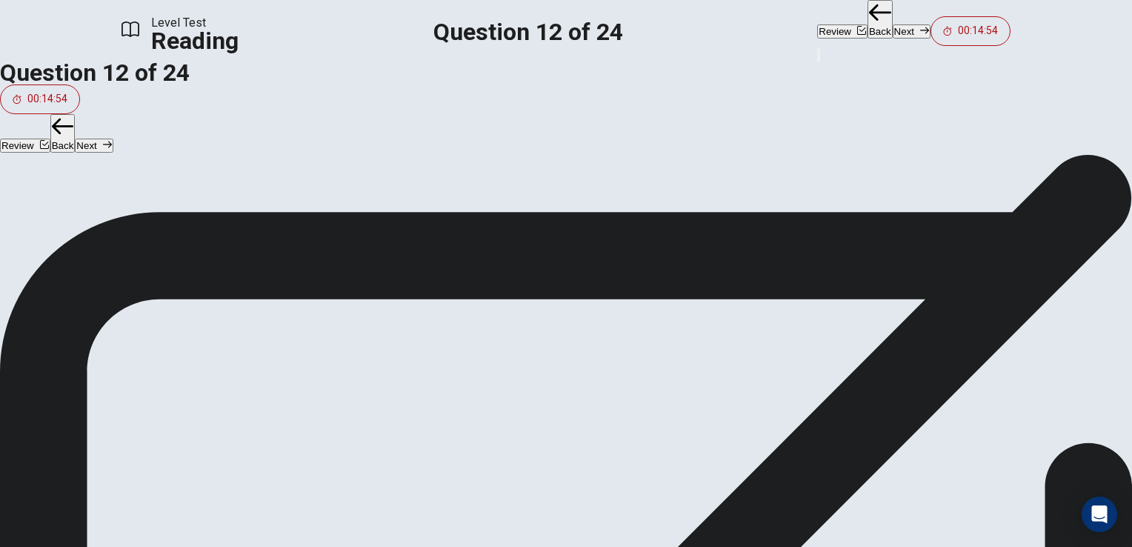
click at [489, 415] on div "C Plastic" at bounding box center [566, 433] width 1132 height 36
click at [84, 292] on span "Answer Choices" at bounding box center [42, 299] width 84 height 14
click at [52, 336] on span "Parachute" at bounding box center [26, 335] width 52 height 14
drag, startPoint x: 231, startPoint y: 336, endPoint x: 72, endPoint y: 335, distance: 159.4
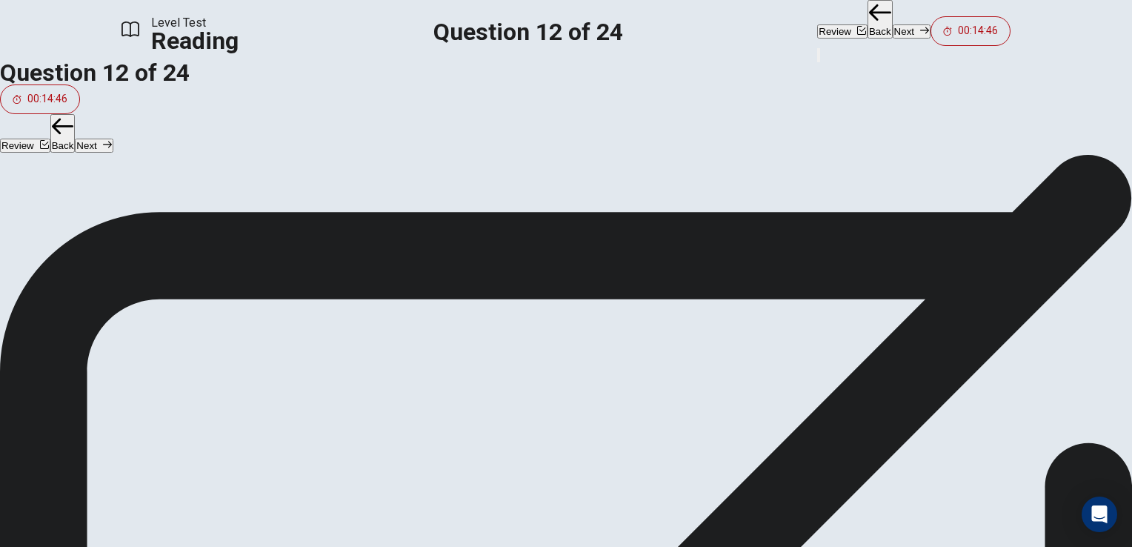
click at [222, 344] on div "B Parachute" at bounding box center [566, 326] width 1132 height 36
drag, startPoint x: 228, startPoint y: 339, endPoint x: 215, endPoint y: 342, distance: 13.7
click at [52, 331] on span "Parachute" at bounding box center [26, 335] width 52 height 14
click at [52, 339] on span "Parachute" at bounding box center [26, 335] width 52 height 14
click at [228, 343] on div "B Parachute" at bounding box center [566, 326] width 1132 height 36
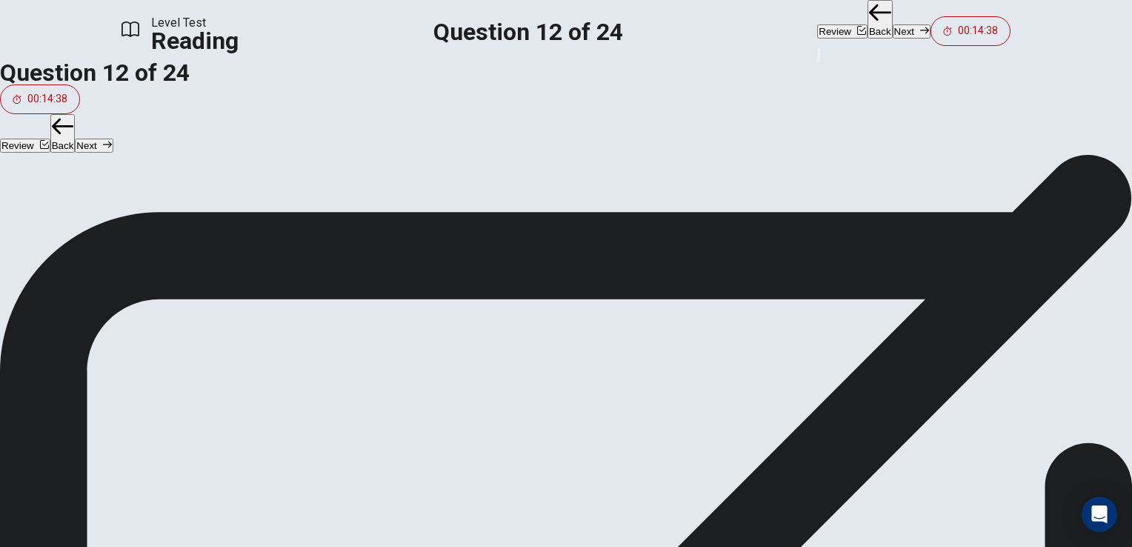
click at [230, 344] on div "B Parachute" at bounding box center [566, 326] width 1132 height 36
click at [52, 328] on span "Parachute" at bounding box center [26, 335] width 52 height 14
drag, startPoint x: 231, startPoint y: 331, endPoint x: 233, endPoint y: 342, distance: 11.2
click at [233, 342] on div "B Parachute G Harness" at bounding box center [566, 343] width 1132 height 71
click at [52, 328] on span "Parachute" at bounding box center [26, 335] width 52 height 14
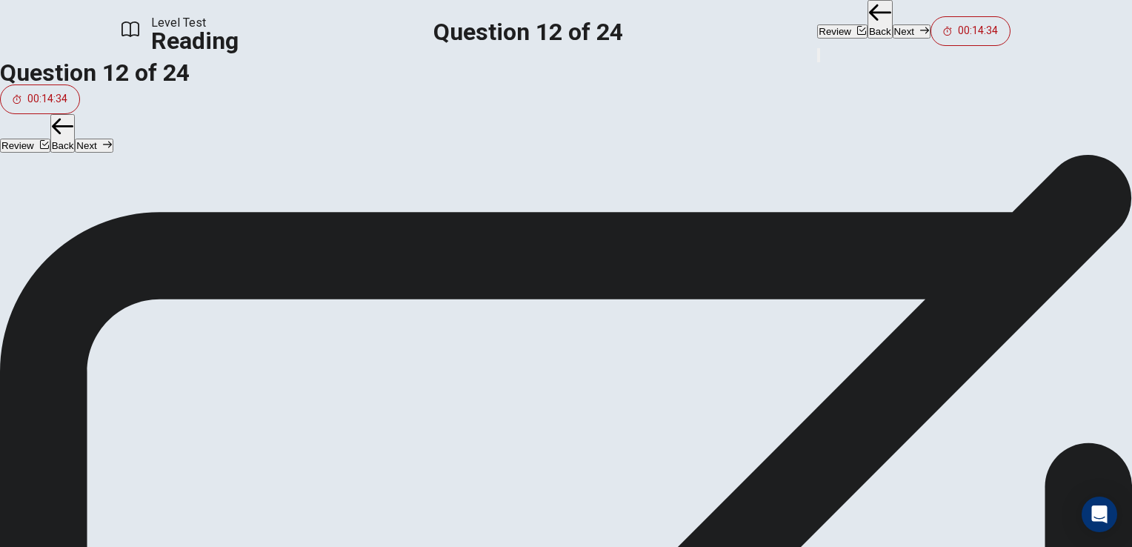
click at [52, 335] on span "Parachute" at bounding box center [26, 335] width 52 height 14
click at [52, 337] on span "Parachute" at bounding box center [26, 335] width 52 height 14
click at [250, 341] on div "B Parachute" at bounding box center [566, 326] width 1132 height 36
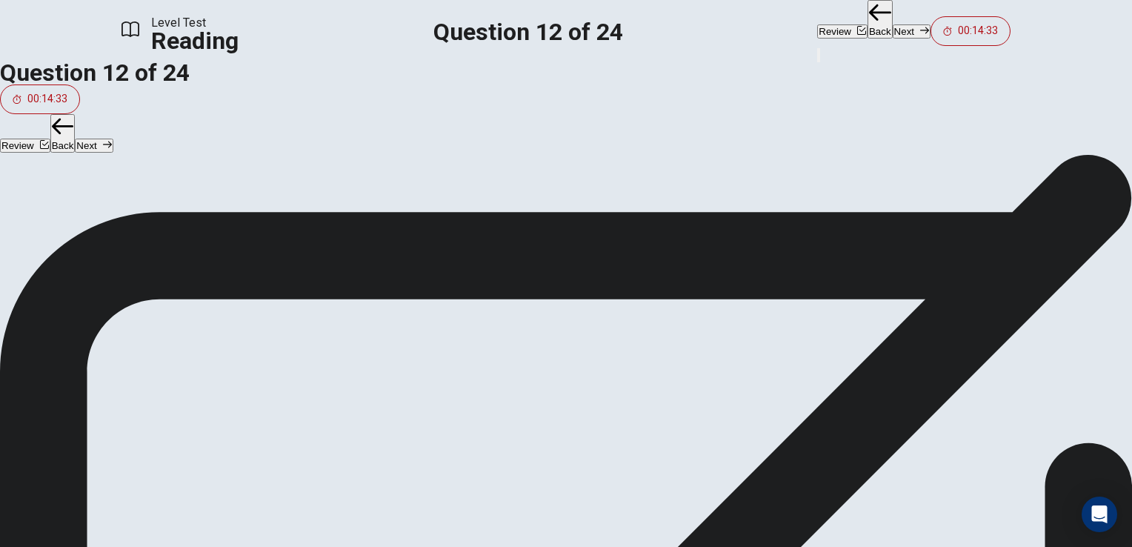
click at [257, 336] on div "B Parachute" at bounding box center [566, 326] width 1132 height 36
click at [178, 326] on div "B" at bounding box center [566, 317] width 1132 height 18
click at [172, 326] on div "B" at bounding box center [566, 317] width 1132 height 18
click at [170, 326] on div "B" at bounding box center [566, 317] width 1132 height 18
click at [172, 326] on div "B" at bounding box center [566, 317] width 1132 height 18
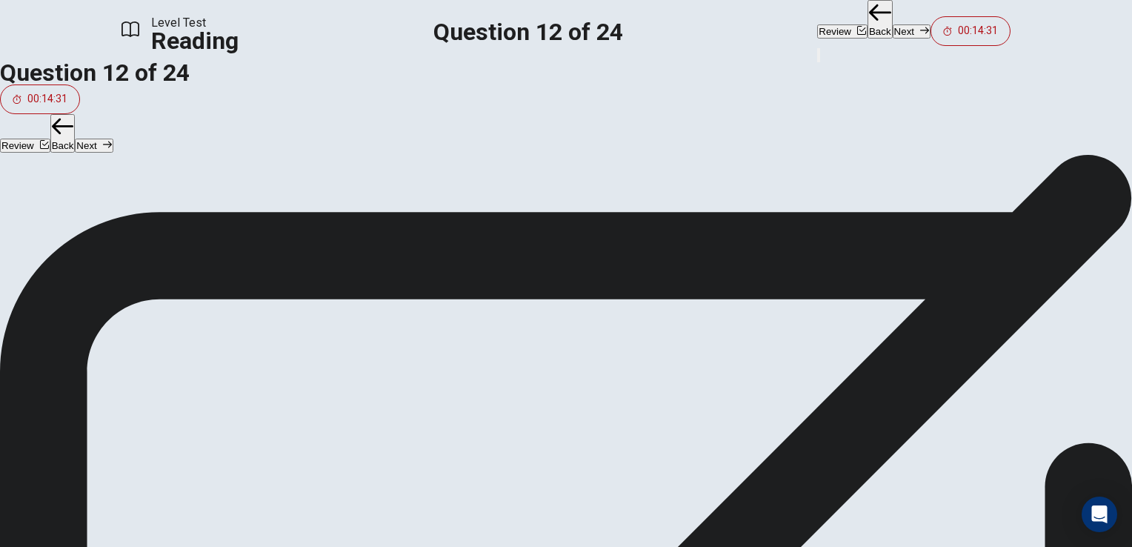
click at [166, 335] on div "B Parachute G Harness" at bounding box center [566, 343] width 1132 height 71
click at [157, 335] on div "G Harness" at bounding box center [566, 349] width 1132 height 83
click at [151, 339] on div "G Harness" at bounding box center [566, 349] width 1132 height 83
click at [84, 292] on span "Answer Choices" at bounding box center [42, 299] width 84 height 14
click at [172, 332] on div "G Harness" at bounding box center [566, 349] width 1132 height 83
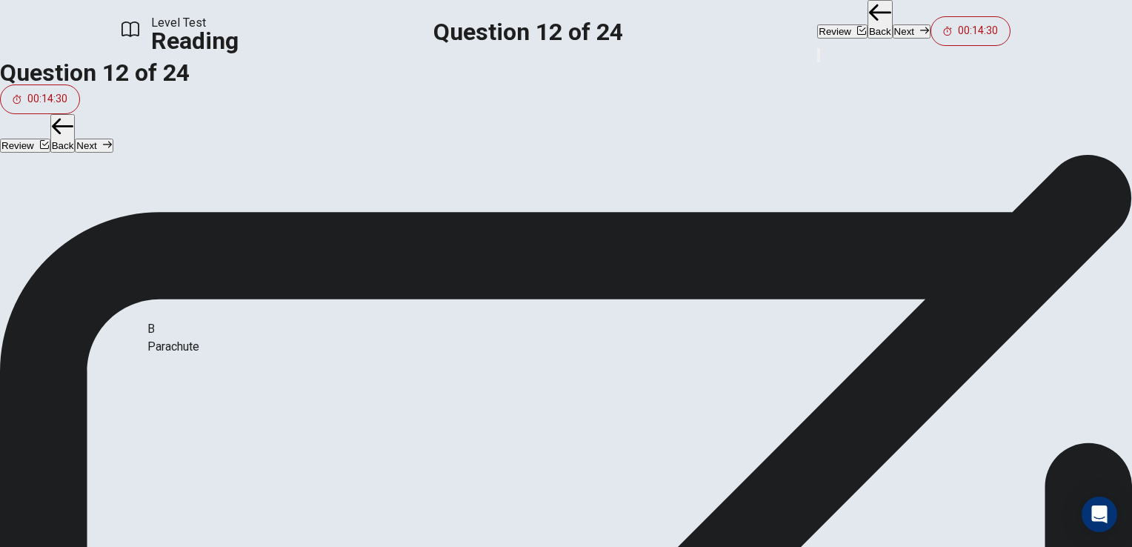
click at [163, 341] on div "G Harness" at bounding box center [566, 349] width 1132 height 83
drag, startPoint x: 163, startPoint y: 345, endPoint x: 172, endPoint y: 357, distance: 14.8
click at [165, 347] on div "G Harness" at bounding box center [566, 349] width 1132 height 83
click at [84, 292] on span "Answer Choices" at bounding box center [42, 299] width 84 height 14
click at [84, 293] on span "Answer Choices" at bounding box center [42, 299] width 84 height 14
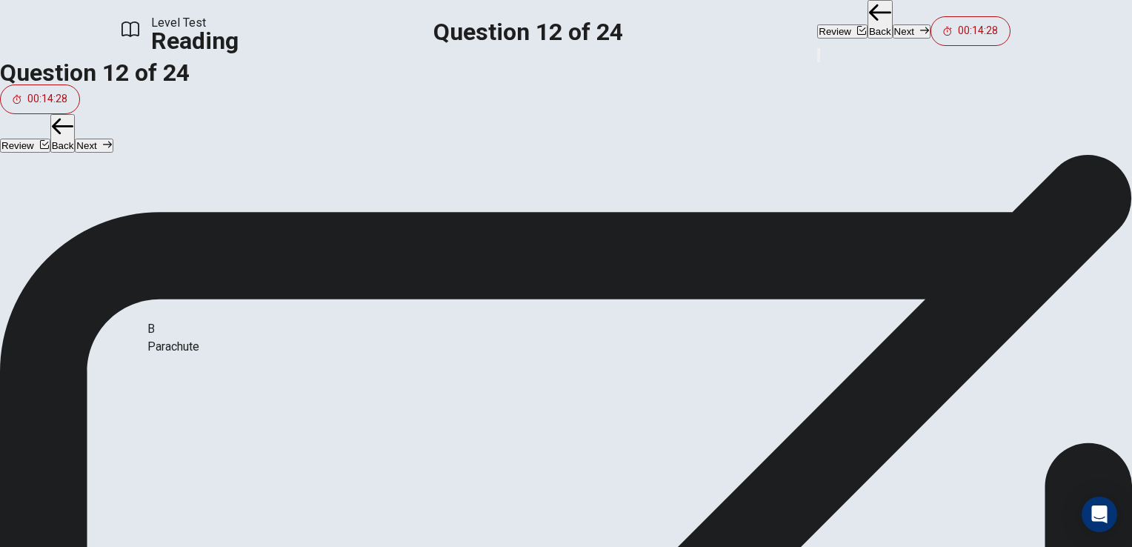
drag, startPoint x: 160, startPoint y: 295, endPoint x: 165, endPoint y: 354, distance: 59.5
click at [160, 301] on div "Answer Choices G Harness" at bounding box center [566, 341] width 1132 height 101
drag, startPoint x: 163, startPoint y: 373, endPoint x: 171, endPoint y: 367, distance: 10.1
click at [166, 372] on div "B Parachute" at bounding box center [566, 349] width 1132 height 83
drag, startPoint x: 171, startPoint y: 367, endPoint x: 169, endPoint y: 378, distance: 11.3
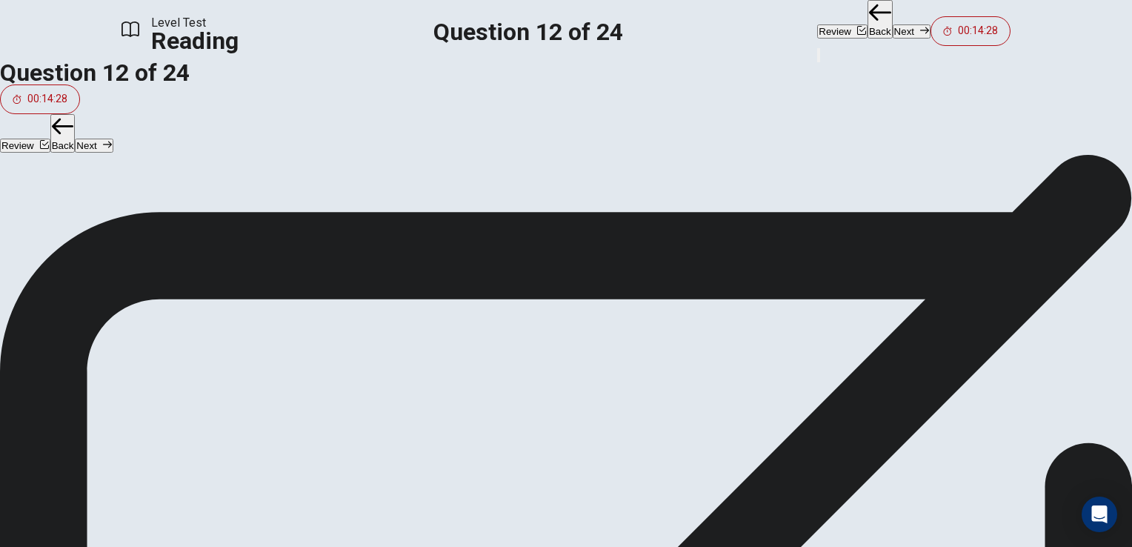
click at [178, 369] on div "G Harness" at bounding box center [566, 362] width 1132 height 36
click at [166, 379] on div "B Parachute G Harness" at bounding box center [566, 343] width 1132 height 71
drag, startPoint x: 167, startPoint y: 399, endPoint x: 179, endPoint y: 403, distance: 12.0
click at [170, 362] on div "G" at bounding box center [566, 353] width 1132 height 18
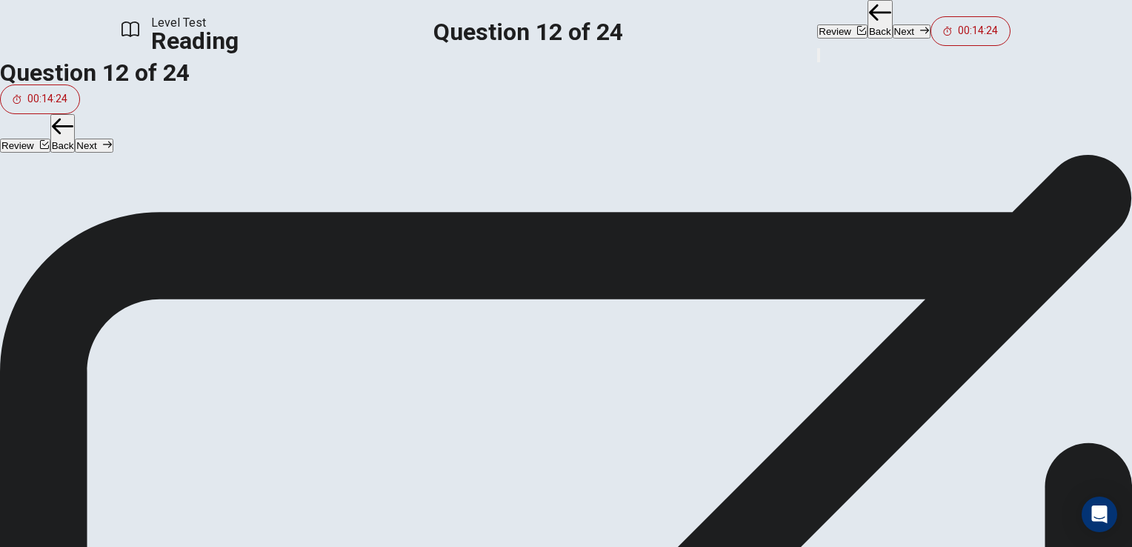
click at [51, 455] on span "Polyester" at bounding box center [25, 462] width 51 height 14
click at [738, 471] on div "E Nylon" at bounding box center [566, 489] width 1132 height 36
click at [807, 400] on div "Materials that can be used: 0" at bounding box center [566, 418] width 1132 height 36
click at [817, 418] on div "0" at bounding box center [566, 427] width 1132 height 18
click at [816, 418] on div "0" at bounding box center [566, 427] width 1132 height 18
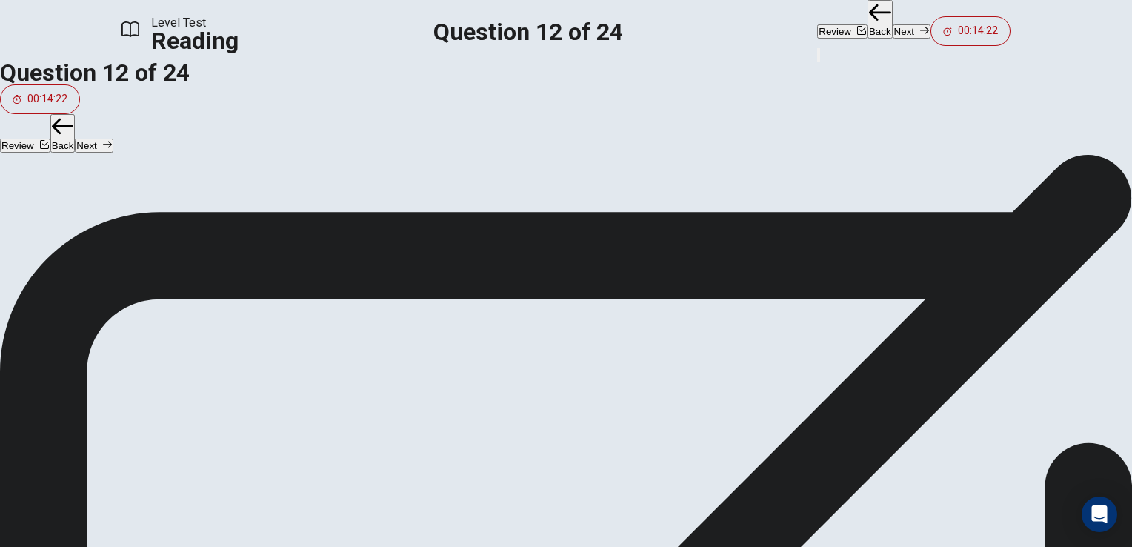
click at [816, 418] on div "0" at bounding box center [566, 427] width 1132 height 18
click at [723, 153] on strong "VIEW TEXT" at bounding box center [692, 160] width 61 height 14
click at [53, 223] on span "View text" at bounding box center [33, 228] width 40 height 11
click at [75, 223] on span "View question" at bounding box center [44, 228] width 62 height 11
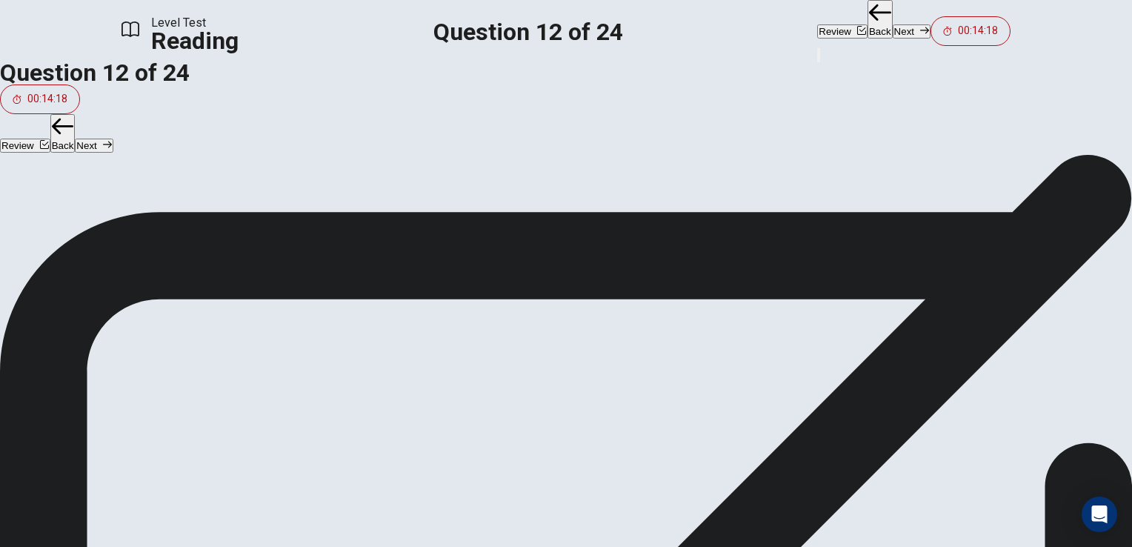
scroll to position [122, 0]
click at [920, 26] on icon "button" at bounding box center [924, 30] width 9 height 9
click at [868, 28] on button "Back" at bounding box center [880, 19] width 25 height 39
drag, startPoint x: 234, startPoint y: 216, endPoint x: 800, endPoint y: 229, distance: 566.4
drag, startPoint x: 231, startPoint y: 277, endPoint x: 252, endPoint y: 276, distance: 20.8
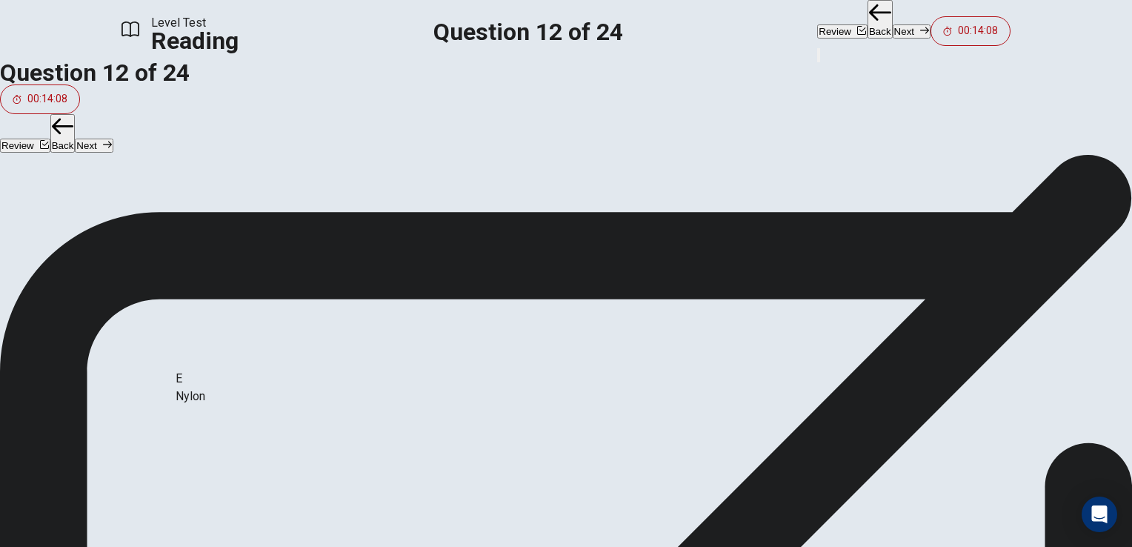
scroll to position [13, 0]
drag, startPoint x: 223, startPoint y: 381, endPoint x: 814, endPoint y: 279, distance: 599.4
drag, startPoint x: 233, startPoint y: 268, endPoint x: 503, endPoint y: 239, distance: 271.4
drag, startPoint x: 220, startPoint y: 273, endPoint x: 495, endPoint y: 282, distance: 275.1
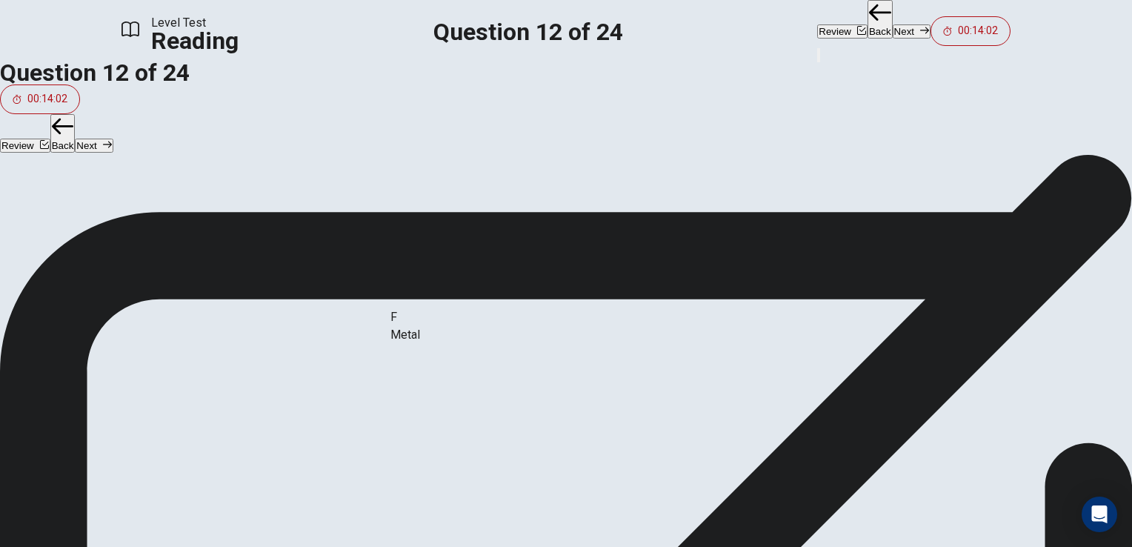
drag, startPoint x: 237, startPoint y: 283, endPoint x: 486, endPoint y: 345, distance: 256.7
click at [893, 27] on button "Next" at bounding box center [912, 31] width 38 height 14
click at [893, 32] on button "Next" at bounding box center [912, 31] width 38 height 14
click at [827, 32] on div "Review Back Next 00:13:58" at bounding box center [913, 23] width 193 height 46
click at [817, 34] on button "Review" at bounding box center [842, 31] width 50 height 14
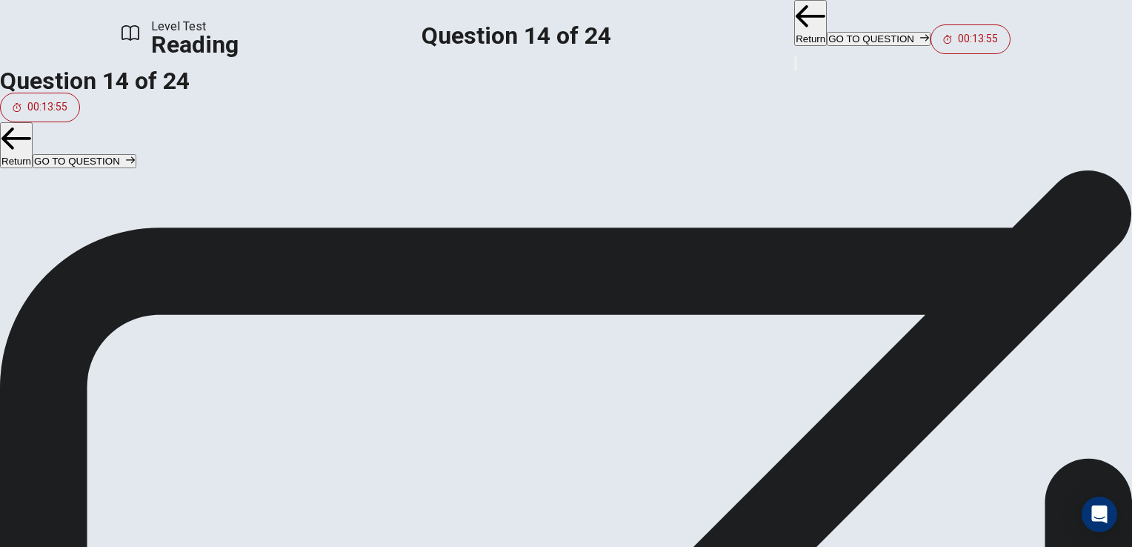
scroll to position [271, 0]
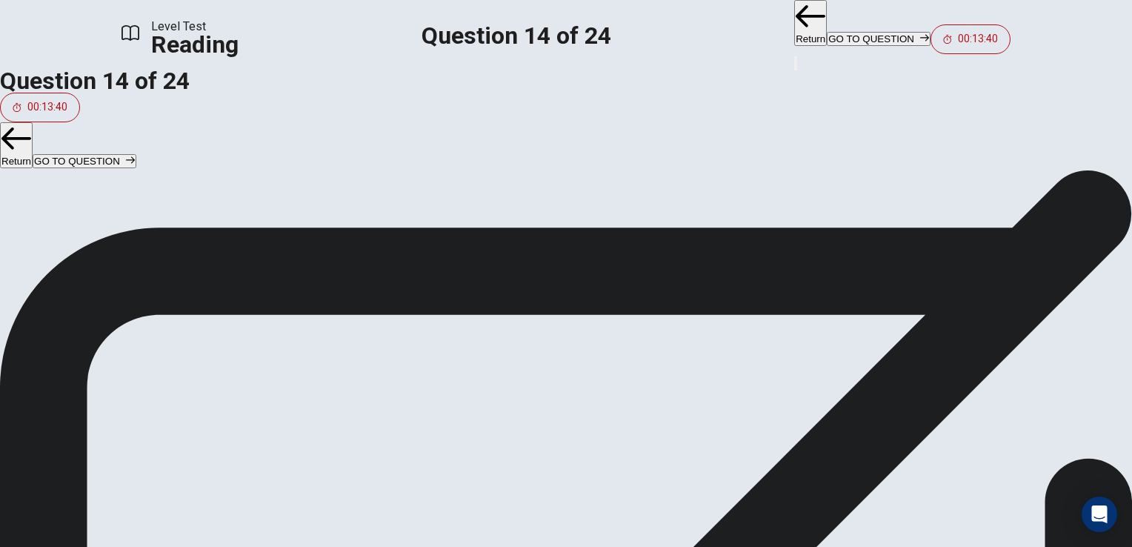
scroll to position [0, 0]
click at [795, 21] on button "Return" at bounding box center [811, 23] width 33 height 46
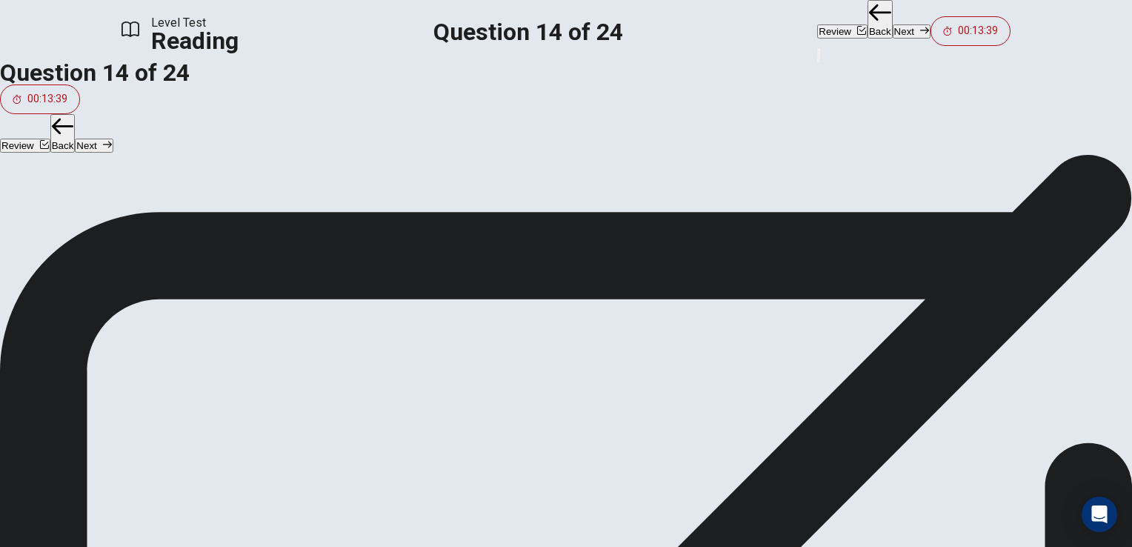
click at [817, 24] on button "Review" at bounding box center [842, 31] width 50 height 14
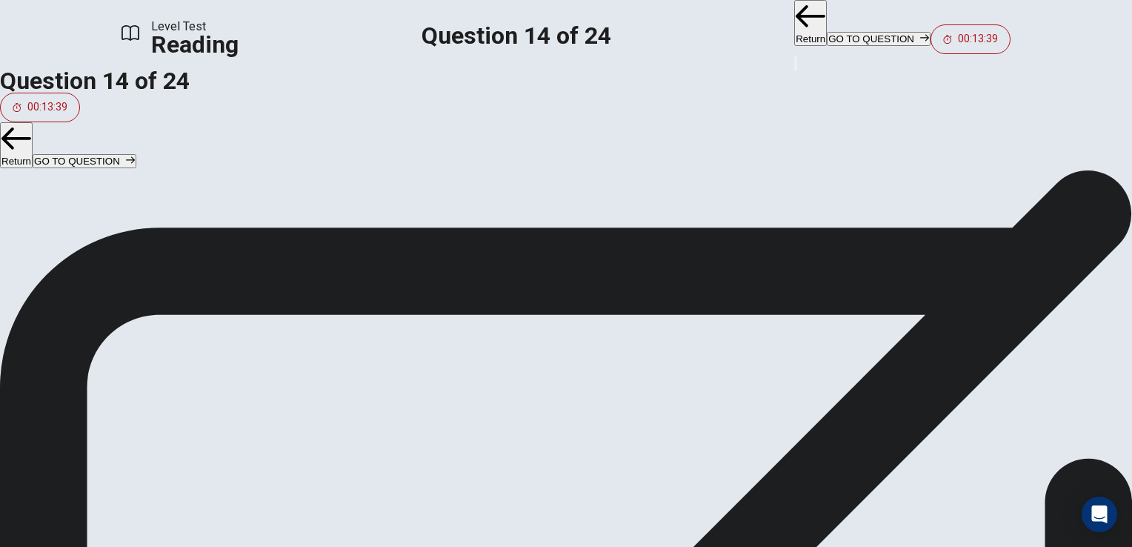
scroll to position [493, 0]
click at [795, 31] on button "Return" at bounding box center [811, 23] width 33 height 46
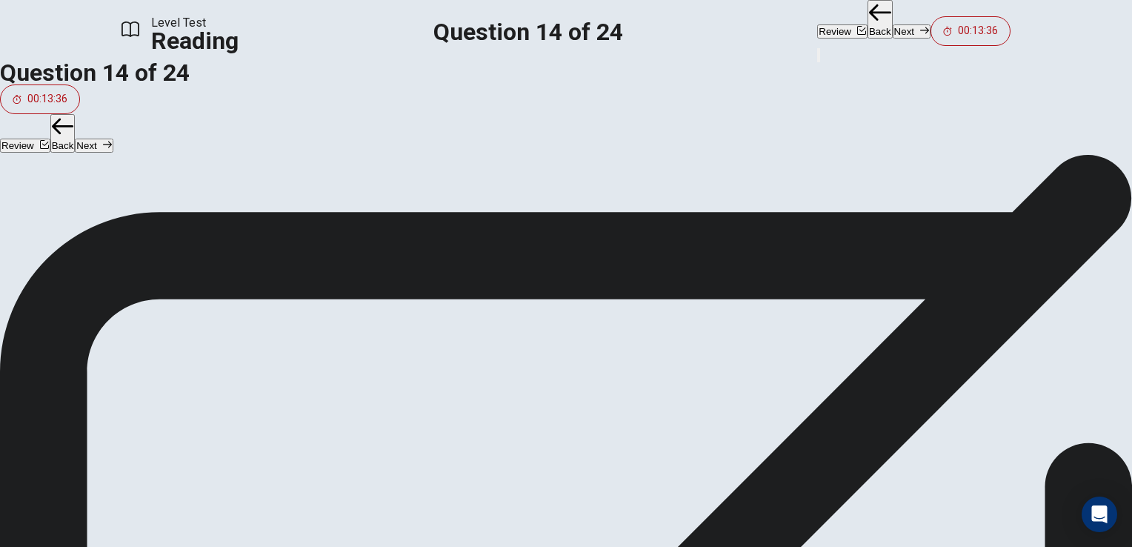
scroll to position [0, 0]
click at [414, 255] on button "A Lack of certain information or skills" at bounding box center [566, 273] width 1132 height 37
click at [893, 24] on button "Next" at bounding box center [912, 31] width 38 height 14
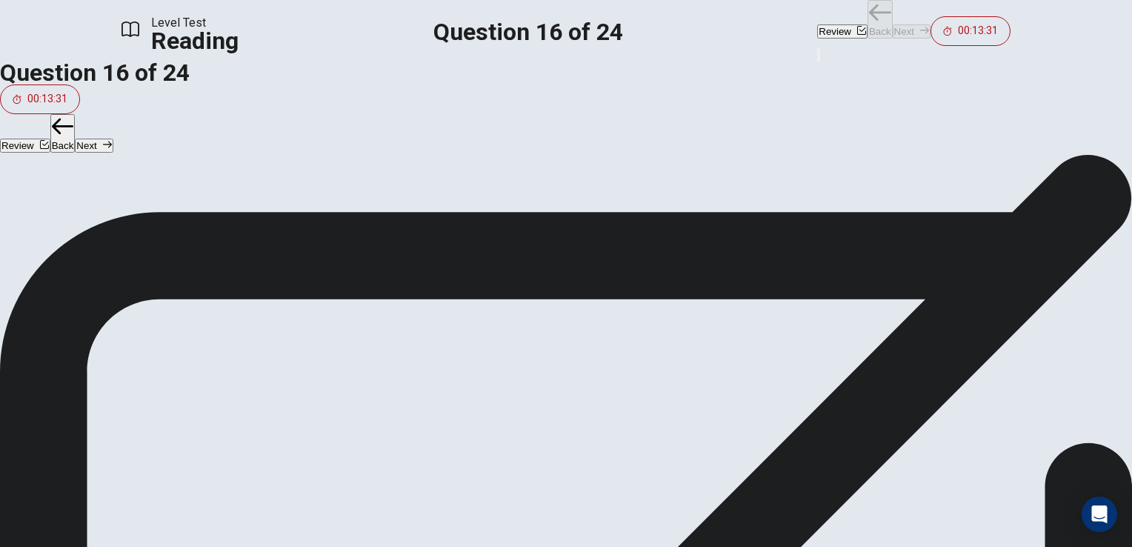
click at [817, 22] on div "Review Back Next 00:13:31" at bounding box center [913, 23] width 193 height 46
click at [817, 25] on button "Review" at bounding box center [842, 31] width 50 height 14
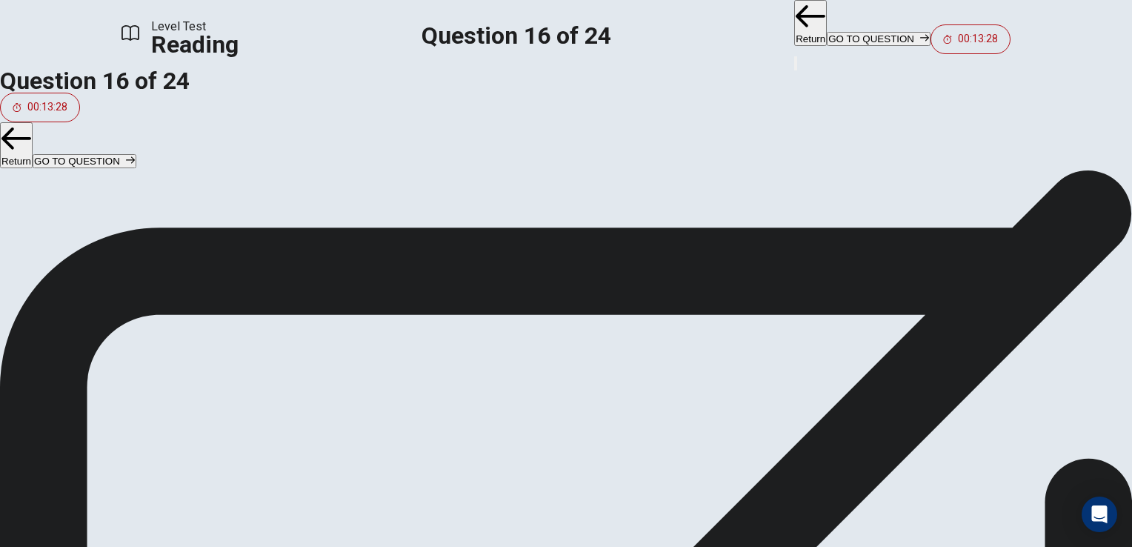
scroll to position [491, 0]
click at [795, 30] on button "Return" at bounding box center [811, 23] width 33 height 46
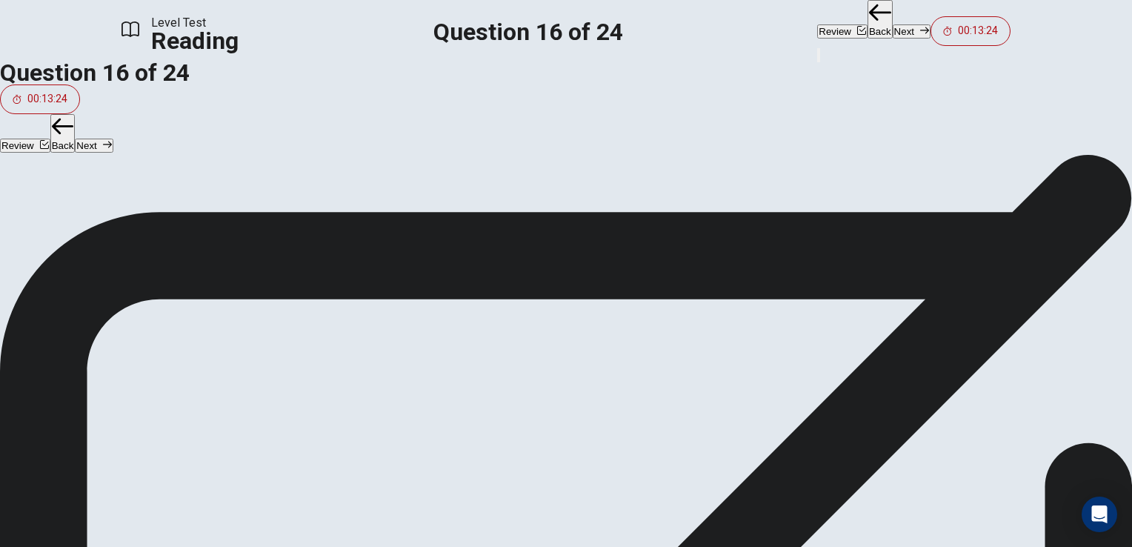
scroll to position [0, 0]
click at [394, 255] on button "A You will focus on how to use computers" at bounding box center [566, 273] width 1132 height 37
click at [893, 25] on button "Next" at bounding box center [912, 31] width 38 height 14
click at [817, 25] on button "Review" at bounding box center [842, 31] width 50 height 14
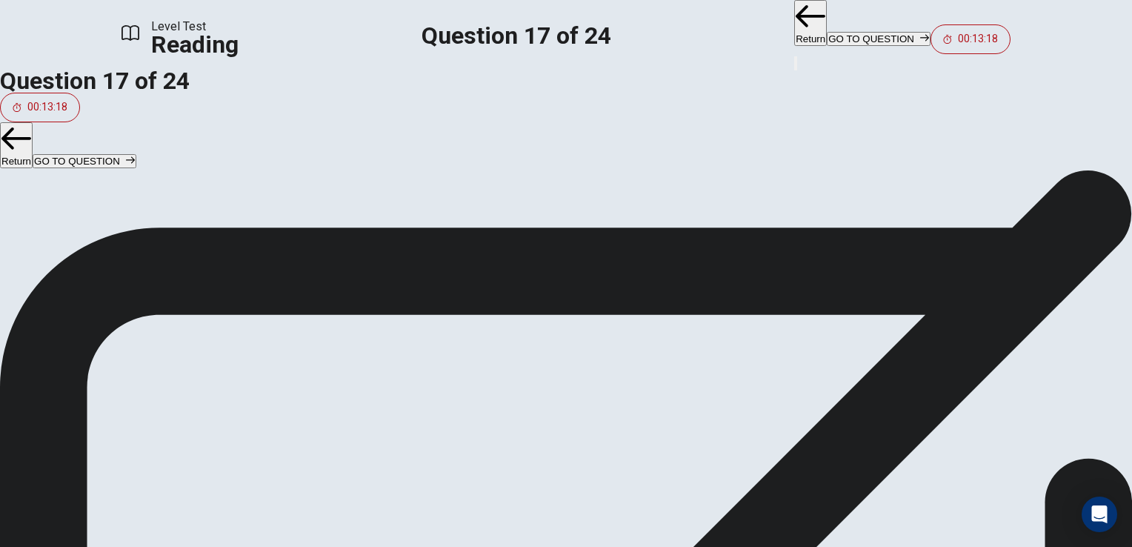
scroll to position [0, 0]
click at [827, 32] on button "GO TO QUESTION" at bounding box center [879, 39] width 104 height 14
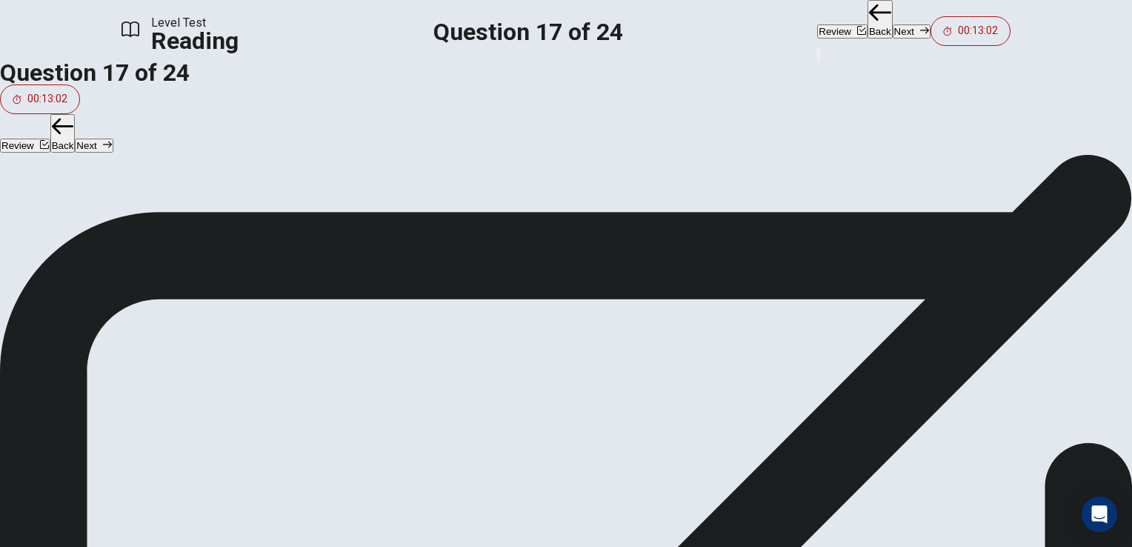
click at [893, 24] on button "Next" at bounding box center [912, 31] width 38 height 14
click at [817, 24] on div "Review Back Next 00:13:02" at bounding box center [913, 23] width 193 height 46
click at [893, 27] on button "Next" at bounding box center [912, 31] width 38 height 14
click at [818, 27] on div "Review Back Next 00:13:01" at bounding box center [913, 23] width 193 height 46
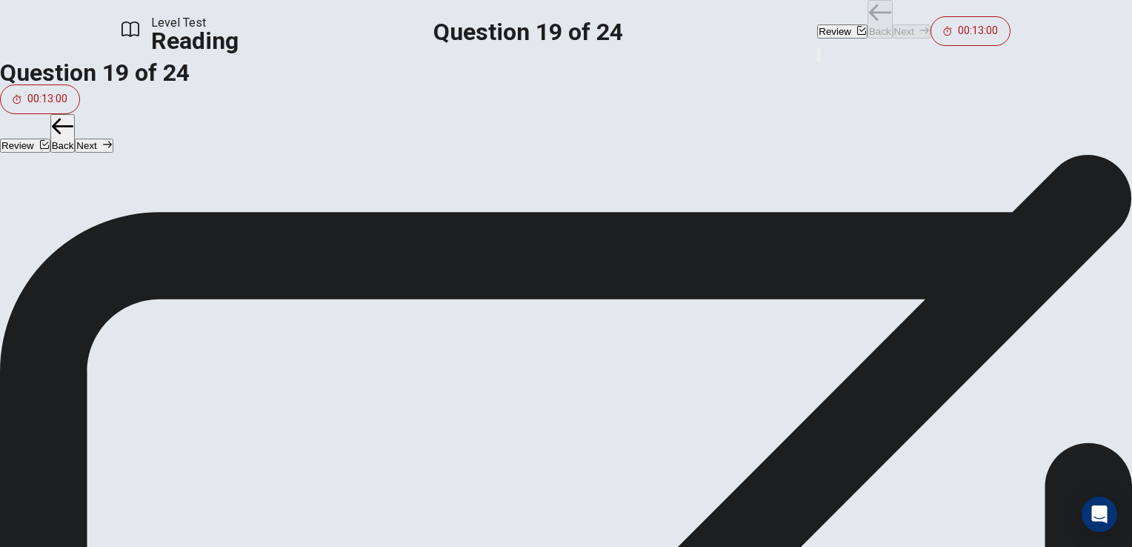
click at [818, 27] on div "Review Back Next 00:13:00" at bounding box center [913, 23] width 193 height 46
click at [893, 27] on button "Next" at bounding box center [912, 31] width 38 height 14
click at [818, 27] on div "Review Back Next 00:12:58" at bounding box center [913, 23] width 193 height 46
click at [893, 27] on button "Next" at bounding box center [912, 31] width 38 height 14
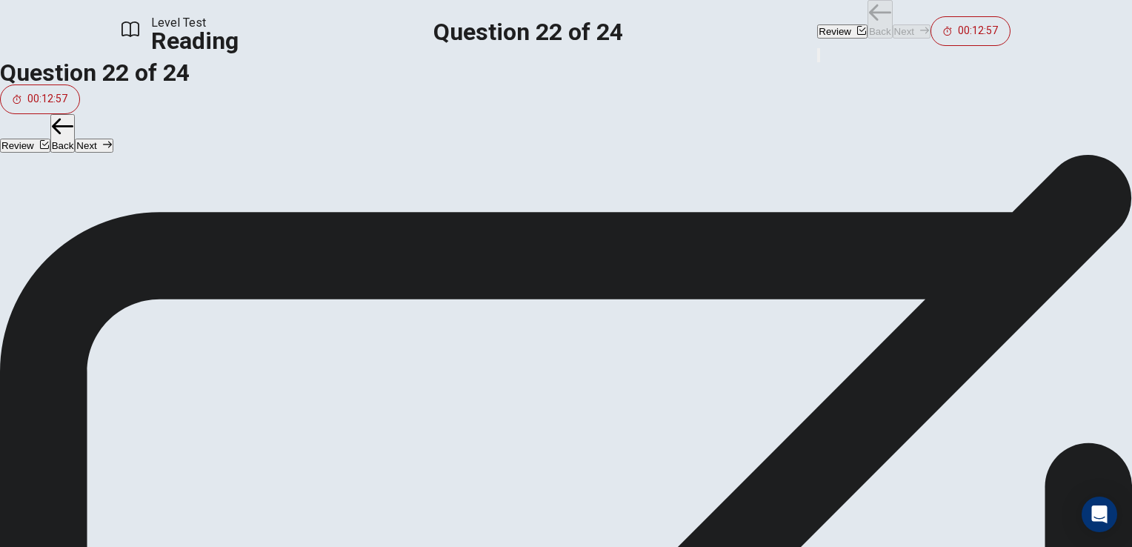
click at [818, 27] on div "Review Back Next 00:12:57" at bounding box center [913, 23] width 193 height 46
click at [818, 27] on div "Review Back Next 00:12:56" at bounding box center [913, 23] width 193 height 46
click at [893, 27] on button "Next" at bounding box center [912, 31] width 38 height 14
click at [818, 27] on div "Review Back Next 00:12:55" at bounding box center [913, 23] width 193 height 46
click at [893, 27] on button "Next" at bounding box center [912, 31] width 38 height 14
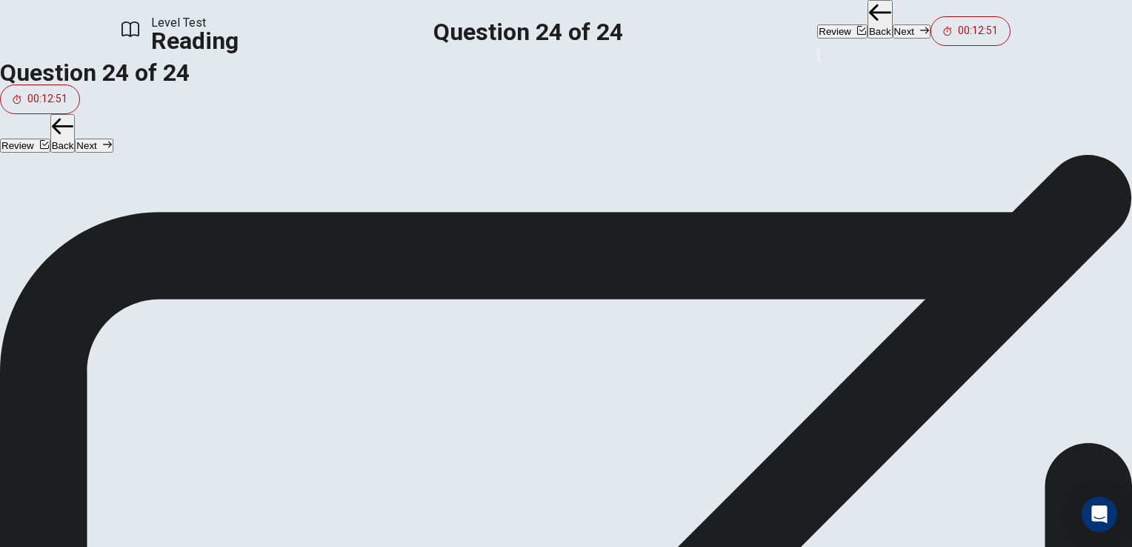
click at [920, 28] on icon "button" at bounding box center [924, 30] width 9 height 9
click at [817, 27] on button "Review" at bounding box center [842, 31] width 50 height 14
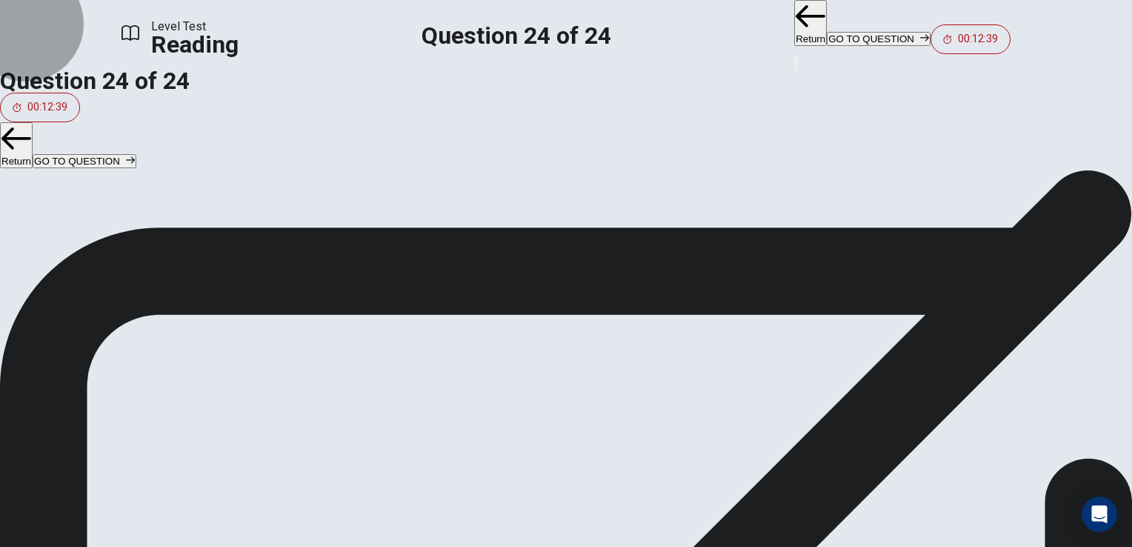
click at [795, 34] on button "Return" at bounding box center [811, 23] width 33 height 46
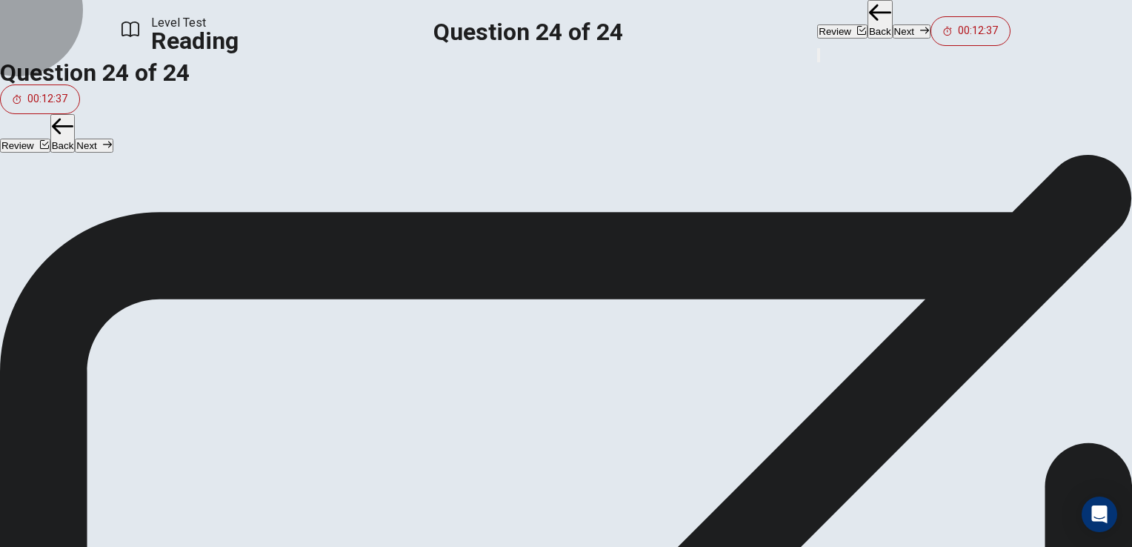
click at [7, 223] on icon "button" at bounding box center [3, 227] width 9 height 9
click at [75, 223] on span "View question" at bounding box center [44, 228] width 62 height 11
drag, startPoint x: 308, startPoint y: 283, endPoint x: 863, endPoint y: 224, distance: 557.5
drag, startPoint x: 261, startPoint y: 268, endPoint x: 498, endPoint y: 230, distance: 240.2
drag, startPoint x: 282, startPoint y: 277, endPoint x: 498, endPoint y: 273, distance: 216.4
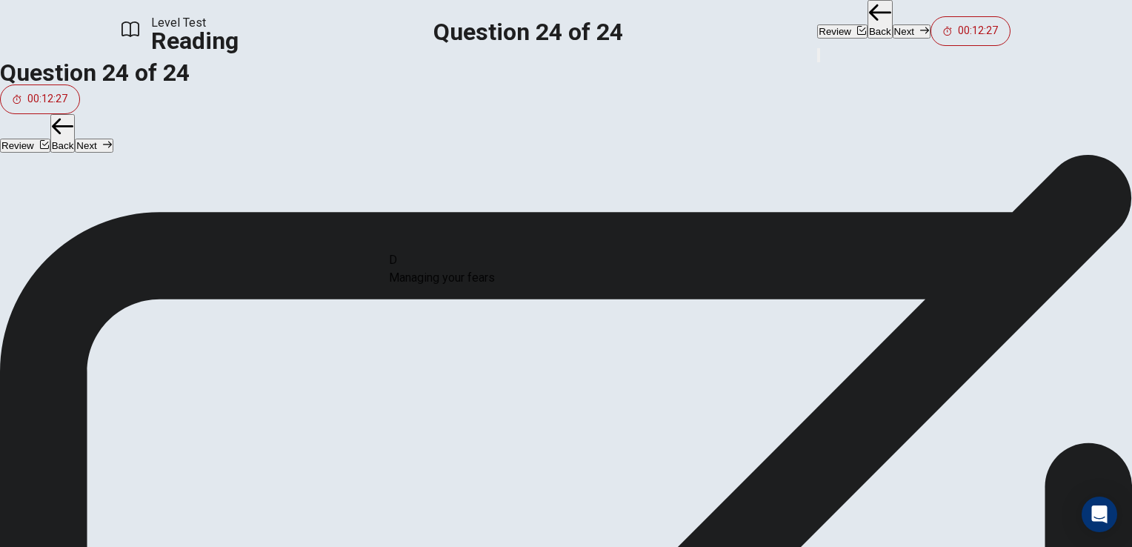
click at [501, 412] on div "C Self-confidence" at bounding box center [566, 453] width 1132 height 83
drag, startPoint x: 320, startPoint y: 273, endPoint x: 875, endPoint y: 268, distance: 554.4
drag, startPoint x: 276, startPoint y: 282, endPoint x: 837, endPoint y: 370, distance: 567.9
click at [893, 30] on button "Next" at bounding box center [912, 31] width 38 height 14
click at [411, 408] on input "You must click this to continue" at bounding box center [566, 273] width 1132 height 547
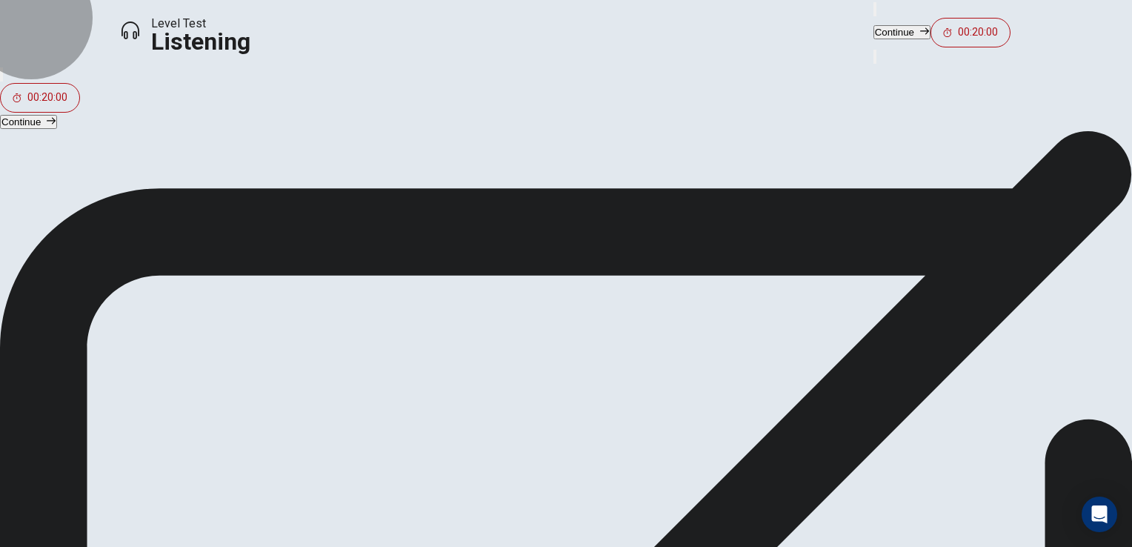
click at [874, 28] on button "Continue" at bounding box center [902, 32] width 57 height 14
click at [125, 344] on button "button" at bounding box center [80, 388] width 89 height 89
click at [874, 32] on button "Continue" at bounding box center [902, 32] width 57 height 14
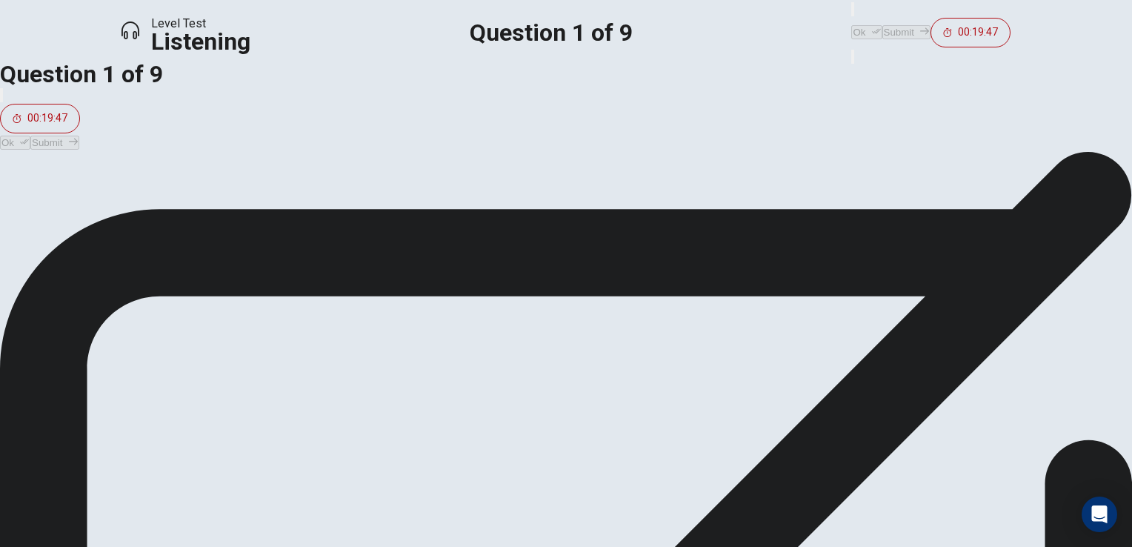
click at [406, 214] on span "The museum staff gives the student the museum guide's email to contact him" at bounding box center [237, 205] width 402 height 18
click at [852, 25] on button "Ok" at bounding box center [867, 32] width 30 height 14
click at [883, 31] on button "Submit" at bounding box center [907, 32] width 48 height 14
click at [172, 261] on button "B [DATE]" at bounding box center [86, 242] width 172 height 37
click at [852, 27] on button "Ok" at bounding box center [867, 32] width 30 height 14
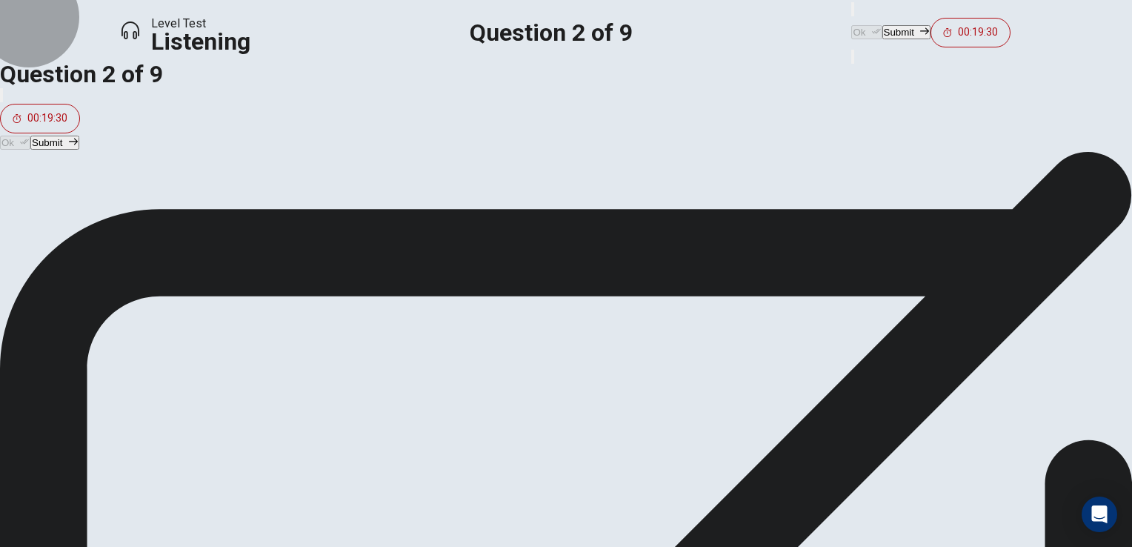
click at [883, 27] on button "Submit" at bounding box center [907, 32] width 48 height 14
click at [176, 288] on span "[DEMOGRAPHIC_DATA] art" at bounding box center [106, 280] width 140 height 18
click at [852, 25] on button "Ok" at bounding box center [867, 32] width 30 height 14
click at [883, 30] on button "Submit" at bounding box center [907, 32] width 48 height 14
click at [300, 214] on span "To see if she can attend an exhibit that she missed" at bounding box center [168, 205] width 264 height 18
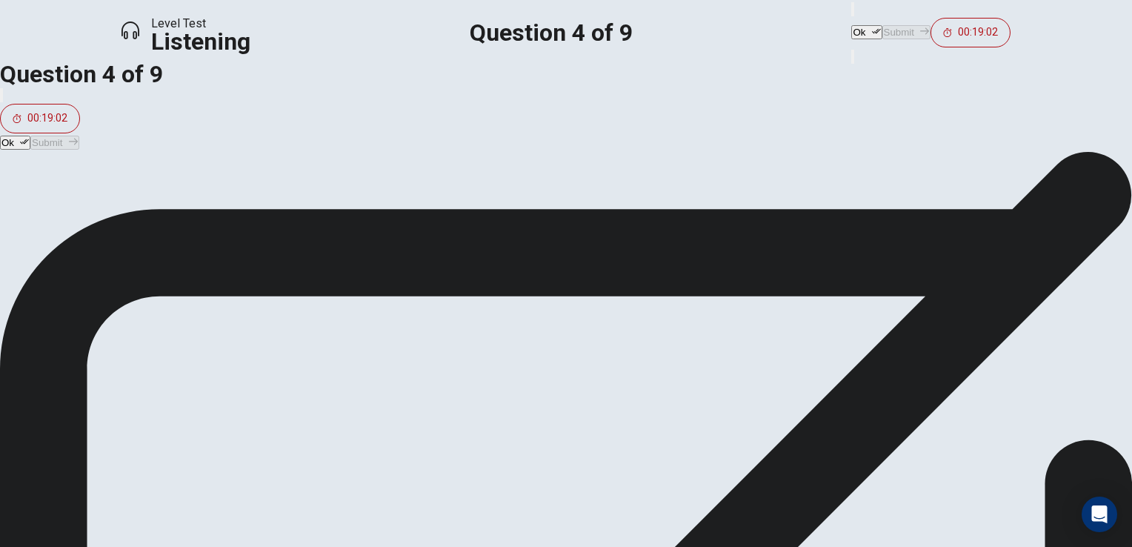
click at [852, 25] on button "Ok" at bounding box center [867, 32] width 30 height 14
click at [883, 30] on button "Submit" at bounding box center [907, 32] width 48 height 14
click at [852, 30] on button "Ok" at bounding box center [867, 32] width 30 height 14
click at [883, 30] on button "Submit" at bounding box center [907, 32] width 48 height 14
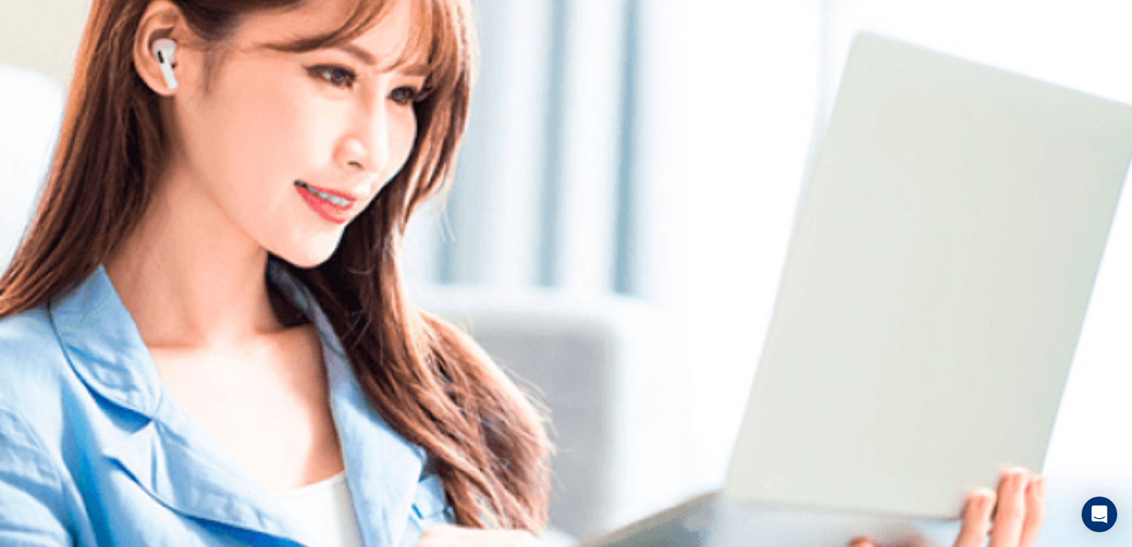
click at [1127, 196] on div "© Copyright 2025" at bounding box center [566, 171] width 1132 height 47
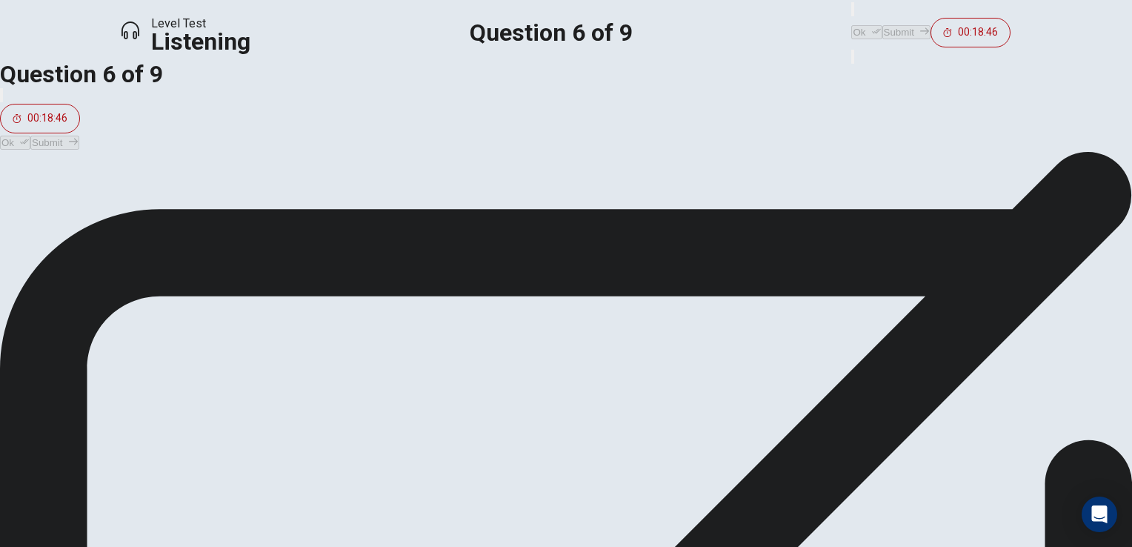
click at [354, 261] on button "B To join the music club" at bounding box center [177, 242] width 354 height 37
click at [852, 27] on button "Ok" at bounding box center [867, 32] width 30 height 14
click at [883, 32] on button "Submit" at bounding box center [907, 32] width 48 height 14
click at [474, 214] on span "It is difficult because the music club cannot sustain an unlimited number of me…" at bounding box center [254, 205] width 437 height 18
click at [852, 25] on button "Ok" at bounding box center [867, 32] width 30 height 14
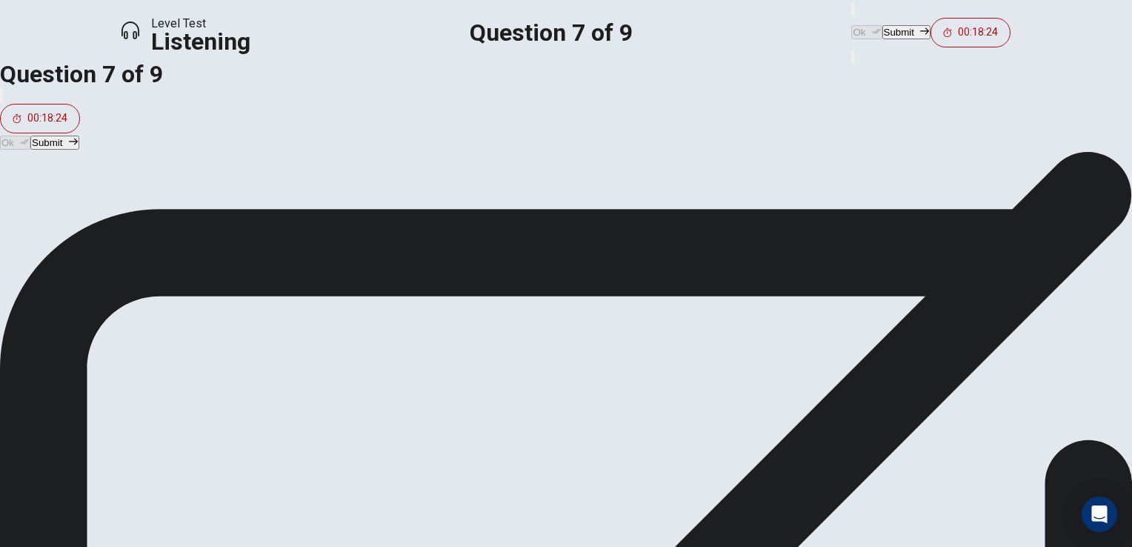
click at [883, 30] on button "Submit" at bounding box center [907, 32] width 48 height 14
click at [468, 288] on span "A cover letter is a highly important official document that notes personal info…" at bounding box center [252, 280] width 432 height 18
click at [852, 25] on button "Ok" at bounding box center [867, 32] width 30 height 14
click at [883, 25] on button "Submit" at bounding box center [907, 32] width 48 height 14
click at [329, 214] on span "The student is disheartened and worried she won't get in" at bounding box center [182, 205] width 293 height 18
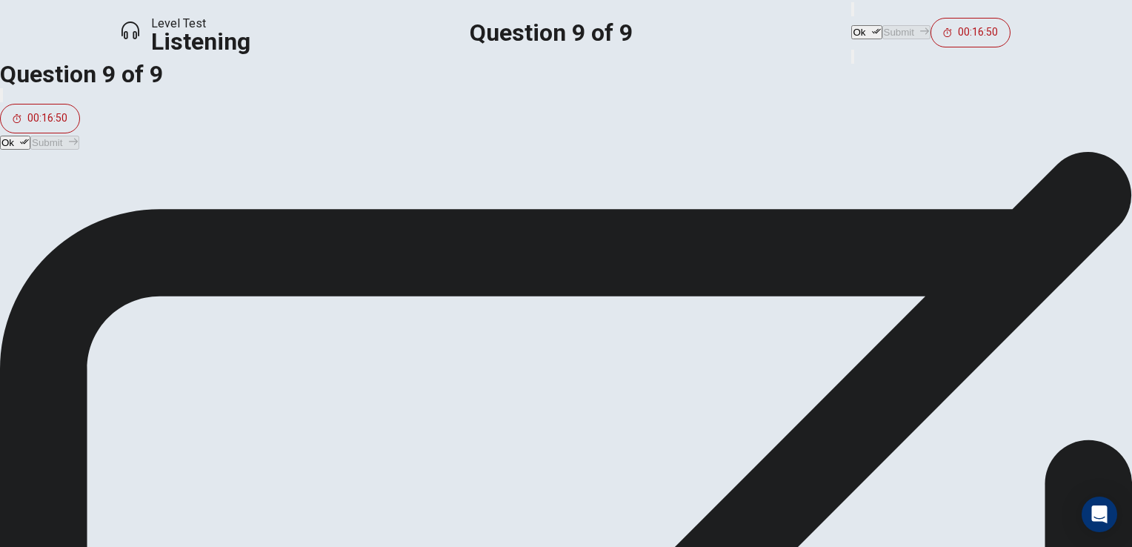
click at [852, 29] on button "Ok" at bounding box center [867, 32] width 30 height 14
click at [883, 27] on button "Submit" at bounding box center [907, 32] width 48 height 14
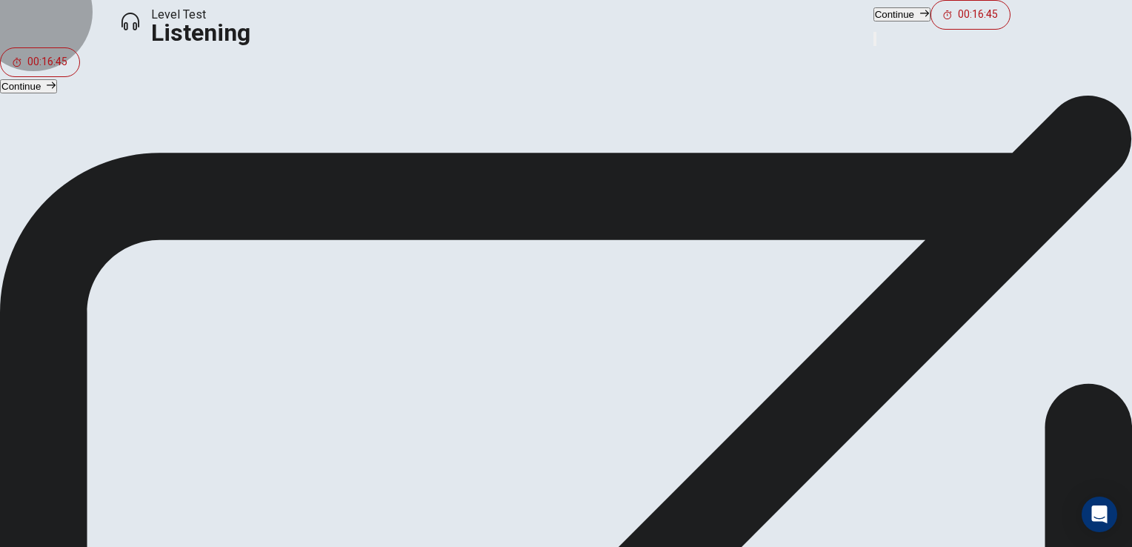
click at [874, 21] on button "Continue" at bounding box center [902, 14] width 57 height 14
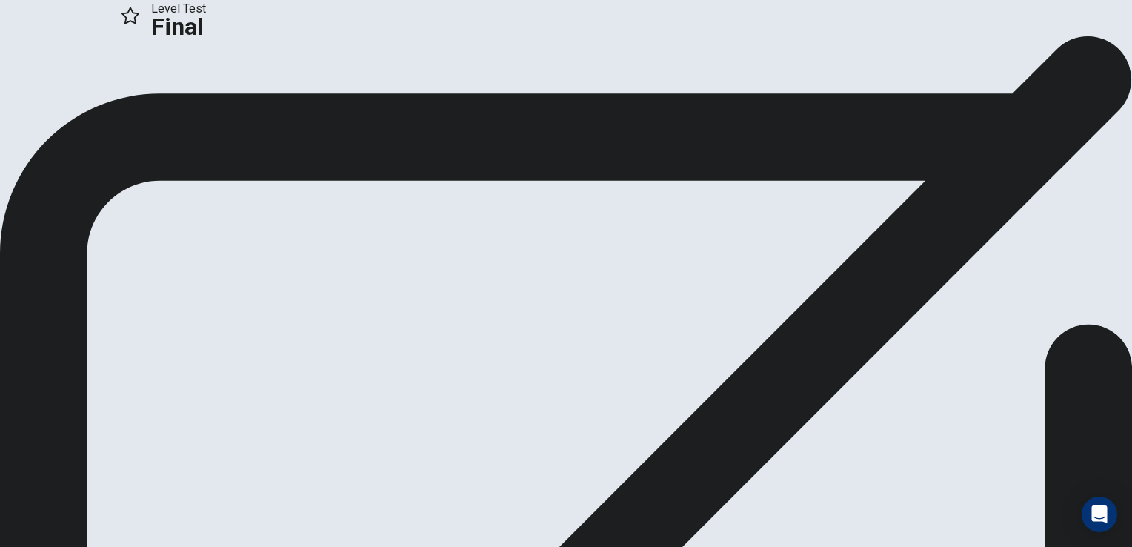
click at [58, 109] on button "Analysis" at bounding box center [29, 99] width 58 height 20
